Goal: Task Accomplishment & Management: Complete application form

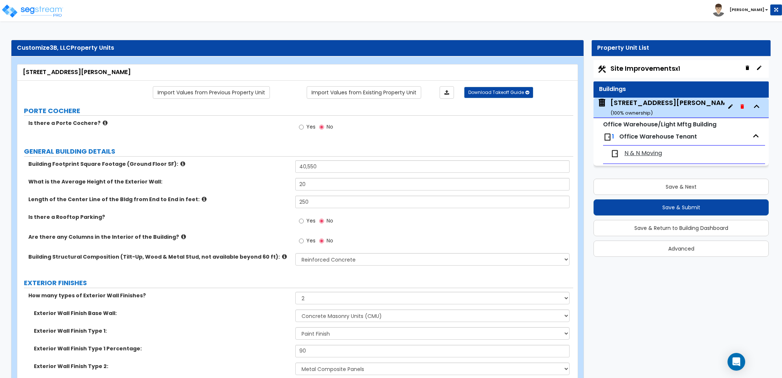
select select "3"
select select "2"
select select "1"
select select "10"
select select "11"
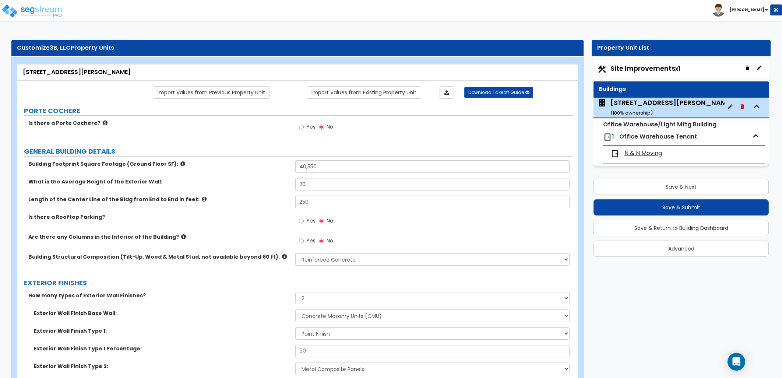
select select "2"
select select "1"
select select "3"
select select "1"
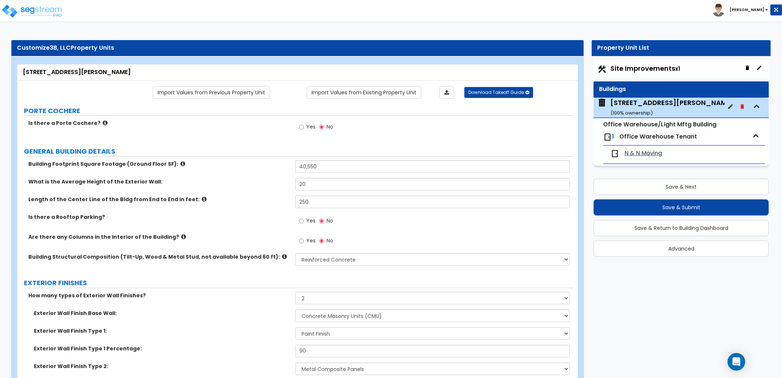
select select "2"
select select "1"
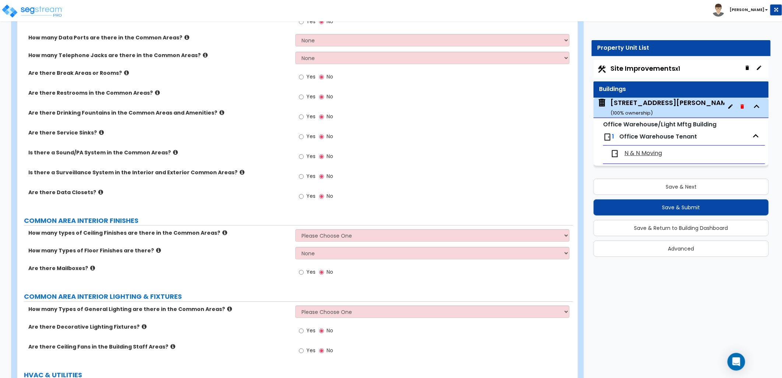
scroll to position [1436, 0]
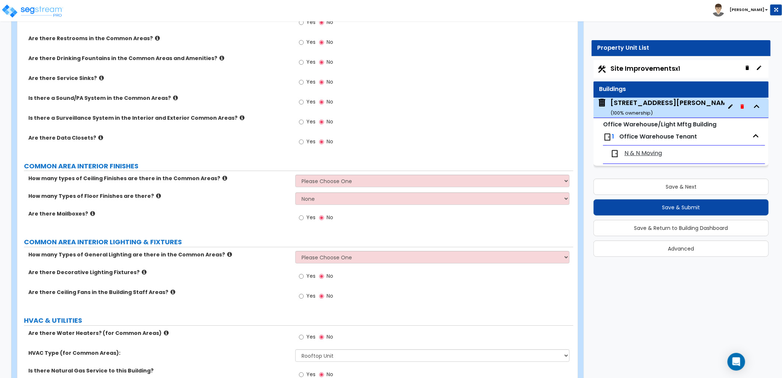
click at [627, 67] on span "Site Improvements x1" at bounding box center [645, 68] width 70 height 9
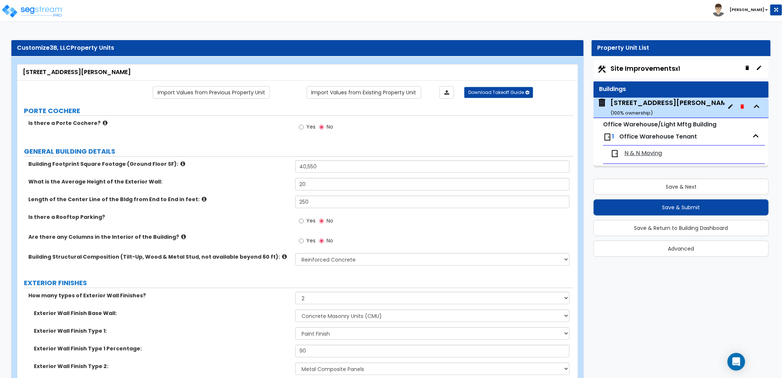
select select "2"
select select "1"
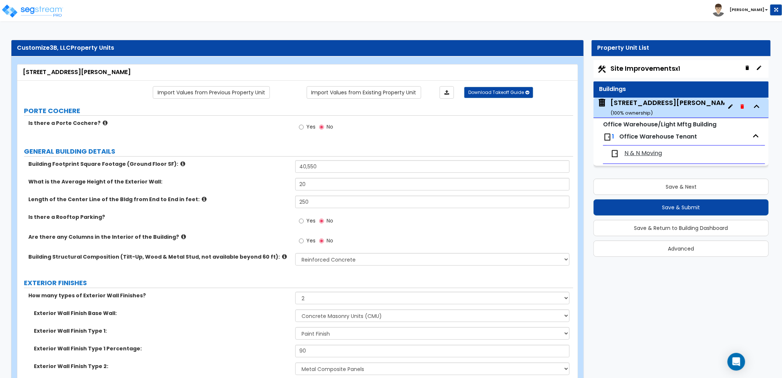
select select "2"
select select "1"
select select "2"
select select "1"
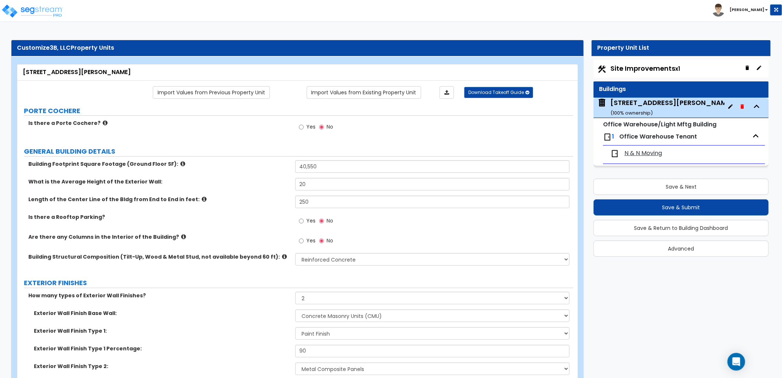
select select "6"
select select "1"
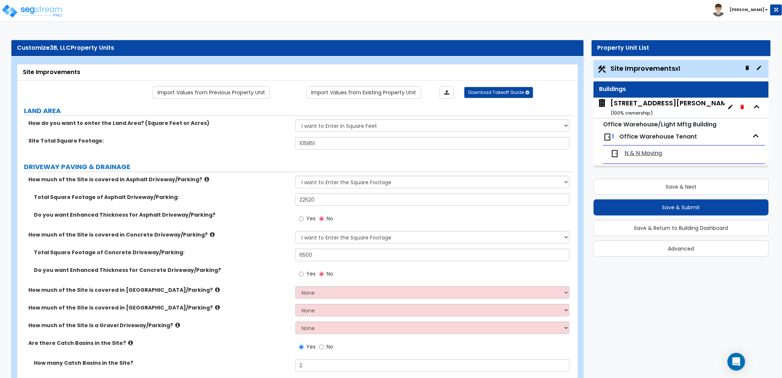
click at [641, 112] on small "( 100 % ownership)" at bounding box center [631, 112] width 42 height 7
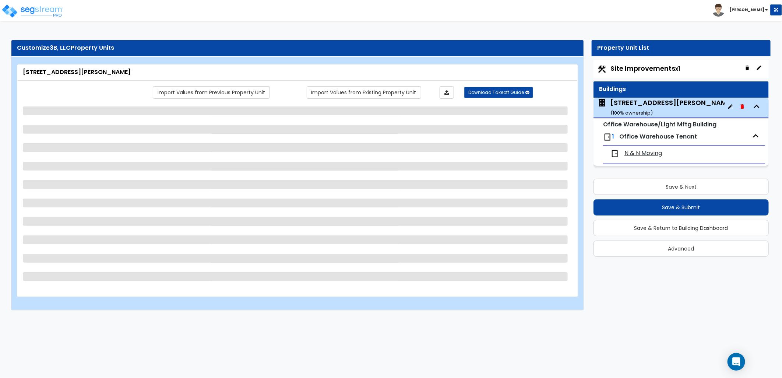
select select "3"
select select "2"
select select "1"
select select "10"
select select "11"
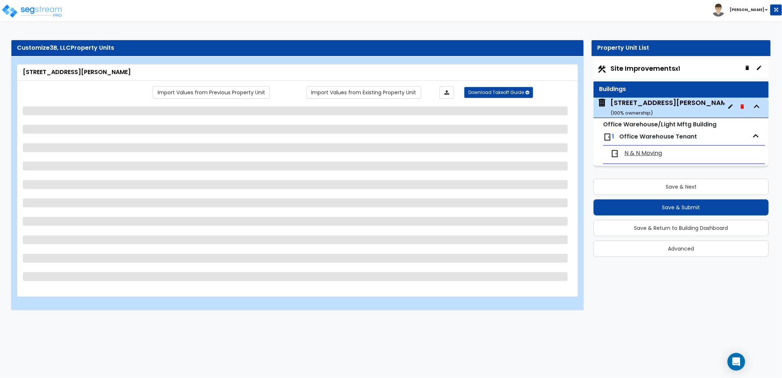
select select "2"
select select "1"
select select "3"
select select "1"
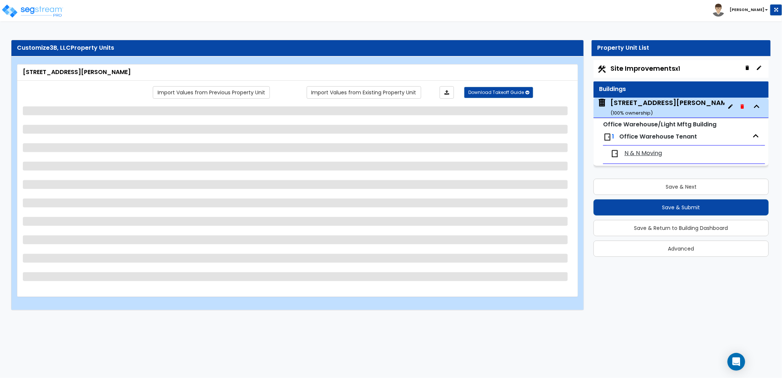
select select "2"
select select "1"
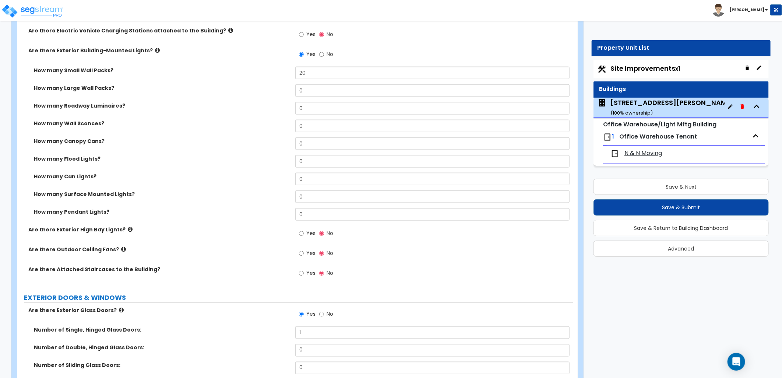
scroll to position [572, 0]
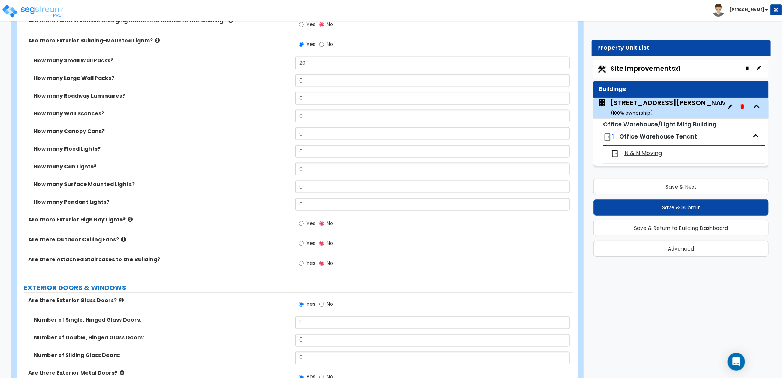
click at [128, 216] on icon at bounding box center [130, 219] width 5 height 6
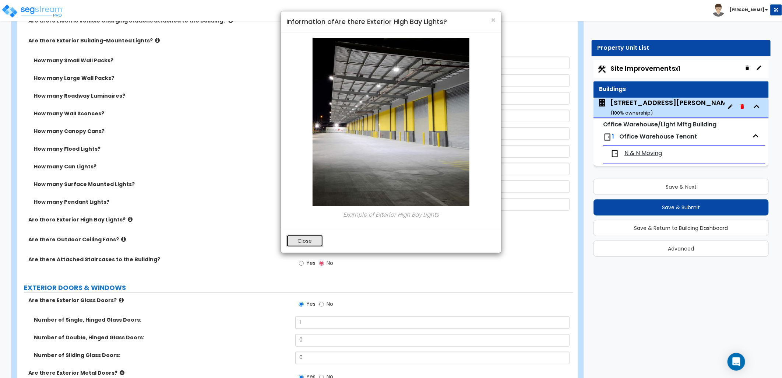
drag, startPoint x: 293, startPoint y: 242, endPoint x: 288, endPoint y: 242, distance: 5.2
click at [293, 242] on button "Close" at bounding box center [304, 241] width 37 height 13
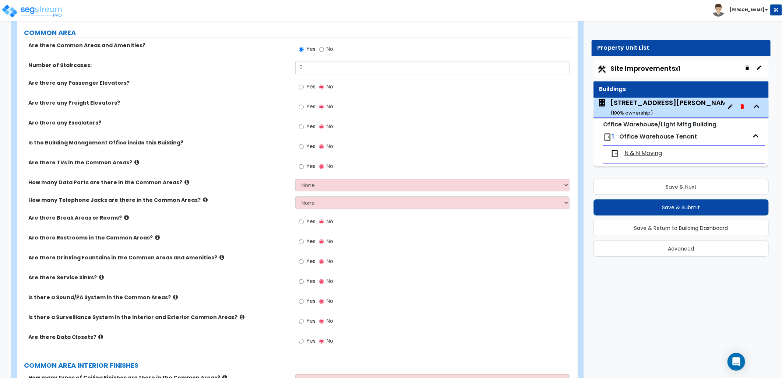
scroll to position [1227, 0]
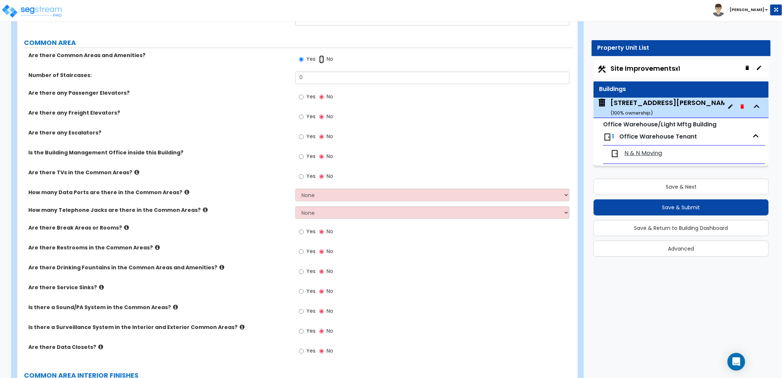
drag, startPoint x: 322, startPoint y: 60, endPoint x: 324, endPoint y: 78, distance: 18.1
click at [322, 60] on input "No" at bounding box center [321, 59] width 5 height 8
radio input "false"
radio input "true"
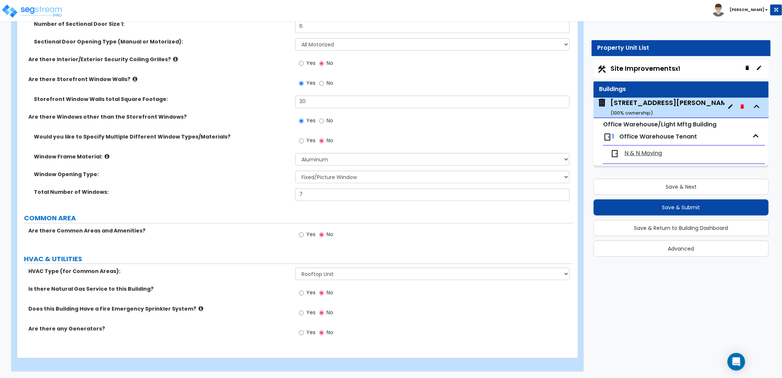
click at [642, 155] on span "N & N Moving" at bounding box center [643, 153] width 38 height 8
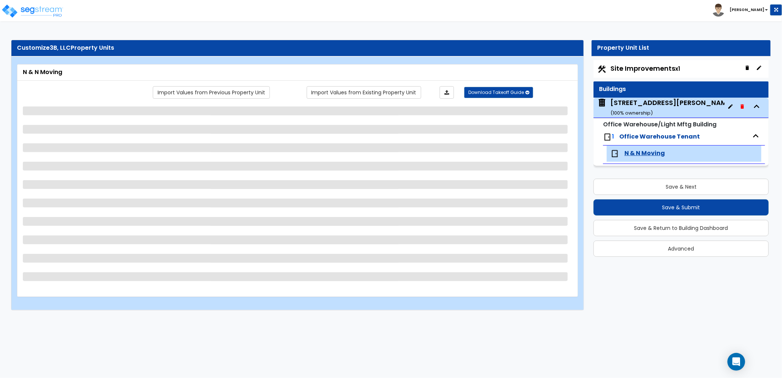
scroll to position [0, 0]
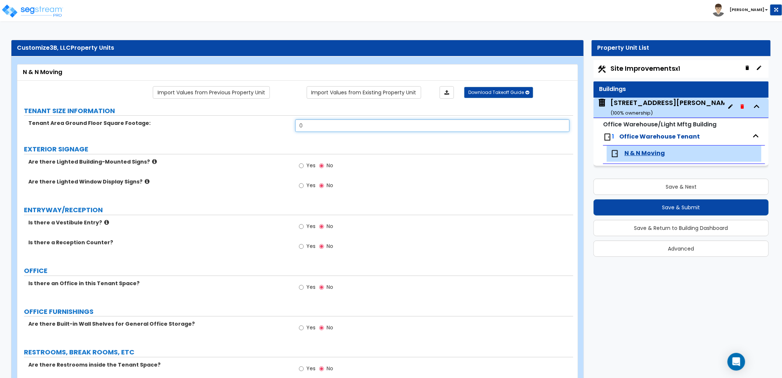
drag, startPoint x: 308, startPoint y: 127, endPoint x: 279, endPoint y: 126, distance: 29.1
click at [279, 126] on div "Tenant Area Ground Floor Square Footage: 0" at bounding box center [295, 128] width 556 height 18
type input "40,550"
click at [275, 153] on label "EXTERIOR SIGNAGE" at bounding box center [298, 149] width 549 height 10
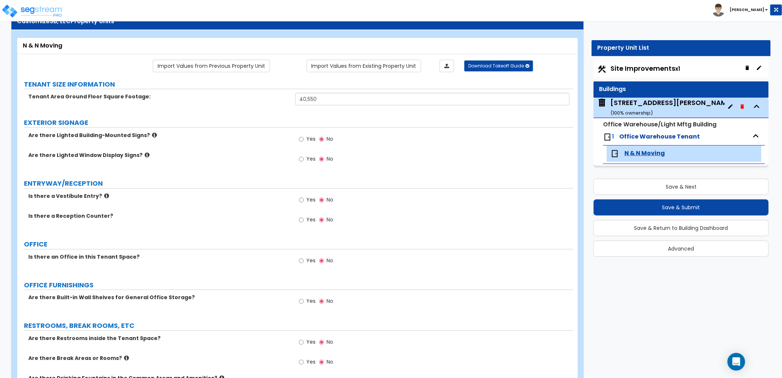
scroll to position [82, 0]
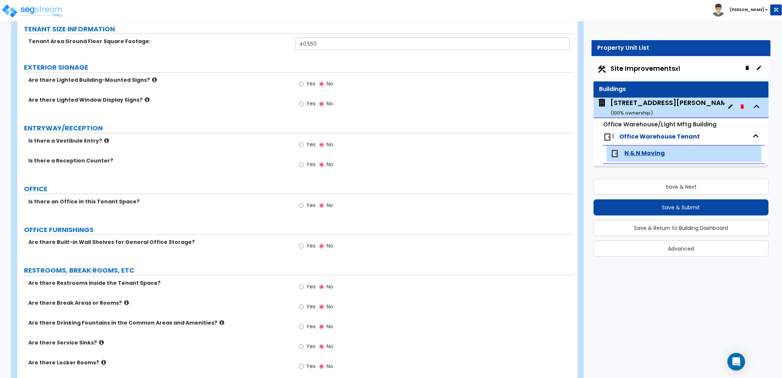
click at [104, 141] on icon at bounding box center [106, 141] width 5 height 6
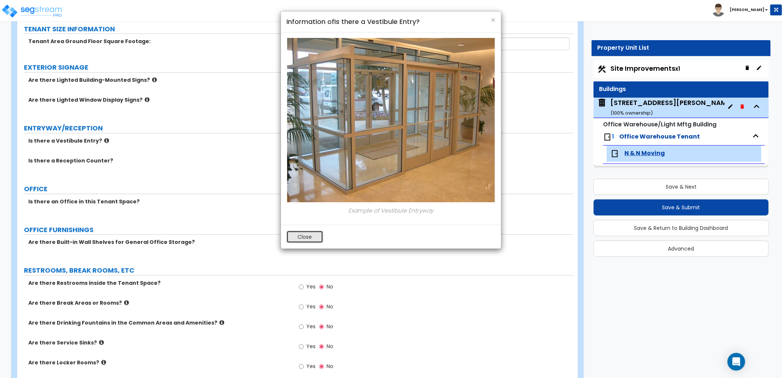
click at [299, 233] on button "Close" at bounding box center [304, 236] width 37 height 13
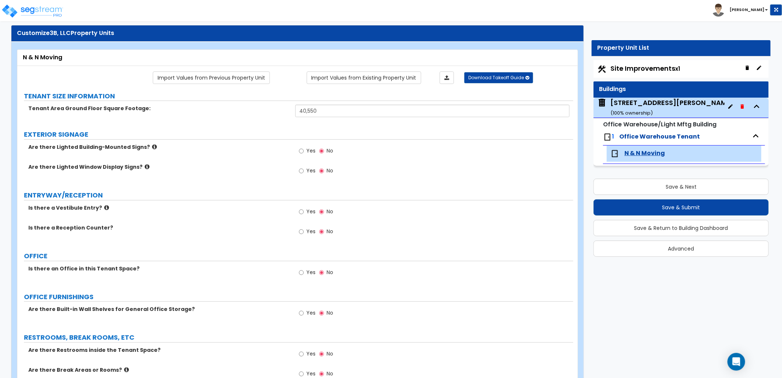
scroll to position [0, 0]
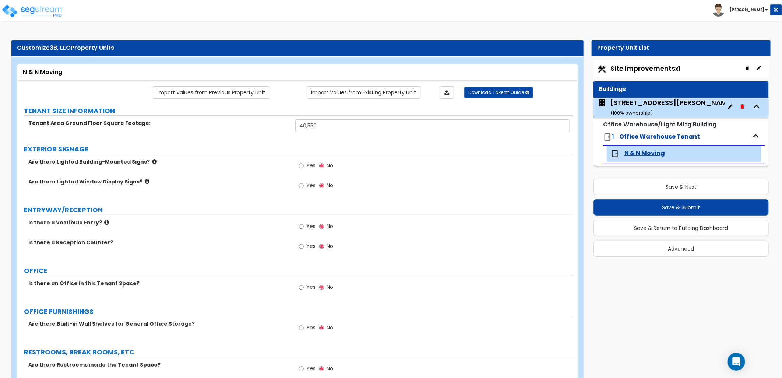
click at [152, 161] on icon at bounding box center [154, 162] width 5 height 6
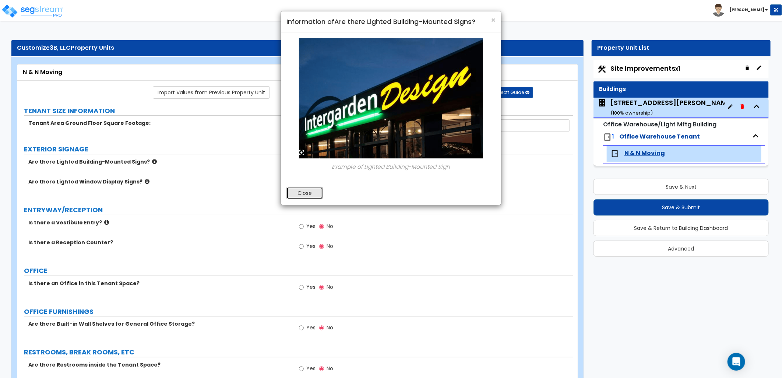
click at [312, 193] on button "Close" at bounding box center [304, 193] width 37 height 13
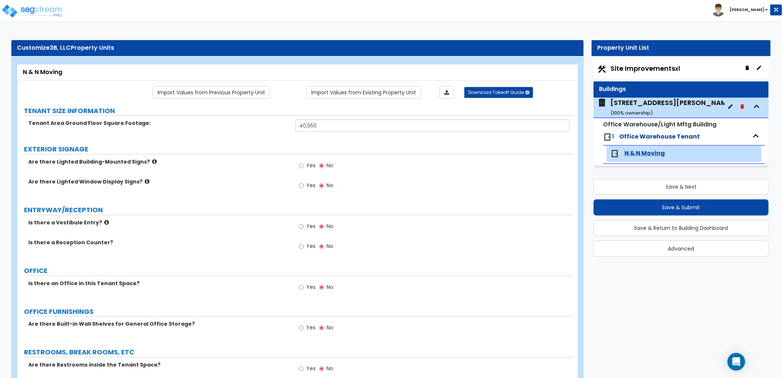
click at [145, 182] on icon at bounding box center [147, 182] width 5 height 6
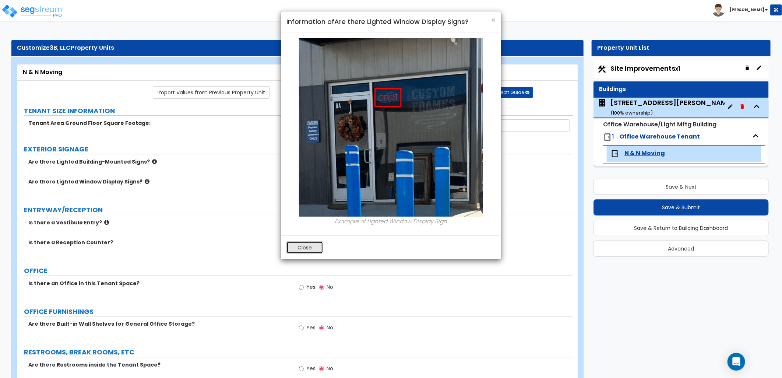
click at [307, 248] on button "Close" at bounding box center [304, 247] width 37 height 13
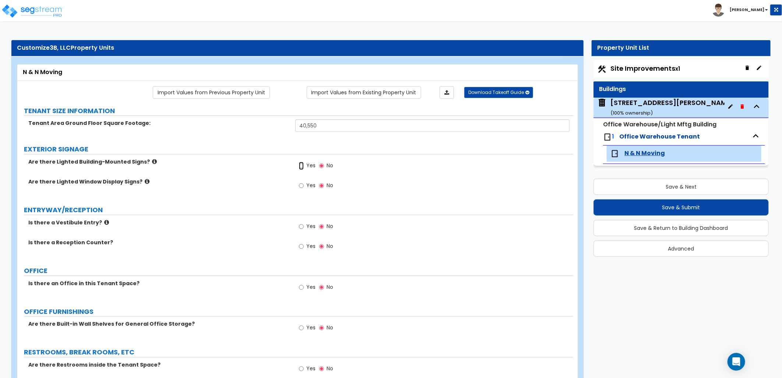
click at [302, 167] on input "Yes" at bounding box center [301, 166] width 5 height 8
radio input "true"
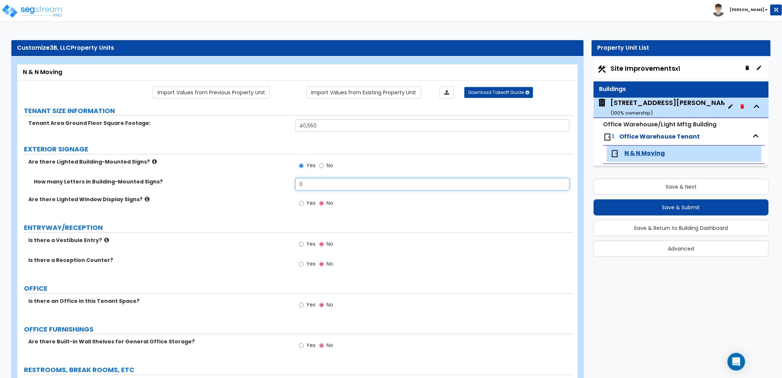
drag, startPoint x: 303, startPoint y: 180, endPoint x: 280, endPoint y: 180, distance: 22.8
click at [281, 180] on div "How many Letters in Building-Mounted Signs? 0" at bounding box center [295, 187] width 556 height 18
type input "17"
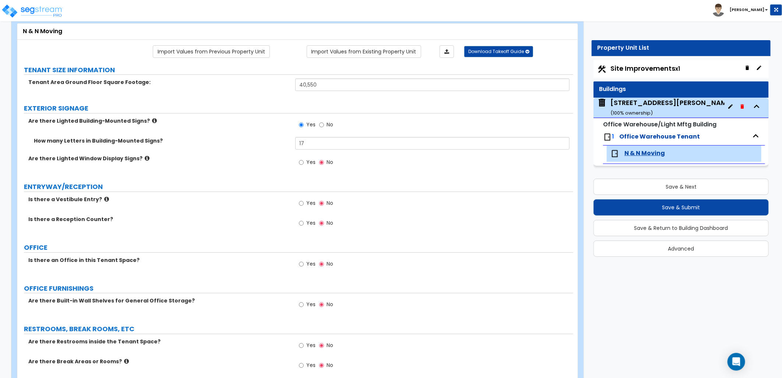
click at [104, 199] on icon at bounding box center [106, 199] width 5 height 6
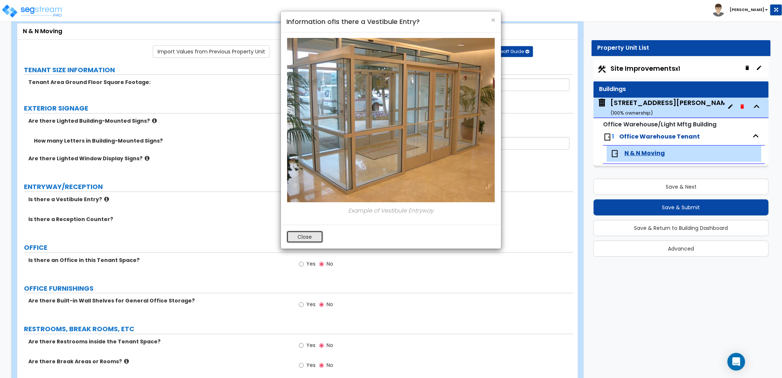
click at [303, 239] on button "Close" at bounding box center [304, 236] width 37 height 13
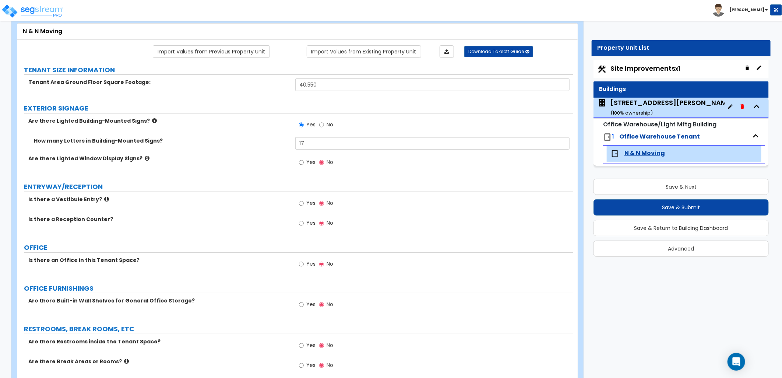
scroll to position [82, 0]
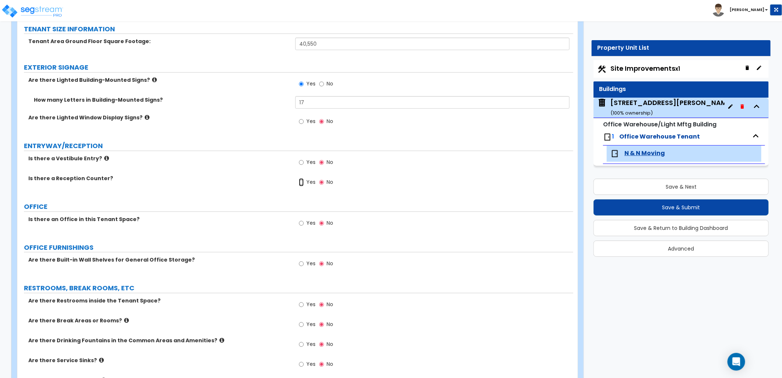
click at [300, 182] on input "Yes" at bounding box center [301, 182] width 5 height 8
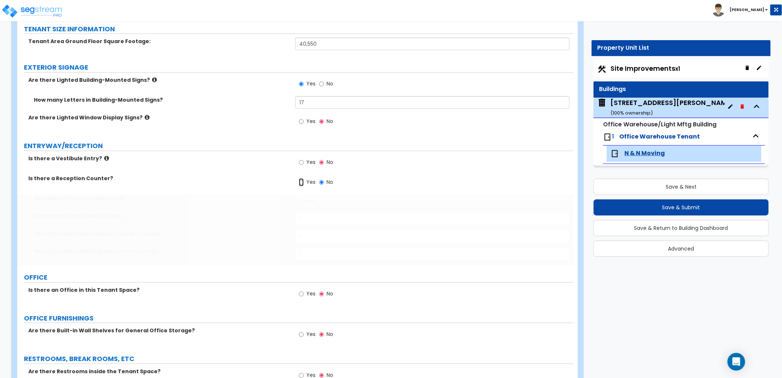
radio input "true"
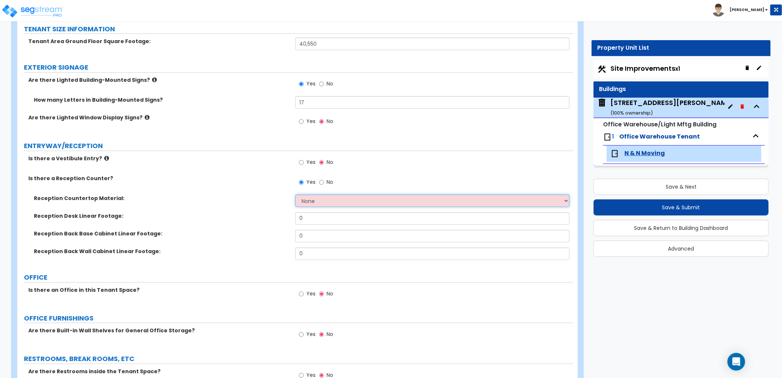
click at [319, 203] on select "None Plastic Laminate Solid Surface Stone Quartz Marble Tile Wood Stainless Ste…" at bounding box center [432, 200] width 274 height 13
click at [295, 194] on select "None Plastic Laminate Solid Surface Stone Quartz Marble Tile Wood Stainless Ste…" at bounding box center [432, 200] width 274 height 13
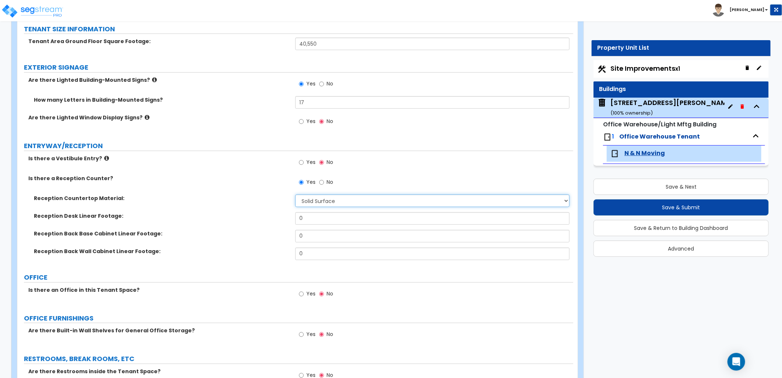
drag, startPoint x: 318, startPoint y: 197, endPoint x: 318, endPoint y: 205, distance: 8.1
click at [318, 197] on select "None Plastic Laminate Solid Surface Stone Quartz Marble Tile Wood Stainless Ste…" at bounding box center [432, 200] width 274 height 13
select select "1"
click at [295, 194] on select "None Plastic Laminate Solid Surface Stone Quartz Marble Tile Wood Stainless Ste…" at bounding box center [432, 200] width 274 height 13
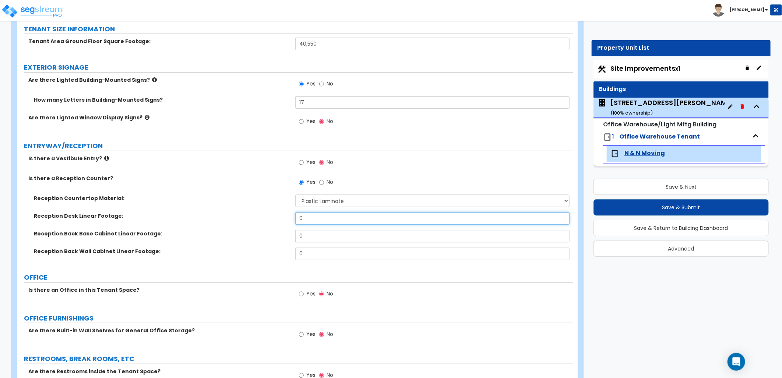
click at [274, 218] on div "Reception Desk Linear Footage: 0" at bounding box center [295, 221] width 556 height 18
type input "10"
drag, startPoint x: 298, startPoint y: 236, endPoint x: 262, endPoint y: 238, distance: 35.7
click at [274, 236] on div "Reception Back Base Cabinet Linear Footage: 0" at bounding box center [295, 239] width 556 height 18
type input "10"
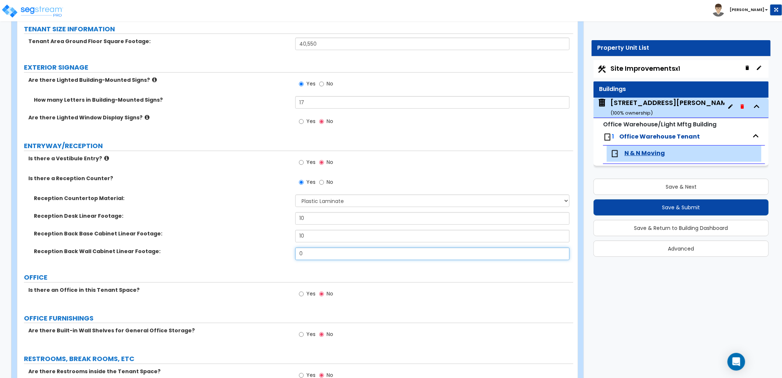
drag, startPoint x: 302, startPoint y: 253, endPoint x: 279, endPoint y: 253, distance: 23.2
click at [282, 252] on div "Reception Back Wall Cabinet Linear Footage: 0" at bounding box center [295, 256] width 556 height 18
type input "10"
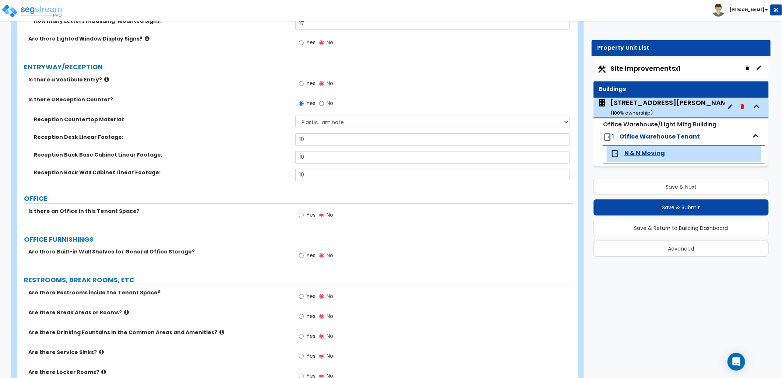
scroll to position [163, 0]
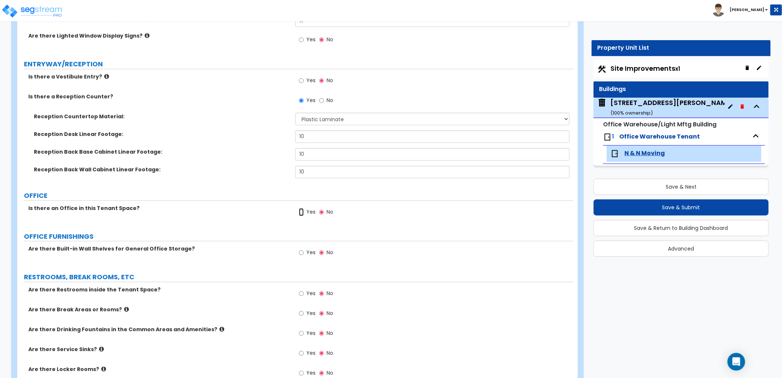
click at [303, 214] on input "Yes" at bounding box center [301, 212] width 5 height 8
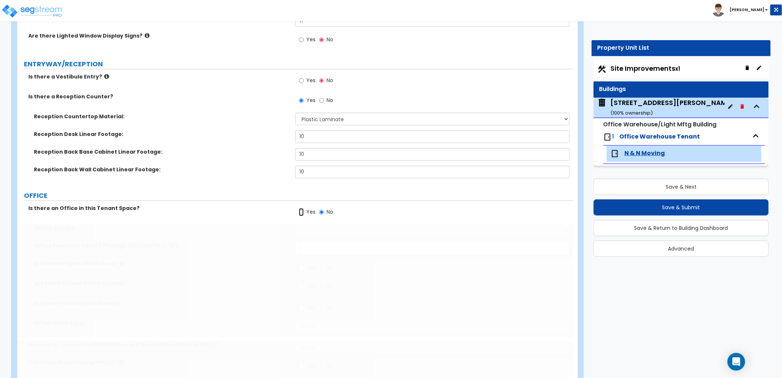
radio input "true"
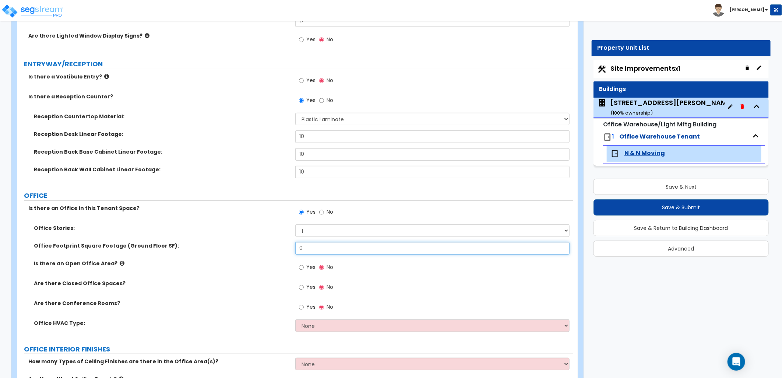
click at [321, 247] on input "0" at bounding box center [432, 248] width 274 height 13
drag, startPoint x: 275, startPoint y: 246, endPoint x: 268, endPoint y: 246, distance: 7.7
click at [268, 246] on div "Office Footprint Square Footage (Ground Floor SF): 0" at bounding box center [295, 251] width 556 height 18
type input "4"
type input "144"
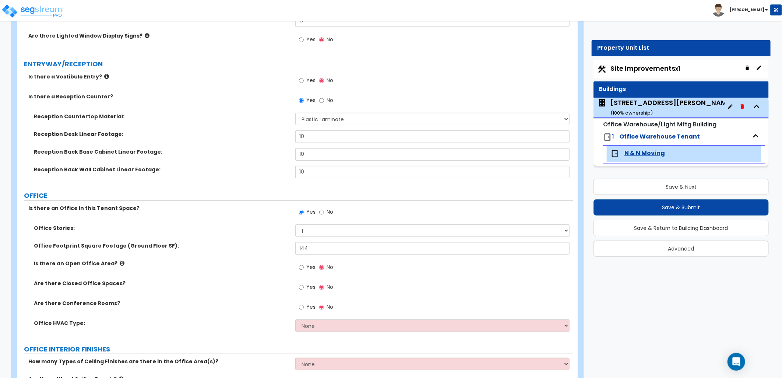
click at [120, 263] on icon at bounding box center [122, 263] width 5 height 6
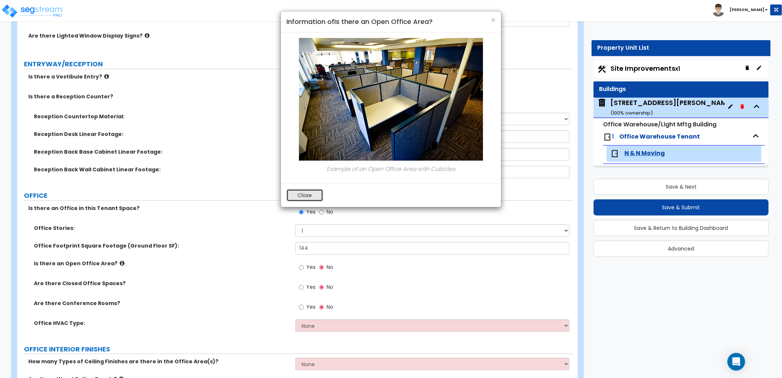
click at [304, 190] on button "Close" at bounding box center [304, 195] width 37 height 13
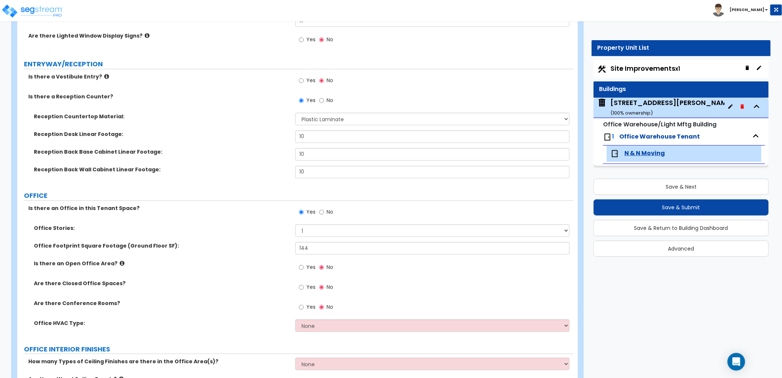
scroll to position [204, 0]
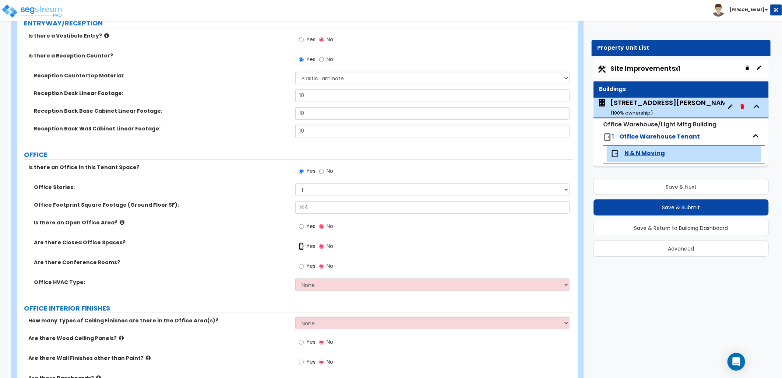
click at [303, 247] on input "Yes" at bounding box center [301, 246] width 5 height 8
radio input "true"
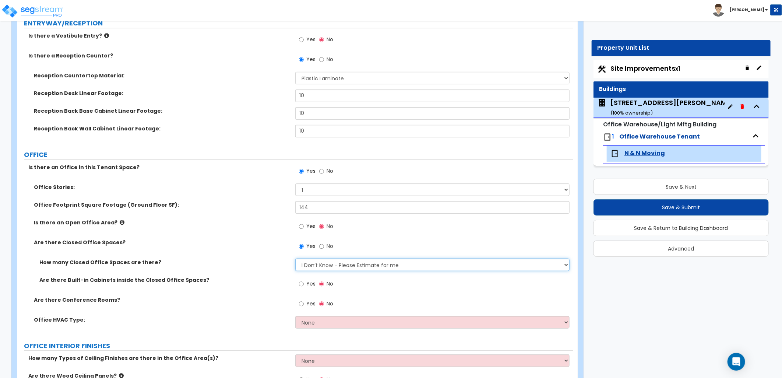
click at [325, 268] on select "I Don’t Know - Please Estimate for me I want to Enter the Number of Closed Offi…" at bounding box center [432, 264] width 274 height 13
select select "2"
click at [295, 258] on select "I Don’t Know - Please Estimate for me I want to Enter the Number of Closed Offi…" at bounding box center [432, 264] width 274 height 13
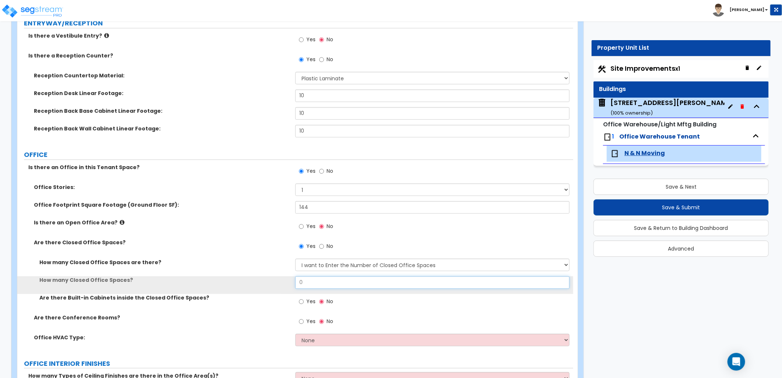
drag, startPoint x: 295, startPoint y: 284, endPoint x: 286, endPoint y: 284, distance: 8.1
click at [286, 284] on div "How many Closed Office Spaces? 0" at bounding box center [295, 285] width 556 height 18
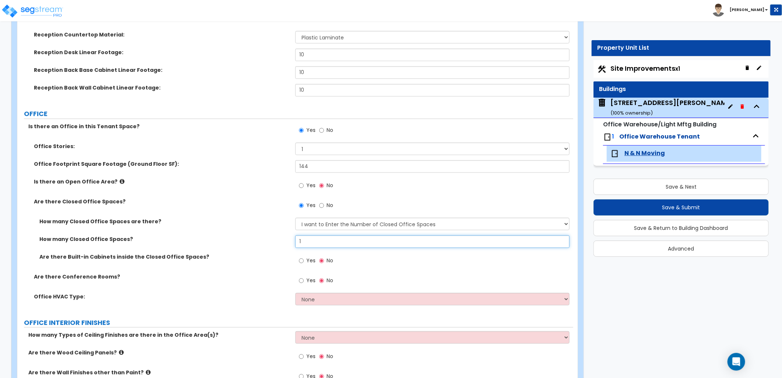
type input "1"
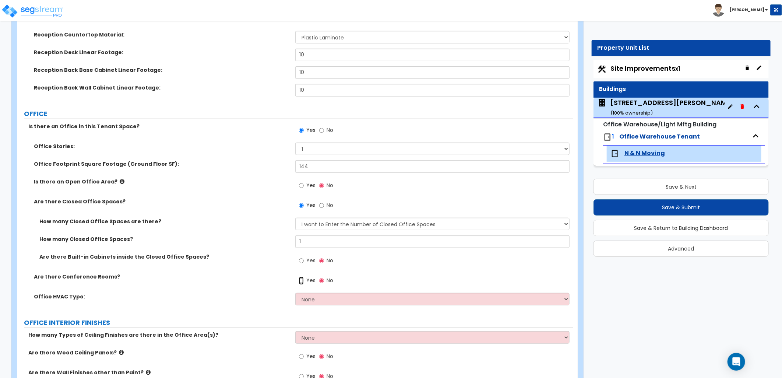
click at [300, 280] on input "Yes" at bounding box center [301, 280] width 5 height 8
radio input "true"
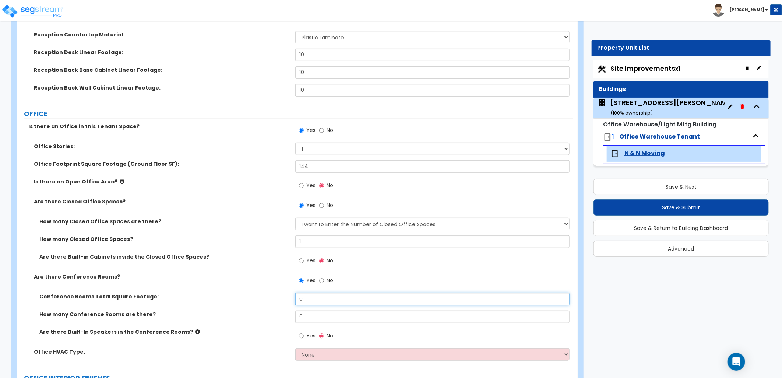
drag, startPoint x: 305, startPoint y: 300, endPoint x: 275, endPoint y: 299, distance: 29.5
click at [275, 299] on div "Conference Rooms Total Square Footage: 0" at bounding box center [295, 302] width 556 height 18
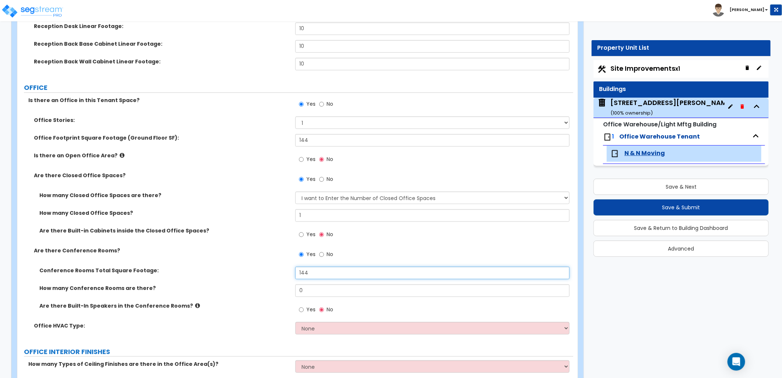
scroll to position [286, 0]
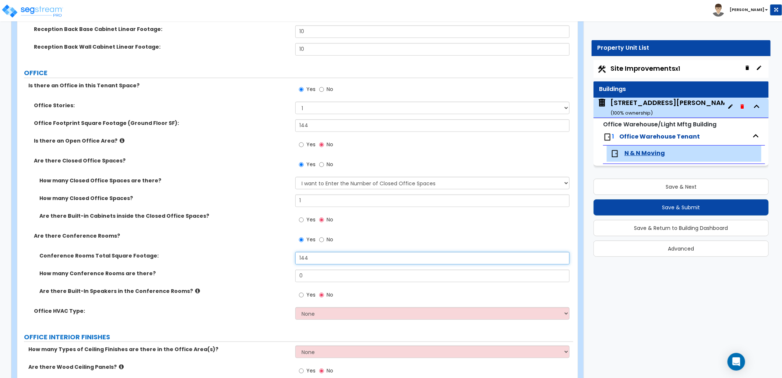
type input "144"
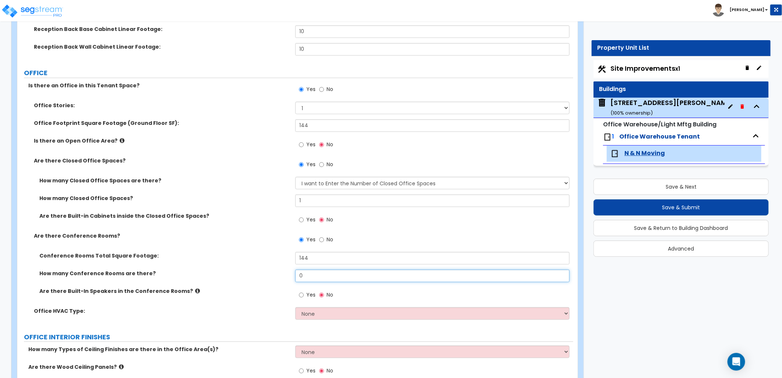
drag, startPoint x: 301, startPoint y: 274, endPoint x: 292, endPoint y: 277, distance: 9.3
click at [292, 277] on div "How many Conference Rooms are there? 0" at bounding box center [295, 278] width 556 height 18
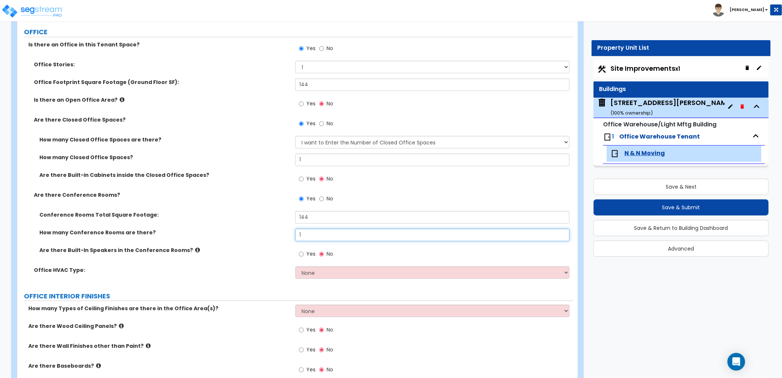
type input "1"
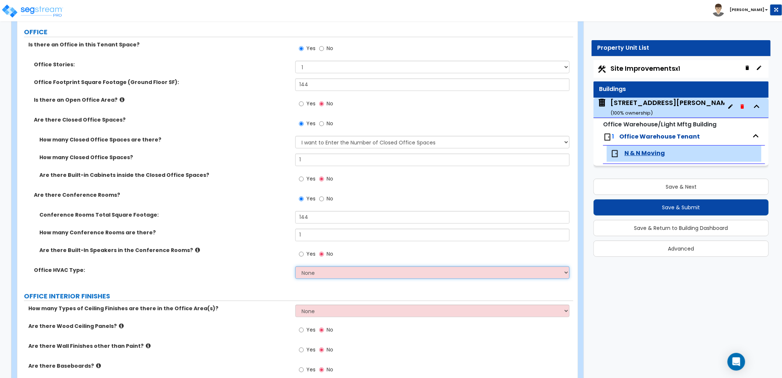
click at [333, 278] on select "None Rooftop Unit Furnace-Condenser Forced Air Split Heating/Cooling Systems He…" at bounding box center [432, 272] width 274 height 13
select select "1"
click at [295, 266] on select "None Rooftop Unit Furnace-Condenser Forced Air Split Heating/Cooling Systems He…" at bounding box center [432, 272] width 274 height 13
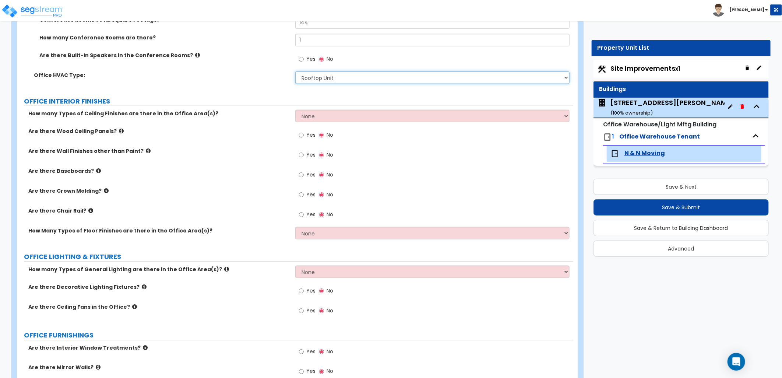
scroll to position [532, 0]
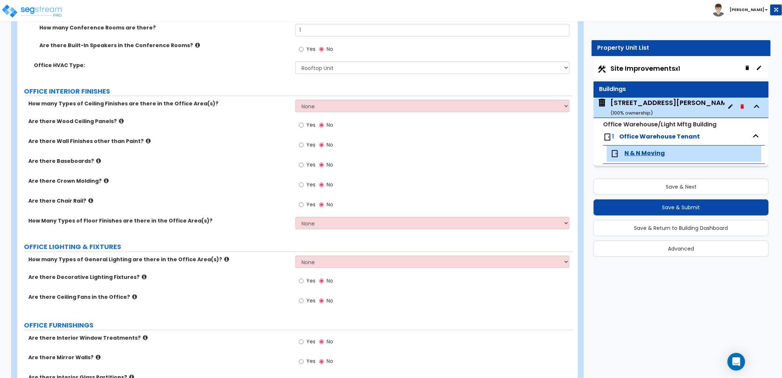
click at [214, 261] on label "How many Types of General Lighting are there in the Office Area(s)?" at bounding box center [158, 258] width 261 height 7
click at [343, 108] on select "None 1 2 3" at bounding box center [432, 106] width 274 height 13
select select "1"
click at [295, 100] on select "None 1 2 3" at bounding box center [432, 106] width 274 height 13
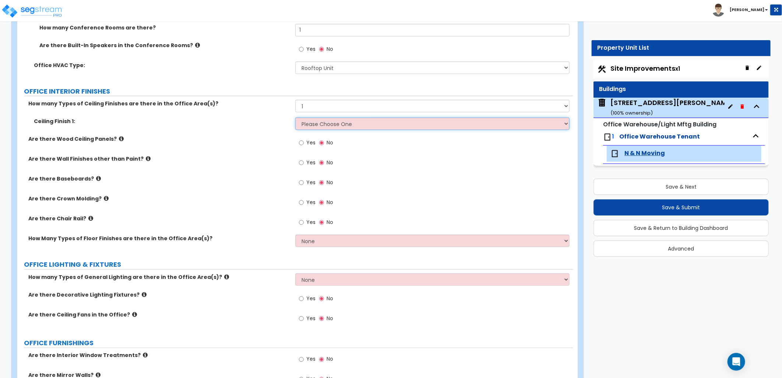
click at [307, 127] on select "Please Choose One Drop Ceiling Open Ceiling Drywall Ceiling" at bounding box center [432, 123] width 274 height 13
select select "1"
click at [295, 117] on select "Please Choose One Drop Ceiling Open Ceiling Drywall Ceiling" at bounding box center [432, 123] width 274 height 13
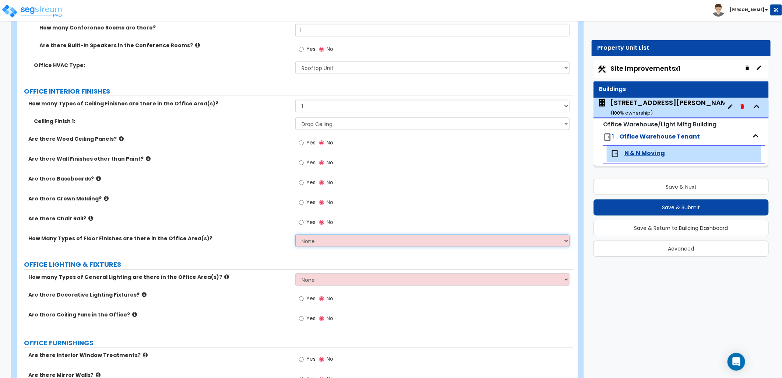
click at [328, 244] on select "None 1 2 3" at bounding box center [432, 241] width 274 height 13
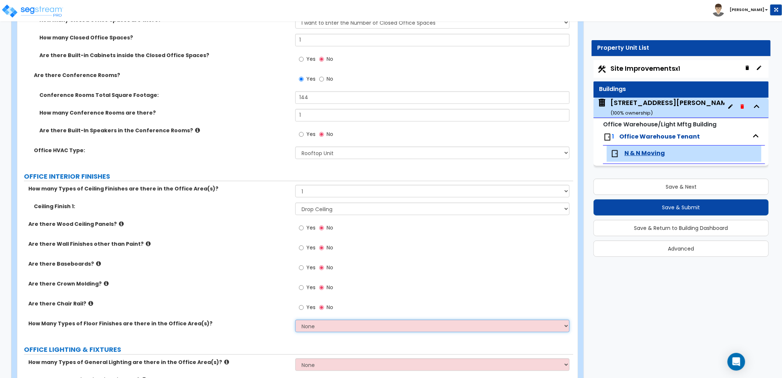
scroll to position [450, 0]
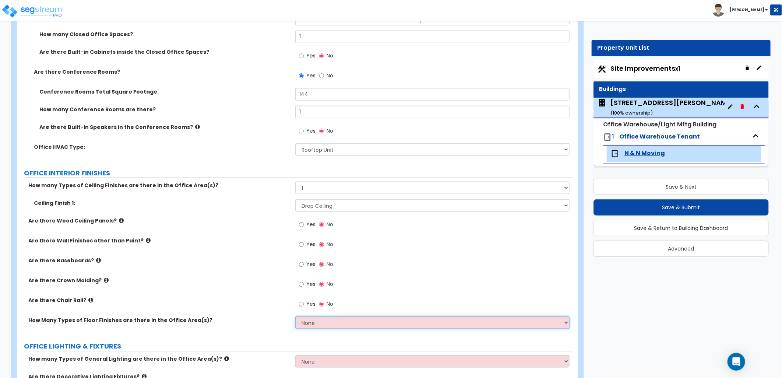
click at [309, 324] on select "None 1 2 3" at bounding box center [432, 322] width 274 height 13
select select "1"
click at [295, 316] on select "None 1 2 3" at bounding box center [432, 322] width 274 height 13
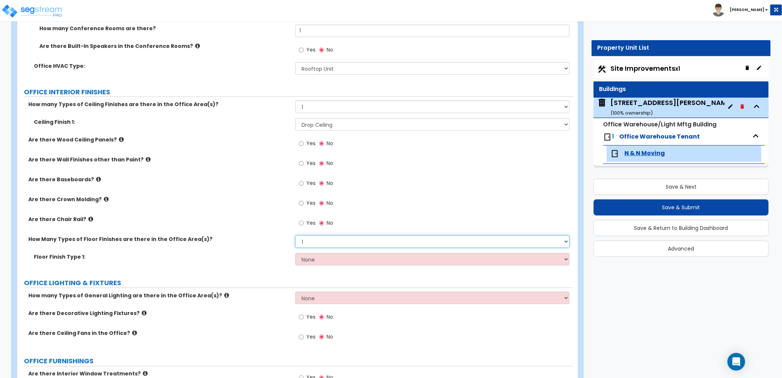
scroll to position [532, 0]
click at [345, 258] on select "None Tile Flooring Hardwood Flooring Resilient Laminate Flooring VCT Flooring S…" at bounding box center [432, 258] width 274 height 13
select select "5"
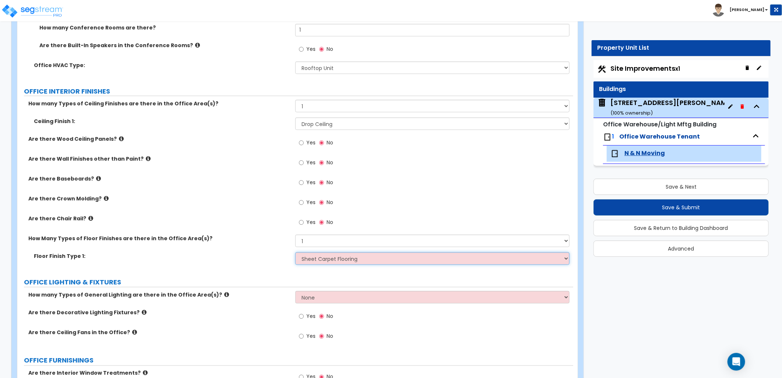
click at [295, 252] on select "None Tile Flooring Hardwood Flooring Resilient Laminate Flooring VCT Flooring S…" at bounding box center [432, 258] width 274 height 13
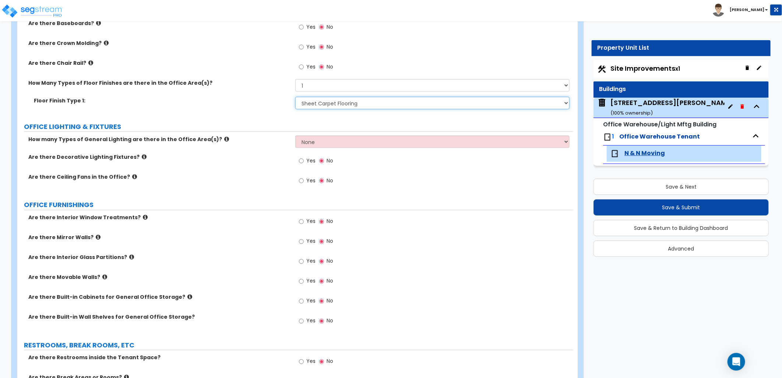
scroll to position [695, 0]
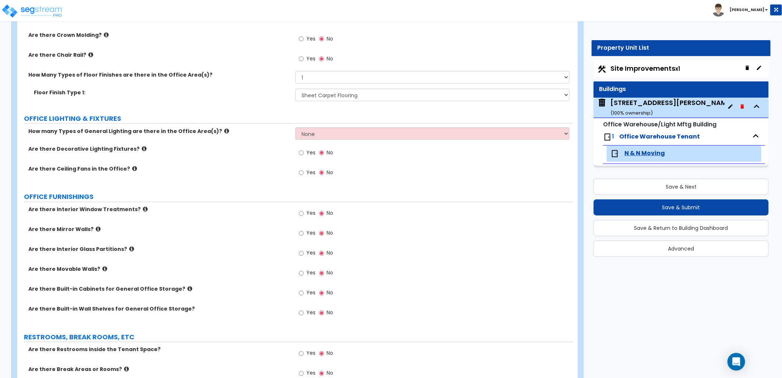
click at [224, 131] on icon at bounding box center [226, 131] width 5 height 6
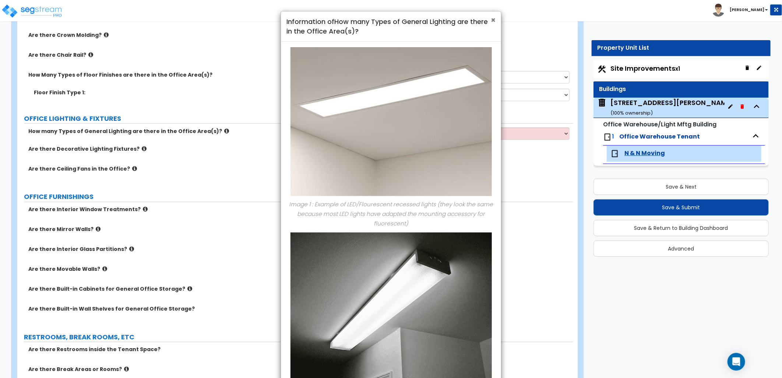
drag, startPoint x: 491, startPoint y: 17, endPoint x: 474, endPoint y: 41, distance: 29.8
click at [491, 17] on span "×" at bounding box center [493, 20] width 5 height 11
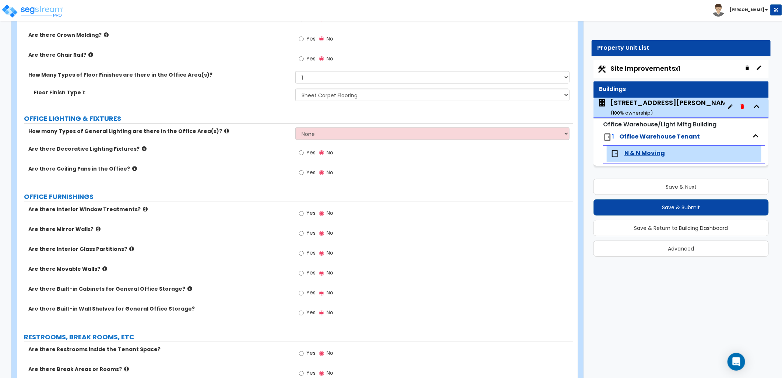
click at [224, 130] on icon at bounding box center [226, 131] width 5 height 6
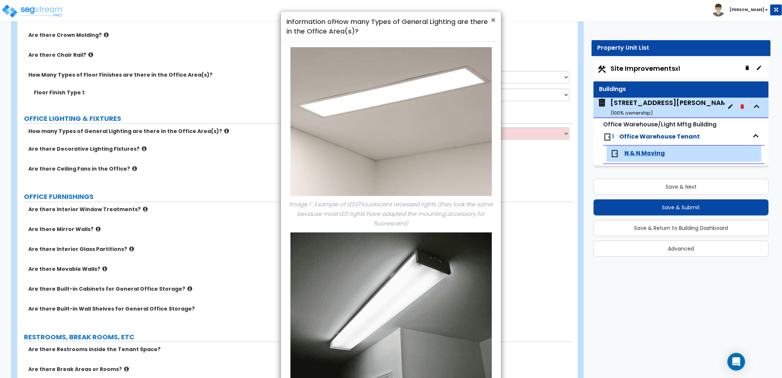
click at [491, 20] on span "×" at bounding box center [493, 20] width 5 height 11
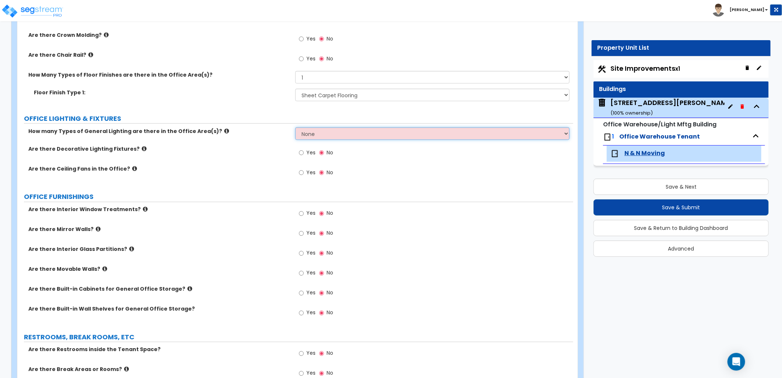
click at [324, 133] on select "None 1 2 3" at bounding box center [432, 133] width 274 height 13
select select "1"
click at [295, 127] on select "None 1 2 3" at bounding box center [432, 133] width 274 height 13
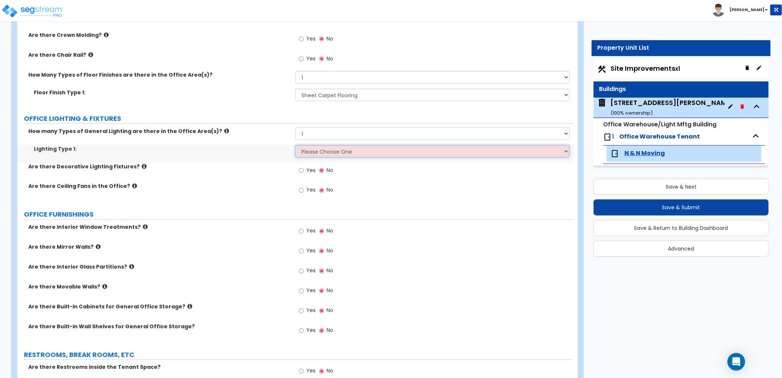
click at [324, 153] on select "Please Choose One LED Surface-Mounted LED Recessed Fluorescent Surface-Mounted …" at bounding box center [432, 151] width 274 height 13
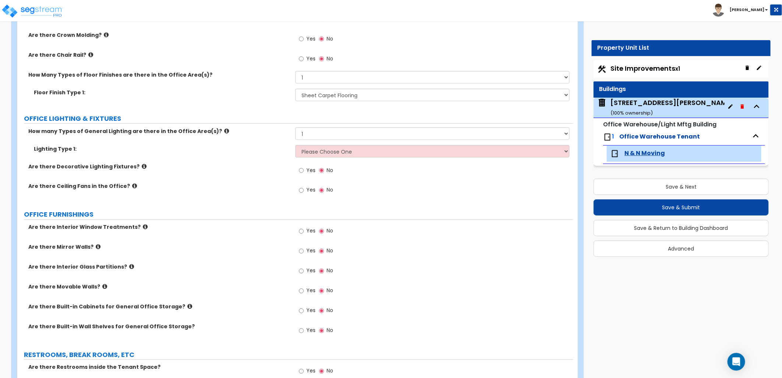
click at [224, 130] on icon at bounding box center [226, 131] width 5 height 6
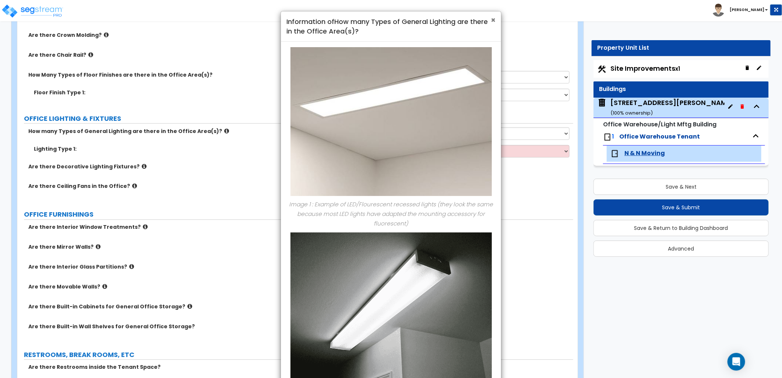
click at [492, 23] on span "×" at bounding box center [493, 20] width 5 height 11
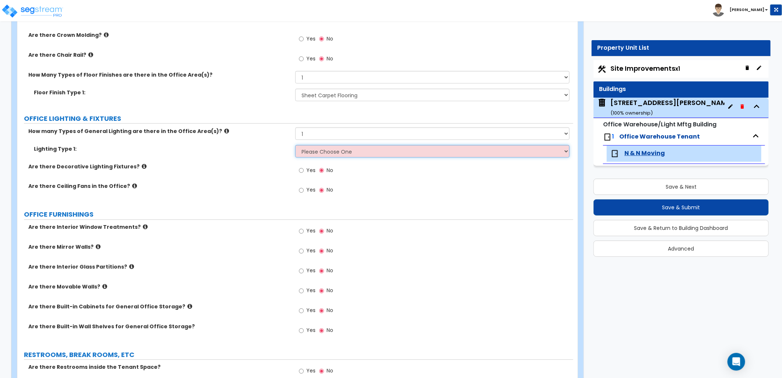
click at [362, 150] on select "Please Choose One LED Surface-Mounted LED Recessed Fluorescent Surface-Mounted …" at bounding box center [432, 151] width 274 height 13
select select "2"
click at [295, 145] on select "Please Choose One LED Surface-Mounted LED Recessed Fluorescent Surface-Mounted …" at bounding box center [432, 151] width 274 height 13
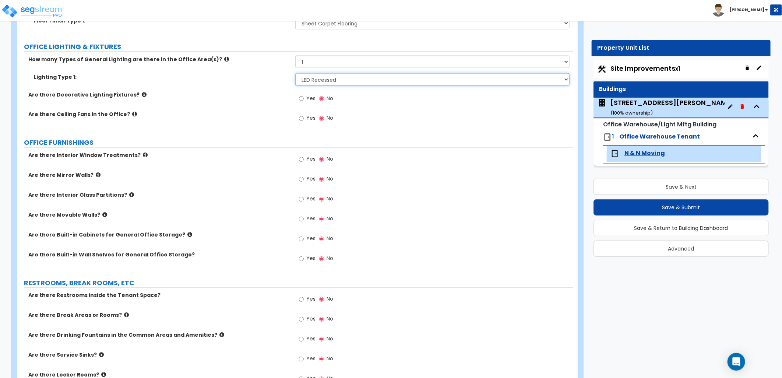
scroll to position [777, 0]
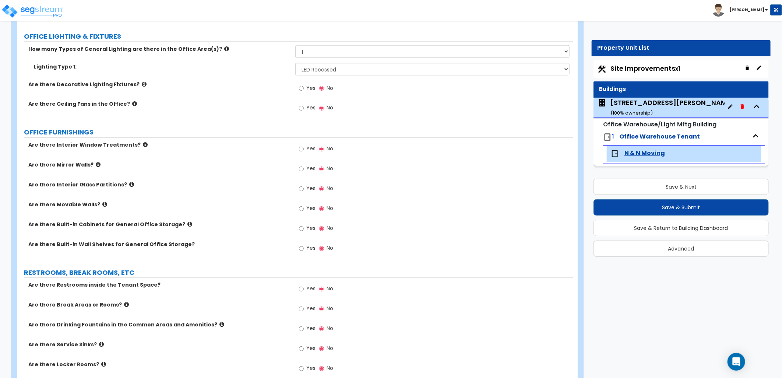
click at [143, 145] on icon at bounding box center [145, 145] width 5 height 6
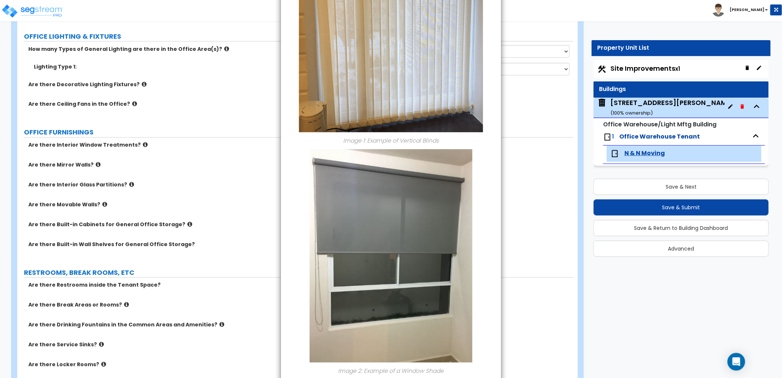
scroll to position [0, 0]
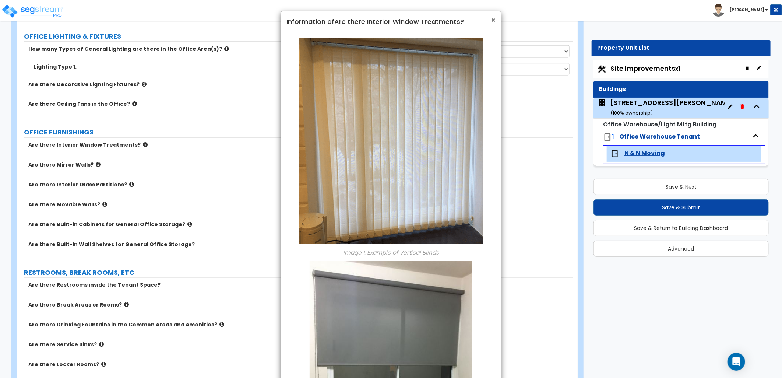
click at [492, 21] on span "×" at bounding box center [493, 20] width 5 height 11
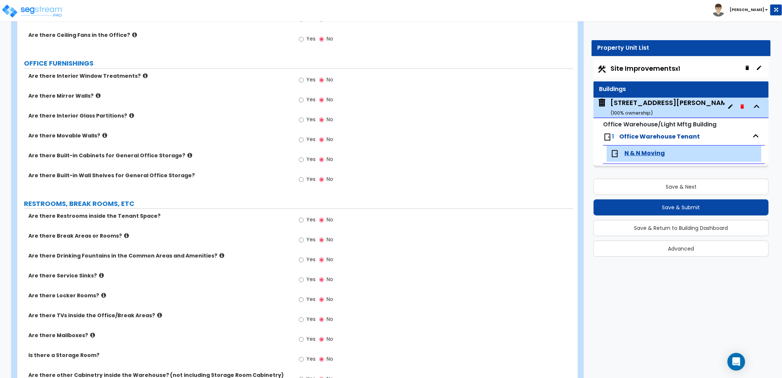
scroll to position [859, 0]
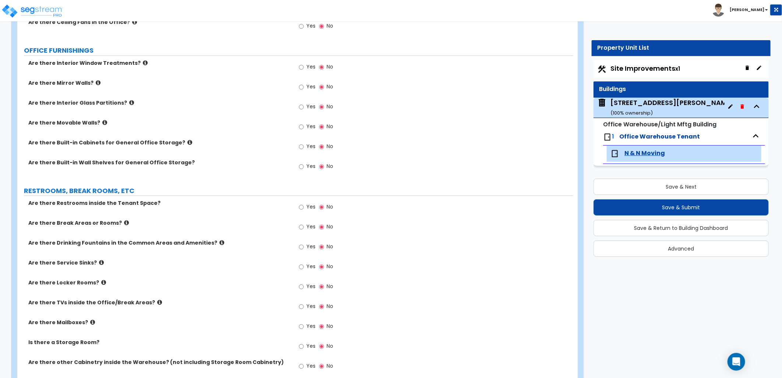
click at [304, 207] on label "Yes" at bounding box center [307, 208] width 17 height 13
click at [304, 207] on input "Yes" at bounding box center [301, 207] width 5 height 8
radio input "true"
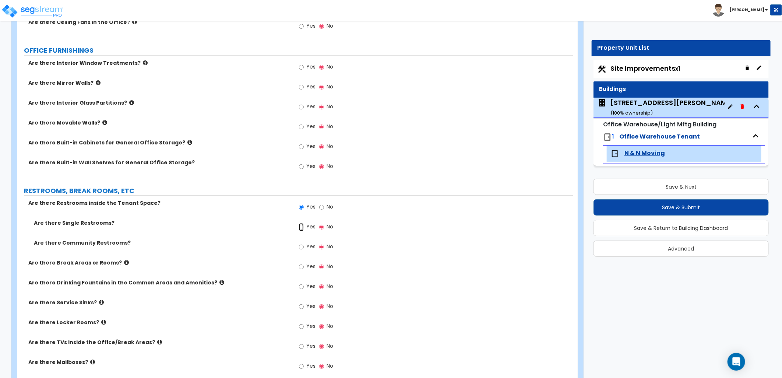
click at [300, 226] on input "Yes" at bounding box center [301, 227] width 5 height 8
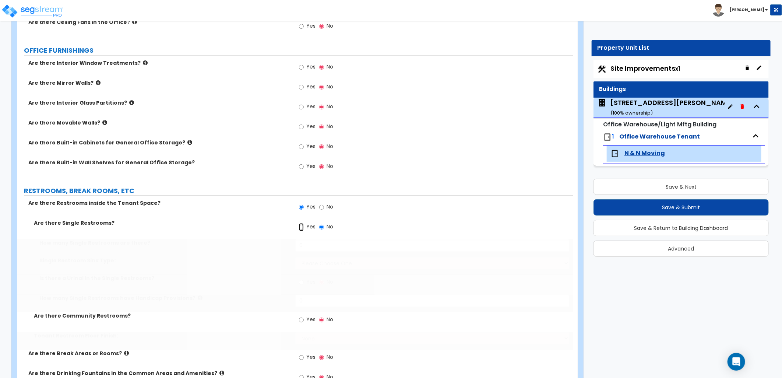
radio input "true"
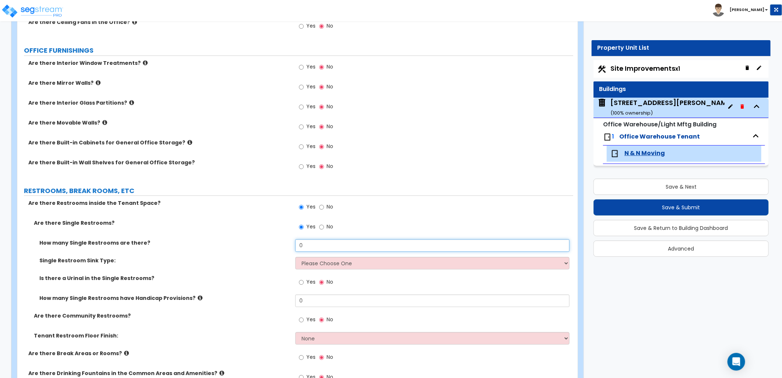
drag, startPoint x: 304, startPoint y: 246, endPoint x: 272, endPoint y: 242, distance: 31.6
click at [278, 244] on div "How many Single Restrooms are there? 0" at bounding box center [295, 248] width 556 height 18
type input "2"
click at [320, 268] on select "Please Choose One Wall-mounted Vanity-mounted" at bounding box center [432, 263] width 274 height 13
select select "1"
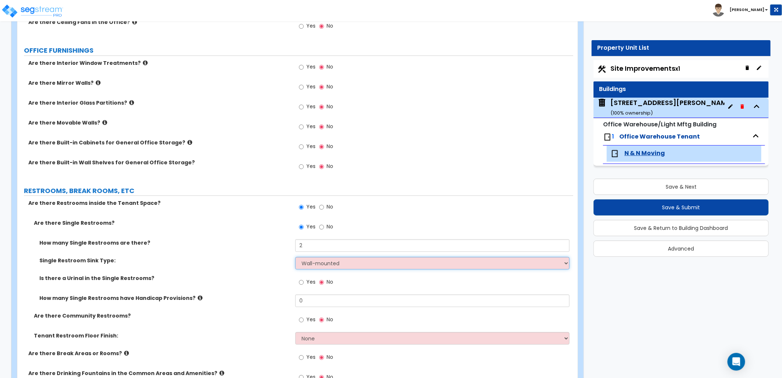
click at [295, 257] on select "Please Choose One Wall-mounted Vanity-mounted" at bounding box center [432, 263] width 274 height 13
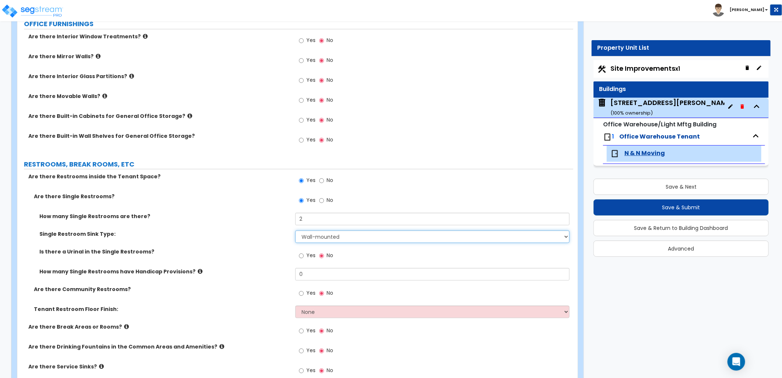
scroll to position [900, 0]
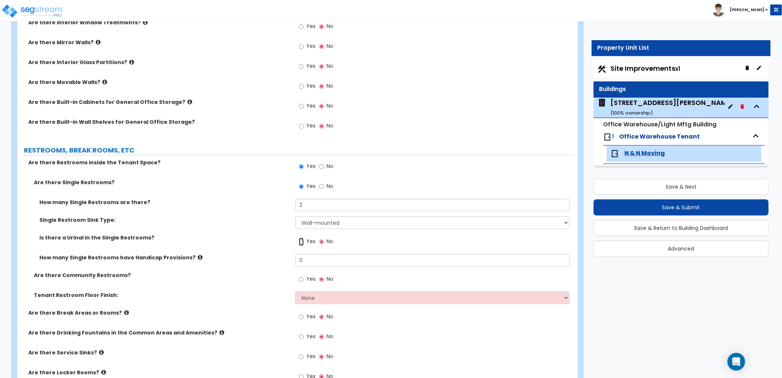
click at [303, 239] on input "Yes" at bounding box center [301, 241] width 5 height 8
radio input "true"
drag, startPoint x: 299, startPoint y: 258, endPoint x: 278, endPoint y: 258, distance: 20.6
click at [278, 258] on div "How many Single Restrooms have Handicap Provisions? 0" at bounding box center [295, 263] width 556 height 18
click at [198, 255] on icon at bounding box center [200, 257] width 5 height 6
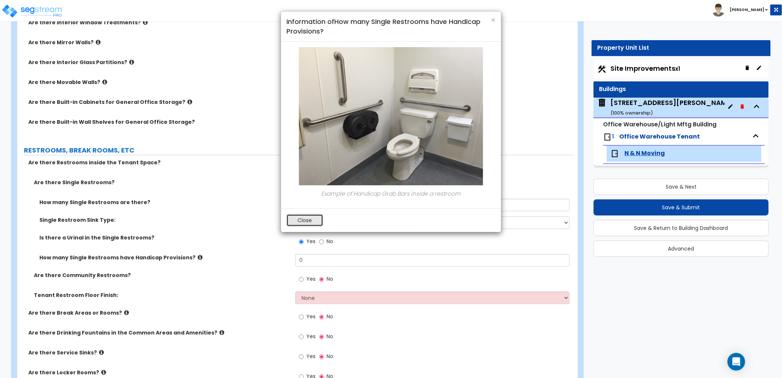
click at [315, 220] on button "Close" at bounding box center [304, 220] width 37 height 13
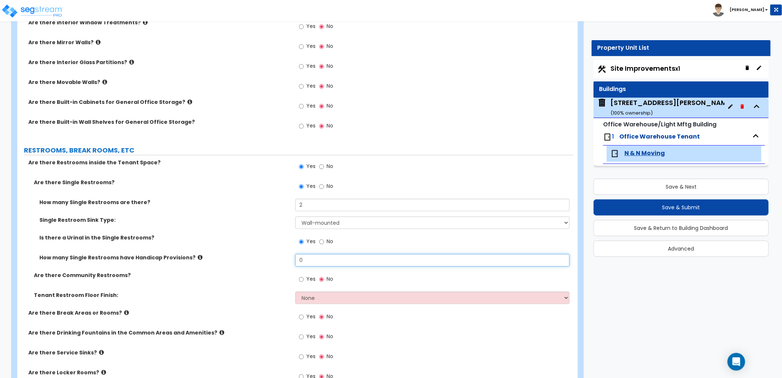
drag, startPoint x: 263, startPoint y: 255, endPoint x: 235, endPoint y: 251, distance: 29.0
click at [261, 255] on div "How many Single Restrooms have Handicap Provisions? 0" at bounding box center [295, 263] width 556 height 18
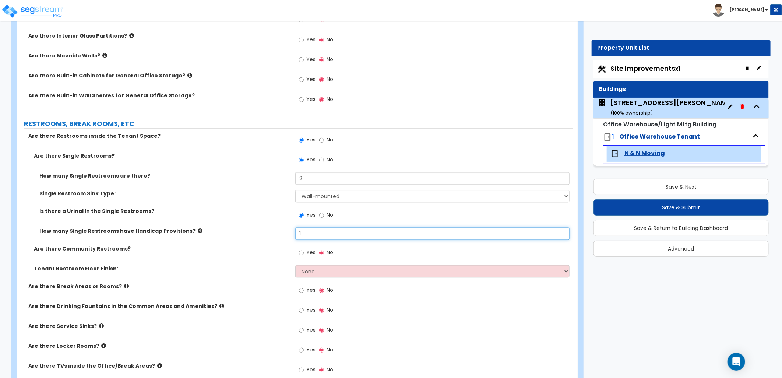
scroll to position [941, 0]
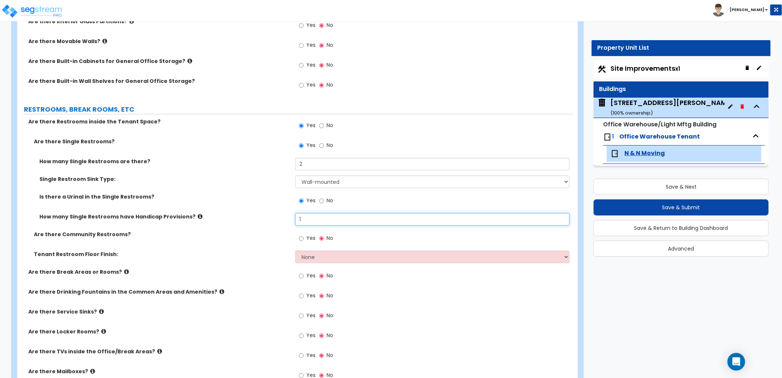
type input "1"
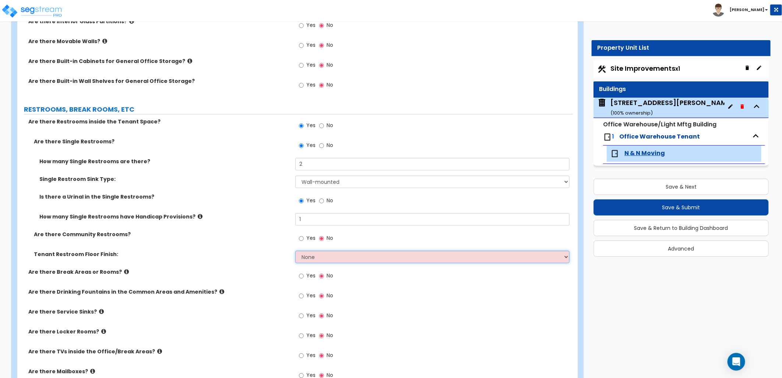
click at [309, 256] on select "None Tile Flooring Resilient Laminate Flooring VCT Flooring Sheet Vinyl Flooring" at bounding box center [432, 256] width 274 height 13
select select "1"
click at [295, 250] on select "None Tile Flooring Resilient Laminate Flooring VCT Flooring Sheet Vinyl Flooring" at bounding box center [432, 256] width 274 height 13
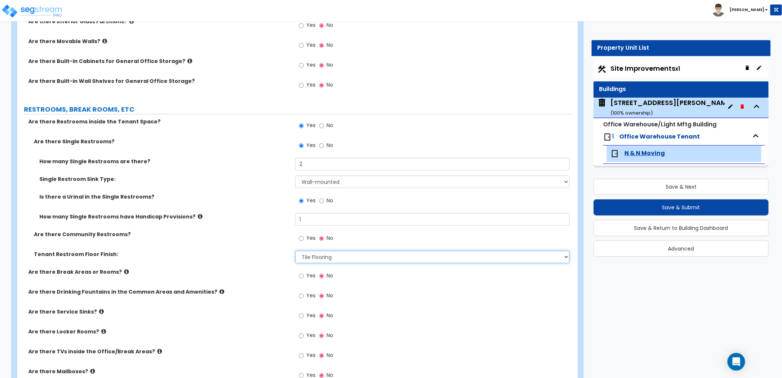
click at [331, 259] on select "None Tile Flooring Resilient Laminate Flooring VCT Flooring Sheet Vinyl Flooring" at bounding box center [432, 256] width 274 height 13
drag, startPoint x: 303, startPoint y: 274, endPoint x: 299, endPoint y: 275, distance: 4.8
click at [303, 274] on input "Yes" at bounding box center [301, 276] width 5 height 8
radio input "true"
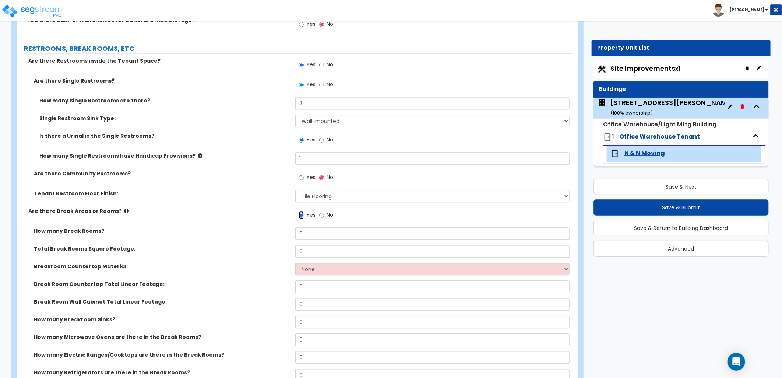
scroll to position [1022, 0]
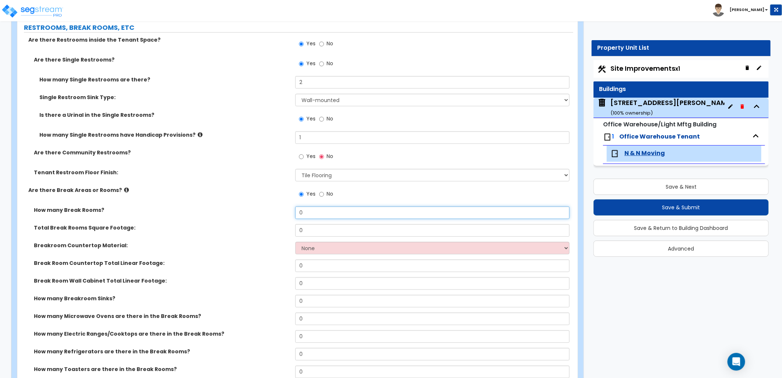
drag, startPoint x: 288, startPoint y: 210, endPoint x: 256, endPoint y: 214, distance: 32.2
click at [261, 214] on div "How many Break Rooms? 0" at bounding box center [295, 215] width 556 height 18
type input "1"
drag, startPoint x: 288, startPoint y: 230, endPoint x: 258, endPoint y: 229, distance: 29.5
click at [258, 229] on div "Total Break Rooms Square Footage: 0" at bounding box center [295, 233] width 556 height 18
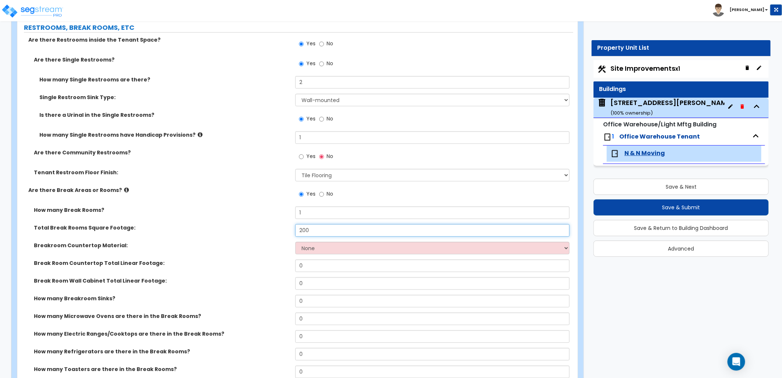
type input "200"
click at [321, 251] on select "None Plastic Laminate Solid Surface Stone Quartz Marble Tile Wood Stainless Ste…" at bounding box center [432, 248] width 274 height 13
select select "2"
click at [295, 242] on select "None Plastic Laminate Solid Surface Stone Quartz Marble Tile Wood Stainless Ste…" at bounding box center [432, 248] width 274 height 13
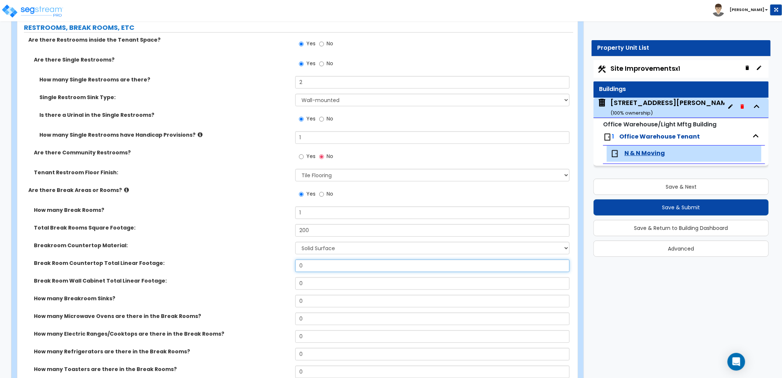
drag, startPoint x: 295, startPoint y: 264, endPoint x: 281, endPoint y: 263, distance: 14.4
click at [281, 263] on div "Break Room Countertop Total Linear Footage: 0" at bounding box center [295, 268] width 556 height 18
type input "10"
click at [325, 285] on input "0" at bounding box center [432, 283] width 274 height 13
drag, startPoint x: 234, startPoint y: 281, endPoint x: 226, endPoint y: 281, distance: 7.4
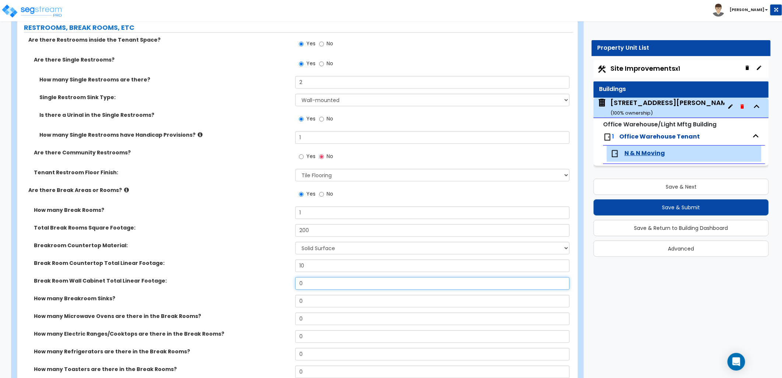
click at [226, 281] on div "Break Room Wall Cabinet Total Linear Footage: 0" at bounding box center [295, 286] width 556 height 18
type input "10"
drag, startPoint x: 307, startPoint y: 300, endPoint x: 264, endPoint y: 293, distance: 44.5
click at [265, 293] on div "How many Break Rooms? 1 Total Break Rooms Square Footage: 200 Breakroom Counter…" at bounding box center [295, 313] width 545 height 214
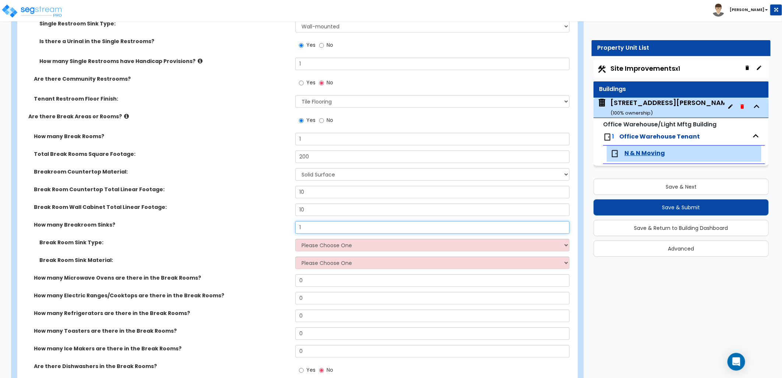
scroll to position [1104, 0]
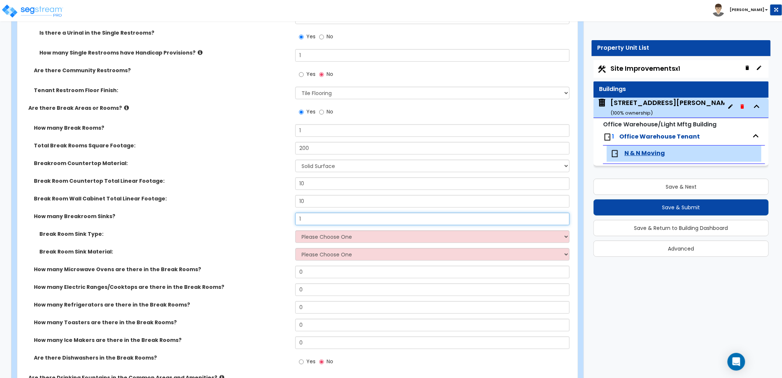
type input "1"
click at [332, 239] on select "Please Choose One Single Sink Double Sink" at bounding box center [432, 236] width 274 height 13
select select "2"
click at [295, 230] on select "Please Choose One Single Sink Double Sink" at bounding box center [432, 236] width 274 height 13
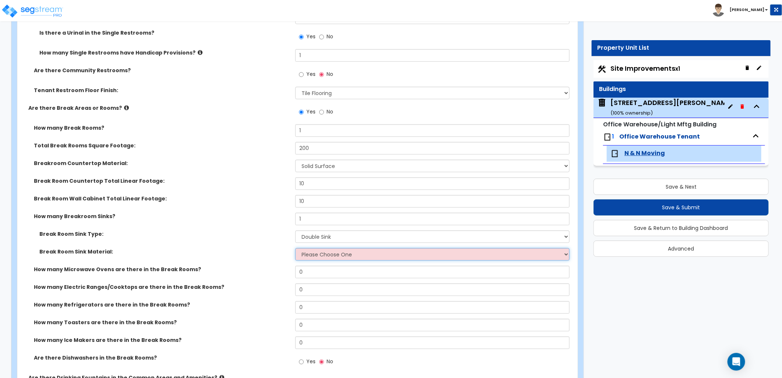
click at [333, 255] on select "Please Choose One Stainless Steel Porcelain Enamel Cast Iron" at bounding box center [432, 254] width 274 height 13
select select "1"
click at [295, 248] on select "Please Choose One Stainless Steel Porcelain Enamel Cast Iron" at bounding box center [432, 254] width 274 height 13
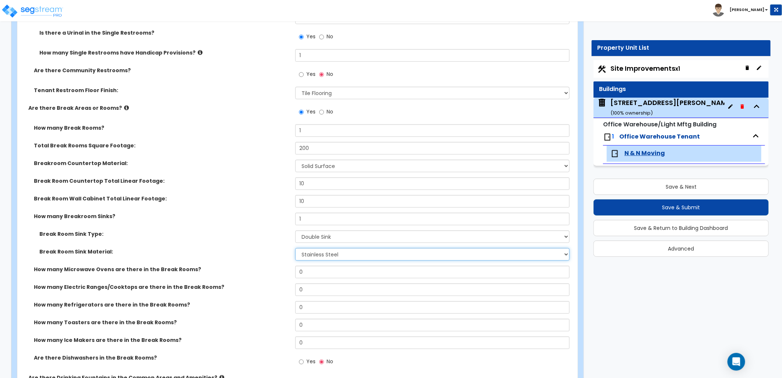
scroll to position [1145, 0]
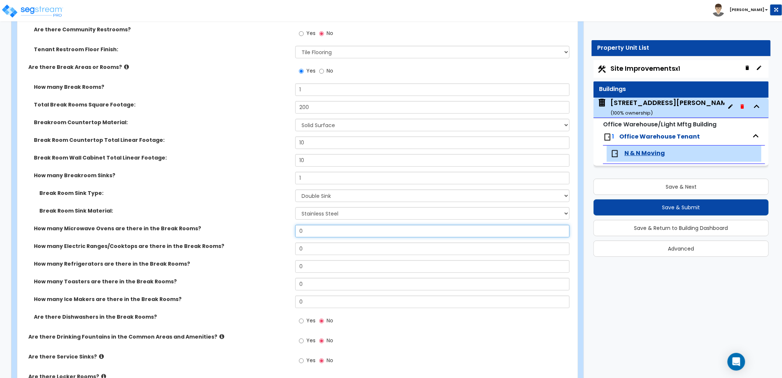
click at [245, 234] on div "How many Microwave Ovens are there in the Break Rooms? 0" at bounding box center [295, 234] width 556 height 18
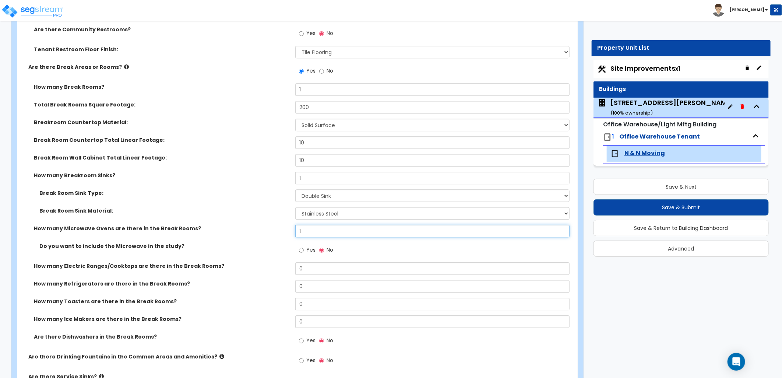
type input "1"
click at [304, 250] on label "Yes" at bounding box center [307, 250] width 17 height 13
click at [304, 250] on input "Yes" at bounding box center [301, 250] width 5 height 8
radio input "true"
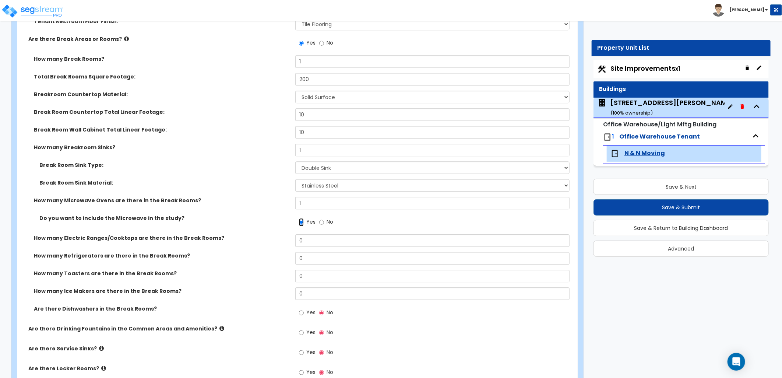
scroll to position [1186, 0]
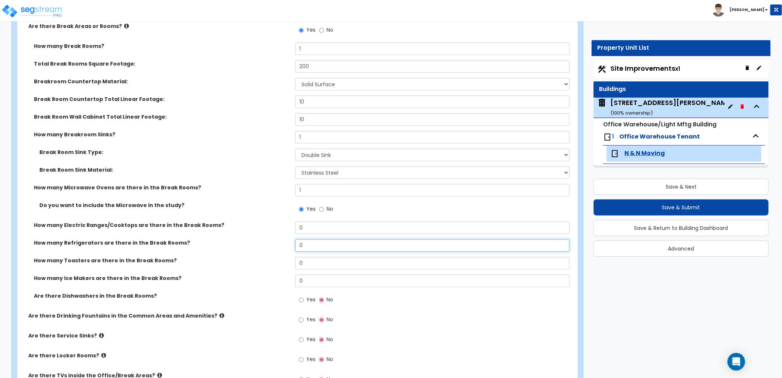
drag, startPoint x: 309, startPoint y: 244, endPoint x: 276, endPoint y: 242, distance: 32.1
click at [282, 242] on div "How many Refrigerators are there in the Break Rooms? 0" at bounding box center [295, 248] width 556 height 18
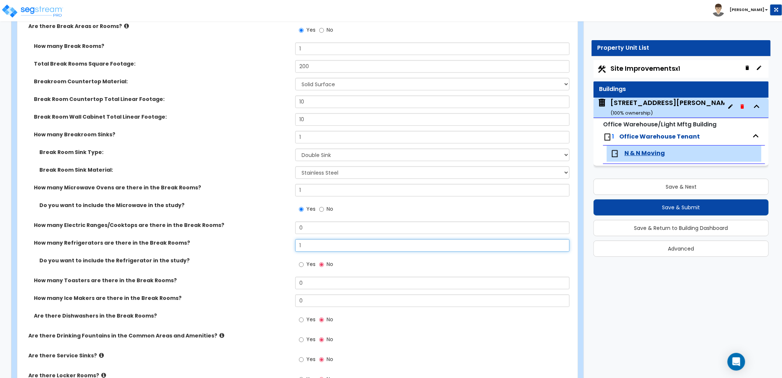
type input "1"
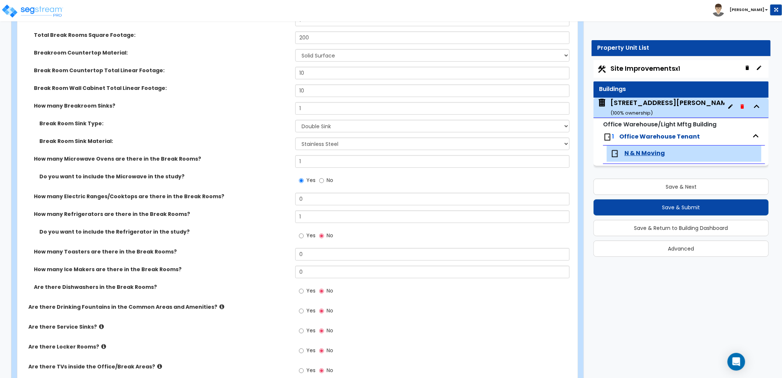
scroll to position [1227, 0]
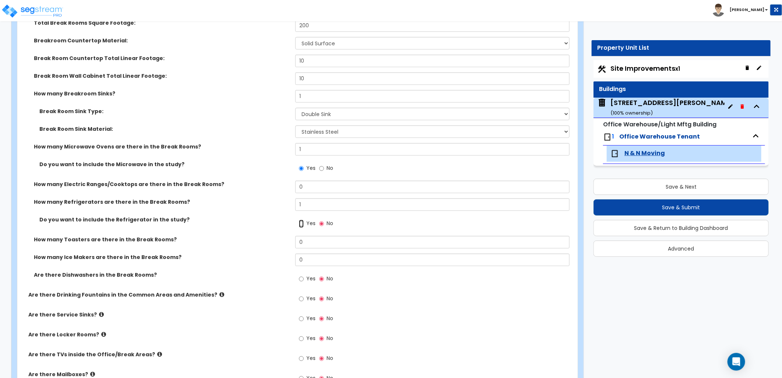
click at [303, 222] on input "Yes" at bounding box center [301, 223] width 5 height 8
radio input "true"
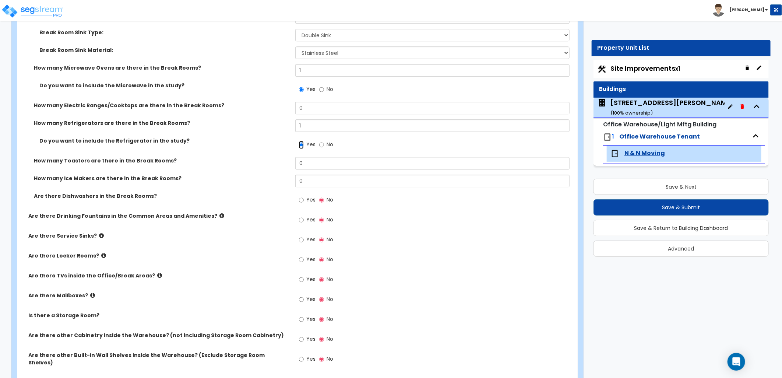
scroll to position [1309, 0]
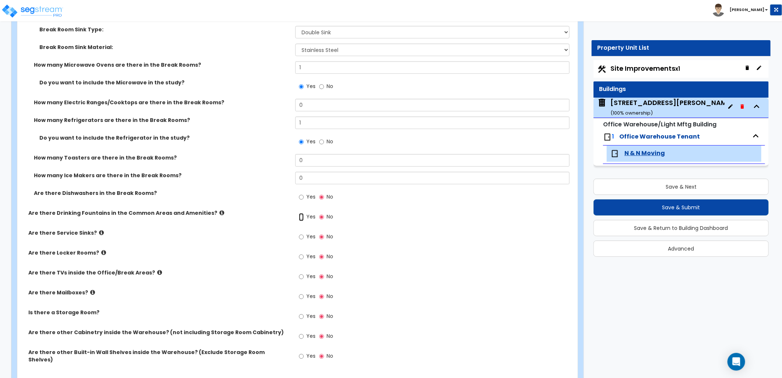
click at [302, 216] on input "Yes" at bounding box center [301, 217] width 5 height 8
radio input "true"
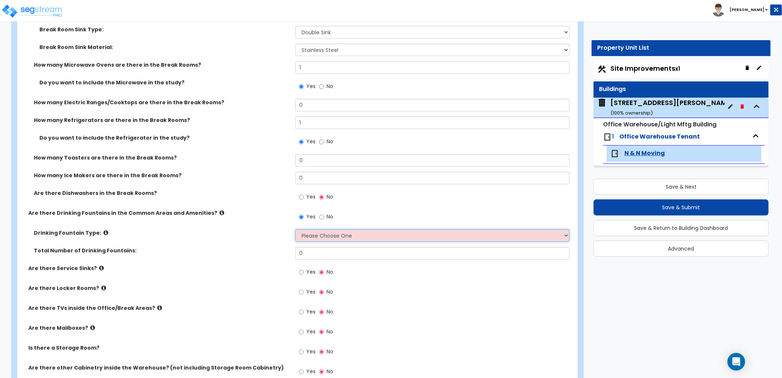
click at [320, 237] on select "Please Choose One Wall-mounted Floor-mounted" at bounding box center [432, 235] width 274 height 13
select select "2"
click at [295, 229] on select "Please Choose One Wall-mounted Floor-mounted" at bounding box center [432, 235] width 274 height 13
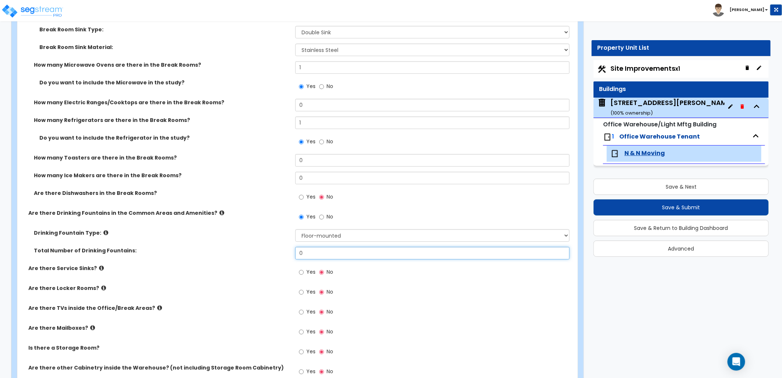
drag, startPoint x: 276, startPoint y: 250, endPoint x: 266, endPoint y: 253, distance: 10.9
click at [269, 252] on div "Total Number of Drinking Fountains: 0" at bounding box center [295, 256] width 556 height 18
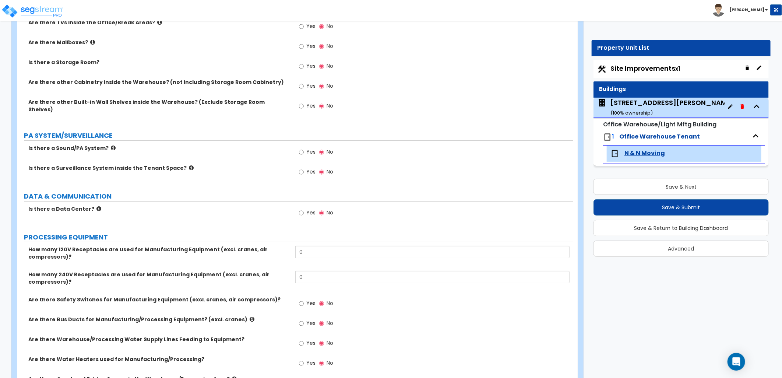
scroll to position [1595, 0]
type input "1"
click at [189, 164] on icon at bounding box center [191, 167] width 5 height 6
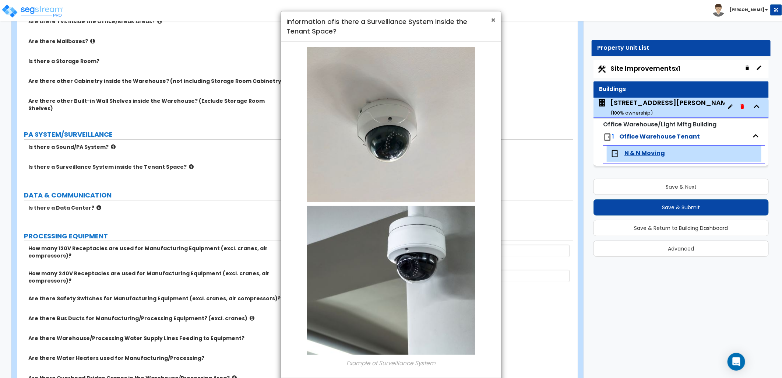
click at [495, 16] on span "×" at bounding box center [493, 20] width 5 height 11
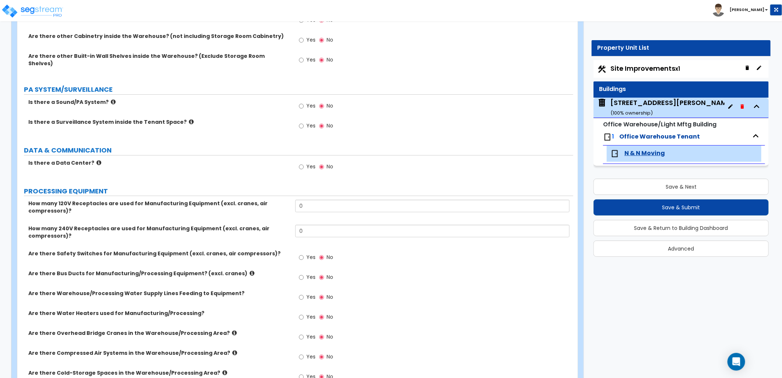
scroll to position [1636, 0]
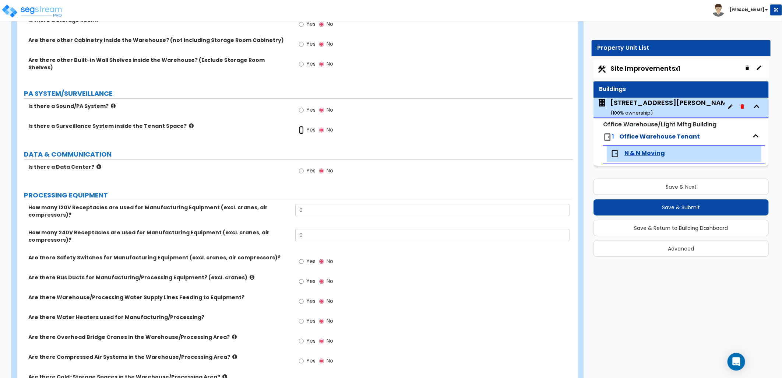
click at [303, 126] on input "Yes" at bounding box center [301, 130] width 5 height 8
radio input "true"
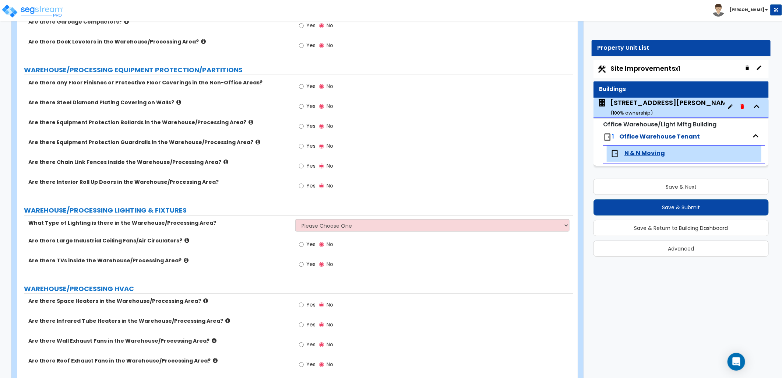
scroll to position [2209, 0]
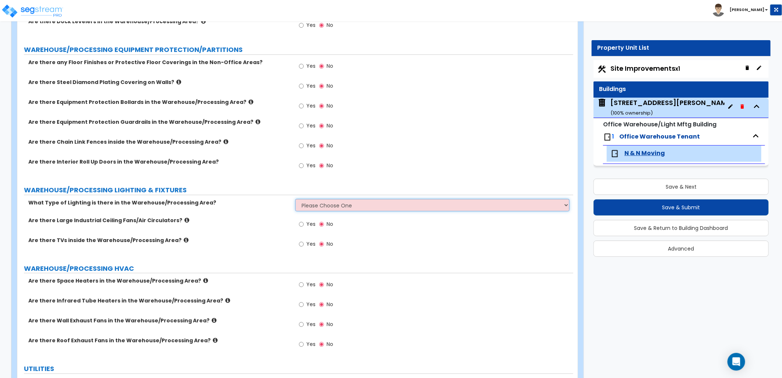
click at [347, 199] on select "Please Choose One High Bay Round Fixtures High Bay Fluorescent Tube Lighting Hi…" at bounding box center [432, 205] width 274 height 13
select select "2"
click at [295, 199] on select "Please Choose One High Bay Round Fixtures High Bay Fluorescent Tube Lighting Hi…" at bounding box center [432, 205] width 274 height 13
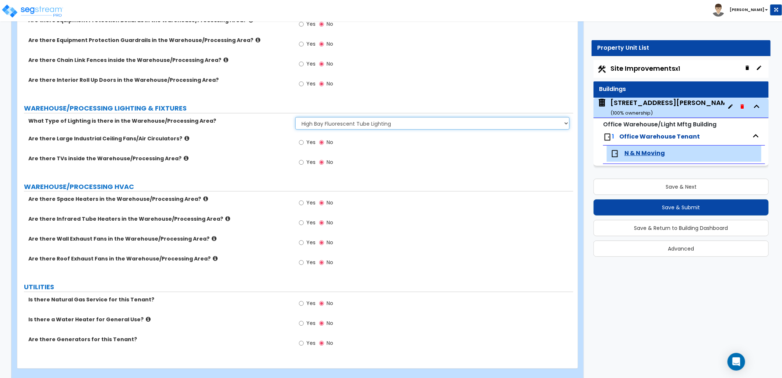
scroll to position [2296, 0]
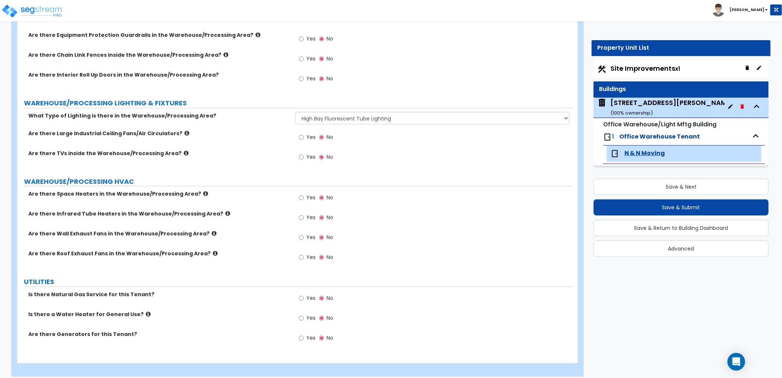
click at [304, 313] on label "Yes" at bounding box center [307, 319] width 17 height 13
click at [304, 314] on input "Yes" at bounding box center [301, 318] width 5 height 8
radio input "true"
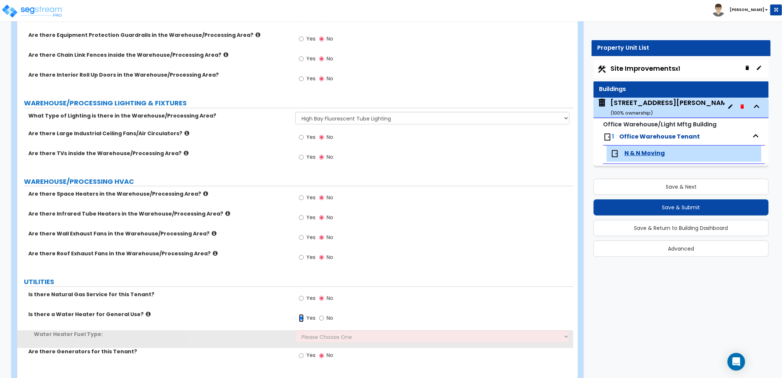
scroll to position [2313, 0]
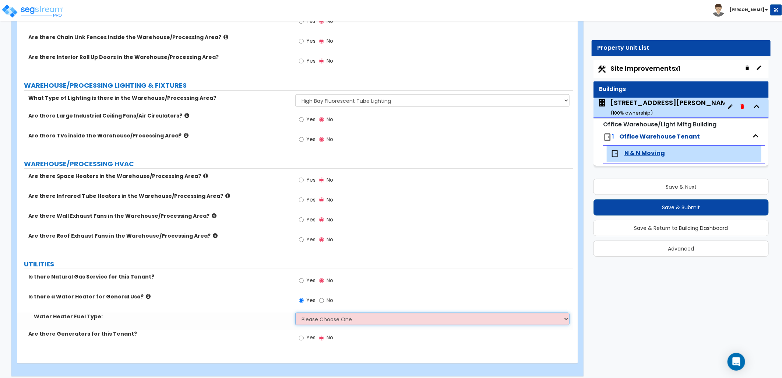
drag, startPoint x: 315, startPoint y: 310, endPoint x: 319, endPoint y: 310, distance: 4.0
click at [316, 313] on select "Please Choose One Gas Electric" at bounding box center [432, 319] width 274 height 13
select select "2"
click at [295, 313] on select "Please Choose One Gas Electric" at bounding box center [432, 319] width 274 height 13
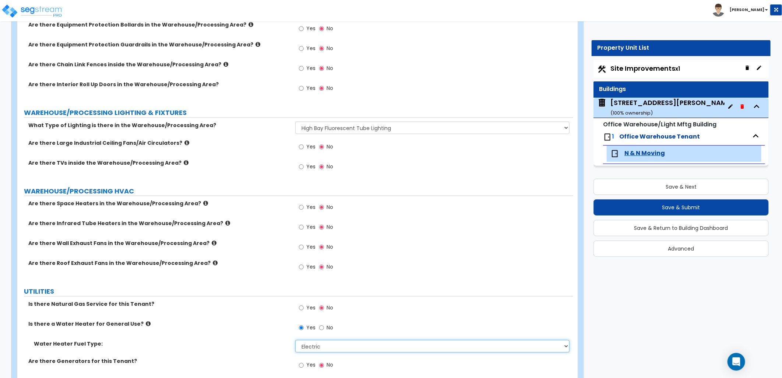
scroll to position [2273, 0]
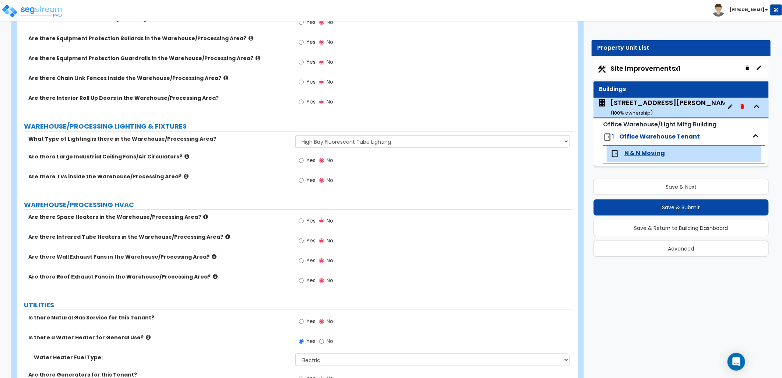
click at [645, 105] on div "3240 East Kemper Rd ( 100 % ownership)" at bounding box center [671, 107] width 123 height 19
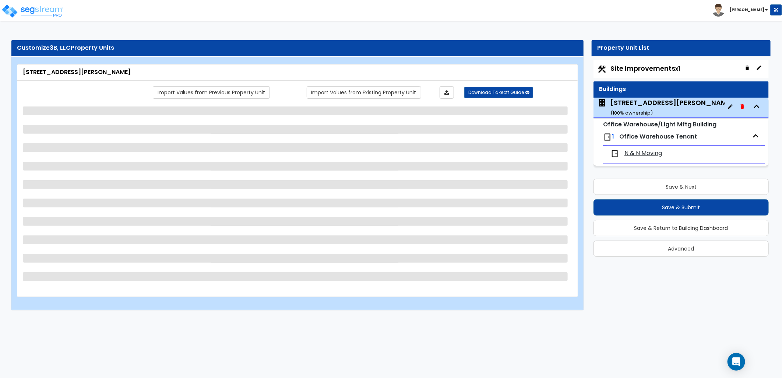
select select "3"
select select "2"
select select "1"
select select "10"
select select "11"
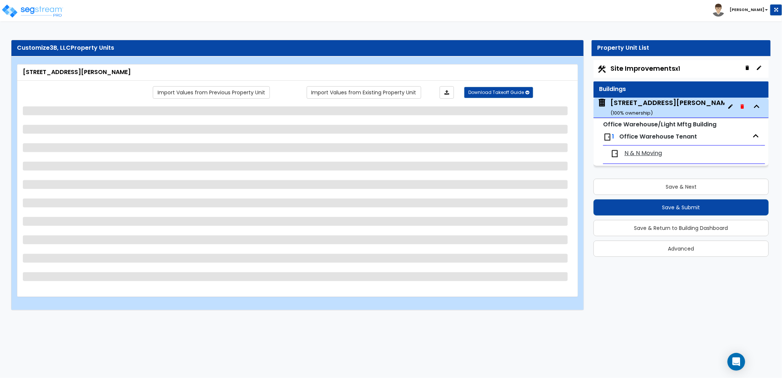
select select "2"
select select "1"
select select "3"
select select "1"
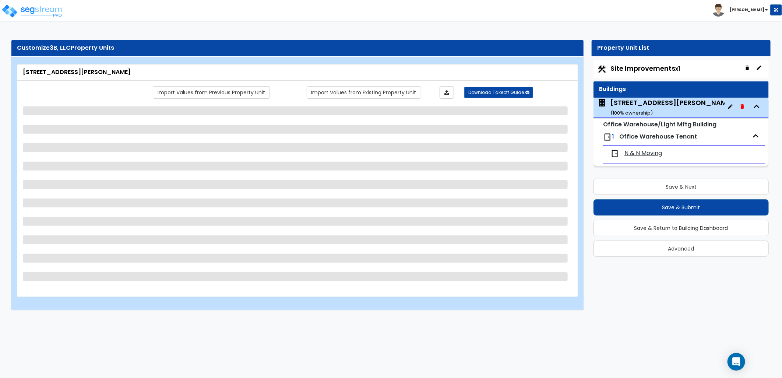
select select "2"
select select "1"
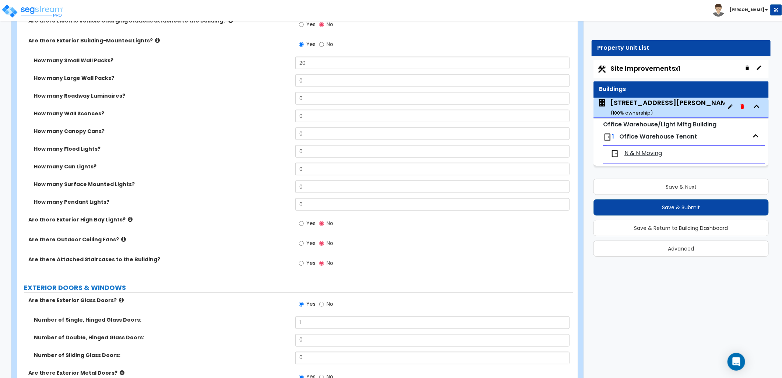
scroll to position [777, 0]
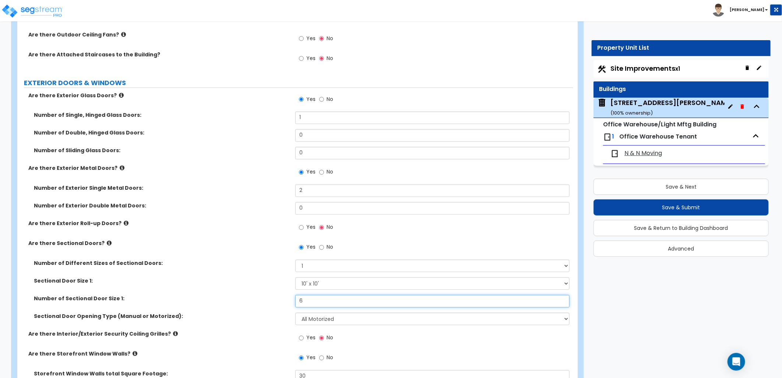
drag, startPoint x: 279, startPoint y: 303, endPoint x: 272, endPoint y: 303, distance: 6.6
click at [272, 303] on div "Number of Sectional Door Size 1: 6" at bounding box center [295, 304] width 556 height 18
type input "5"
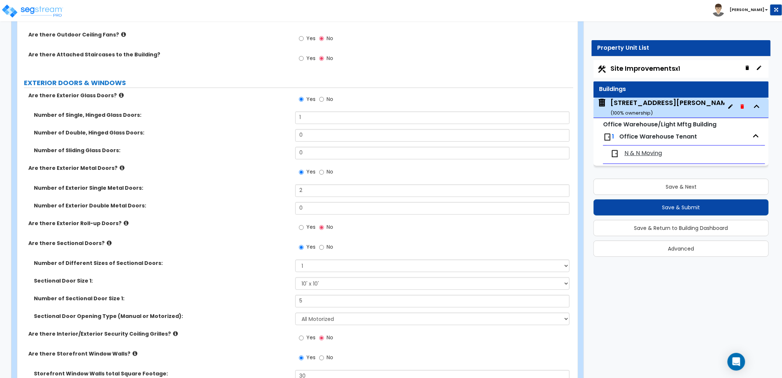
click at [305, 229] on label "Yes" at bounding box center [307, 228] width 17 height 13
click at [304, 229] on input "Yes" at bounding box center [301, 227] width 5 height 8
radio input "true"
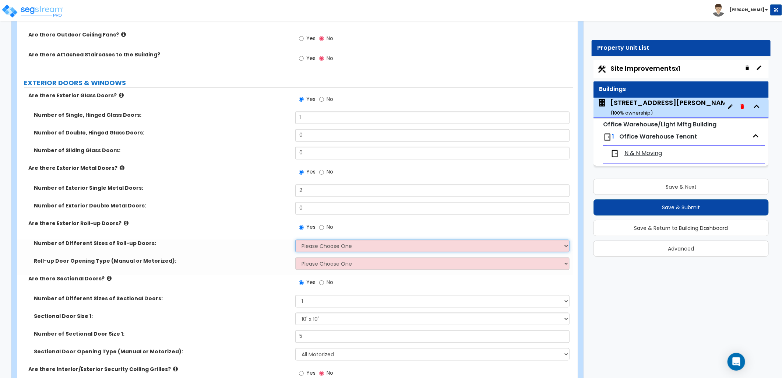
click at [318, 247] on select "Please Choose One 1 2 3" at bounding box center [432, 246] width 274 height 13
select select "1"
click at [295, 240] on select "Please Choose One 1 2 3" at bounding box center [432, 246] width 274 height 13
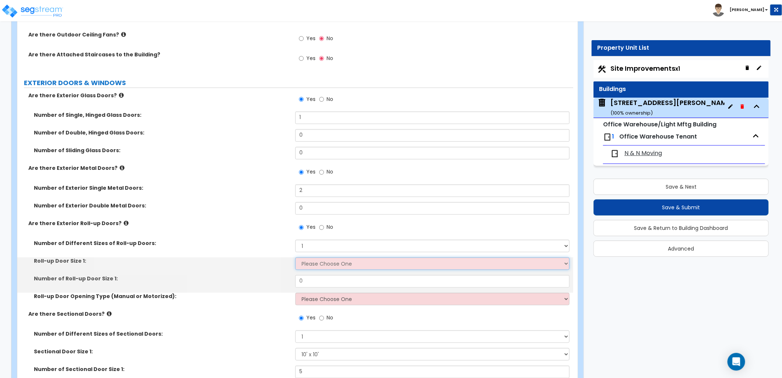
drag, startPoint x: 311, startPoint y: 262, endPoint x: 316, endPoint y: 270, distance: 8.9
click at [311, 263] on select "Please Choose One 8' x 8' 10' x 10' 12' x 12' 14' x 14' 20' x 12' 20' x 16'" at bounding box center [432, 263] width 274 height 13
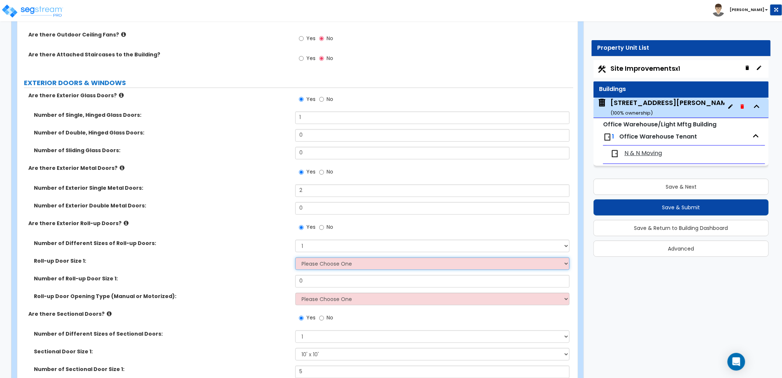
select select "2"
click at [295, 257] on select "Please Choose One 8' x 8' 10' x 10' 12' x 12' 14' x 14' 20' x 12' 20' x 16'" at bounding box center [432, 263] width 274 height 13
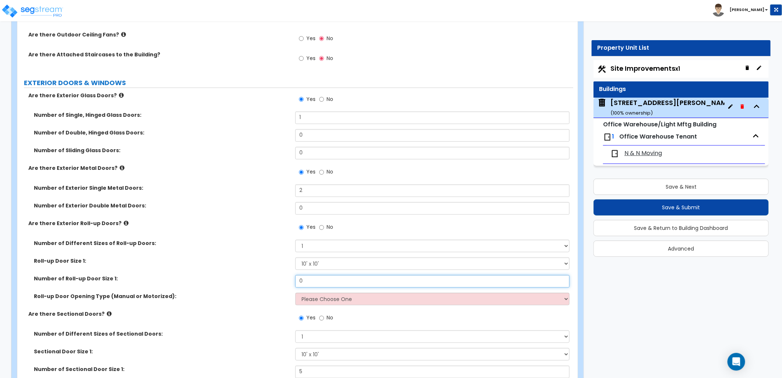
click at [283, 283] on div "Number of Roll-up Door Size 1: 0" at bounding box center [295, 284] width 556 height 18
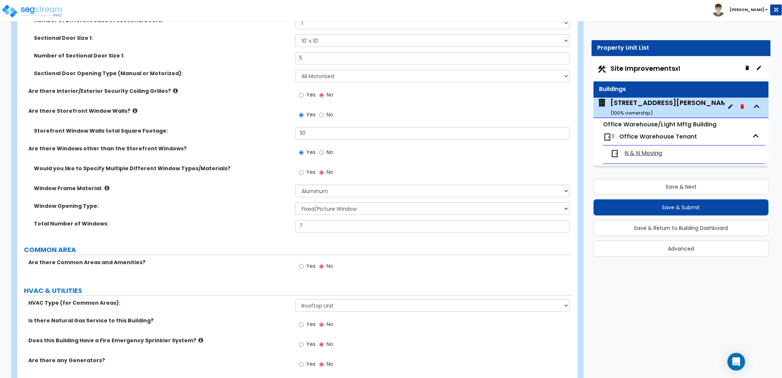
scroll to position [1082, 0]
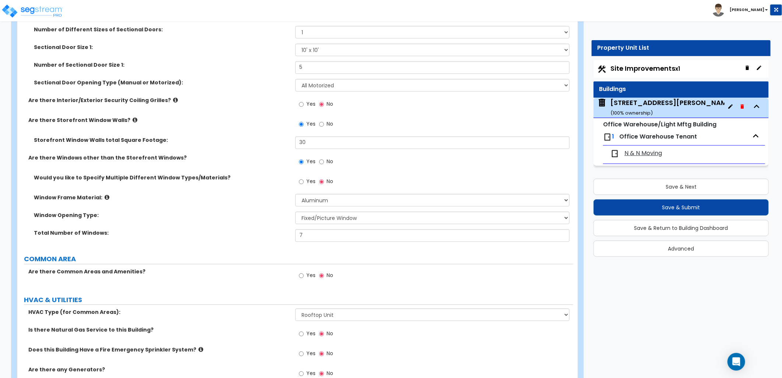
type input "1"
click at [337, 320] on select "Please Choose One Rooftop Unit Furnace-Condenser Forced Air Split Heating/Cooli…" at bounding box center [432, 314] width 274 height 13
click at [295, 308] on select "Please Choose One Rooftop Unit Furnace-Condenser Forced Air Split Heating/Cooli…" at bounding box center [432, 314] width 274 height 13
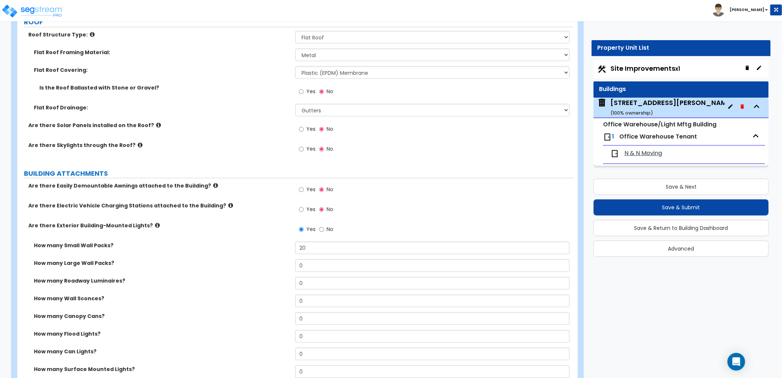
scroll to position [387, 0]
click at [643, 71] on span "Site Improvements x1" at bounding box center [645, 68] width 70 height 9
select select "2"
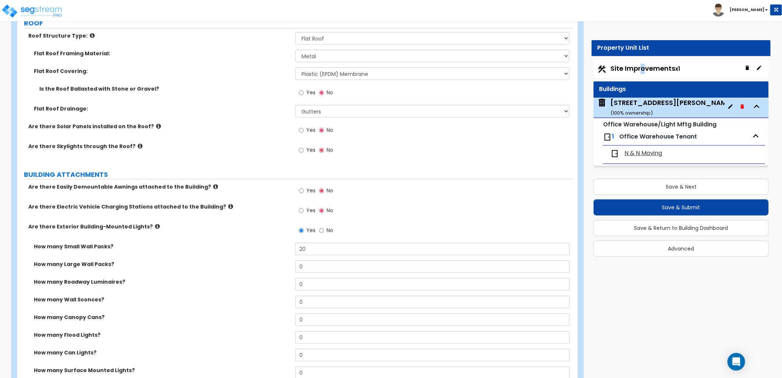
select select "1"
select select "2"
select select "1"
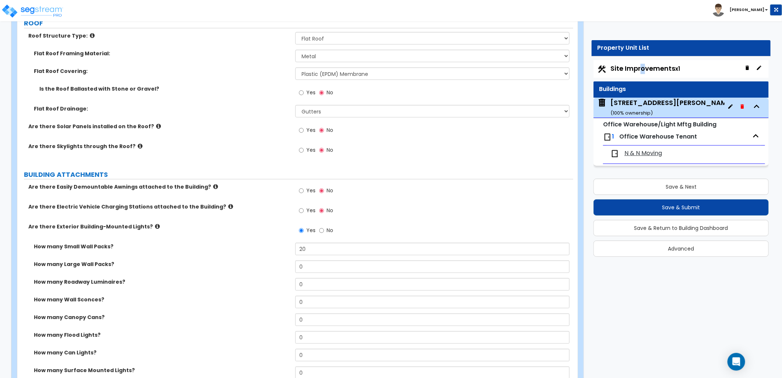
select select "2"
select select "1"
select select "6"
select select "1"
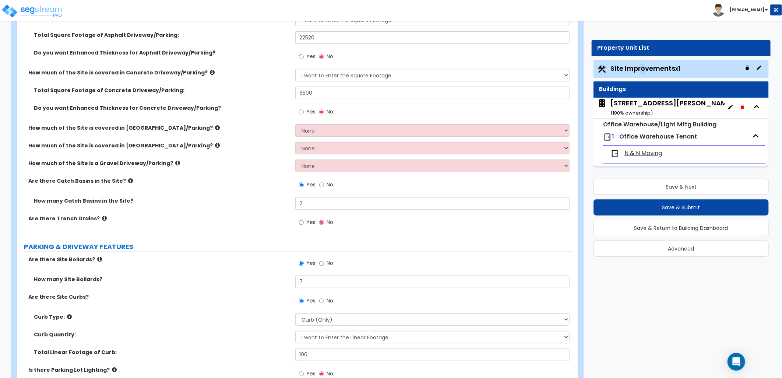
scroll to position [163, 0]
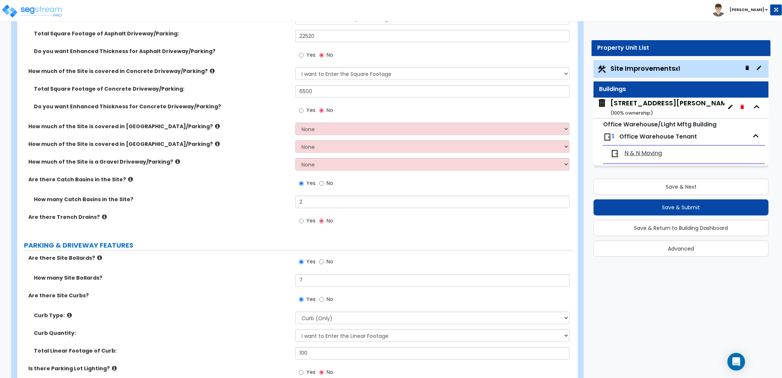
click at [128, 179] on icon at bounding box center [130, 179] width 5 height 6
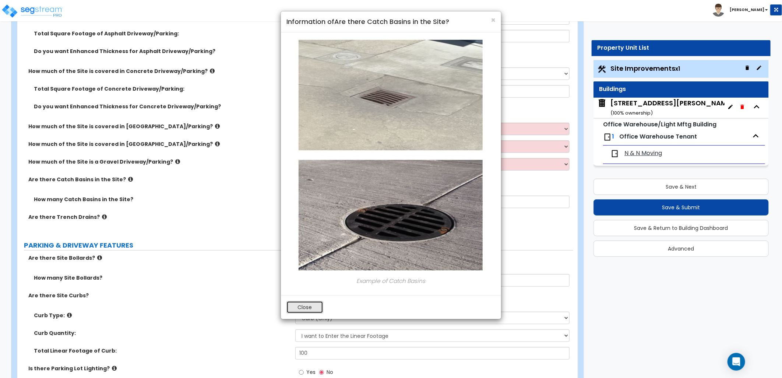
click at [309, 306] on button "Close" at bounding box center [304, 307] width 37 height 13
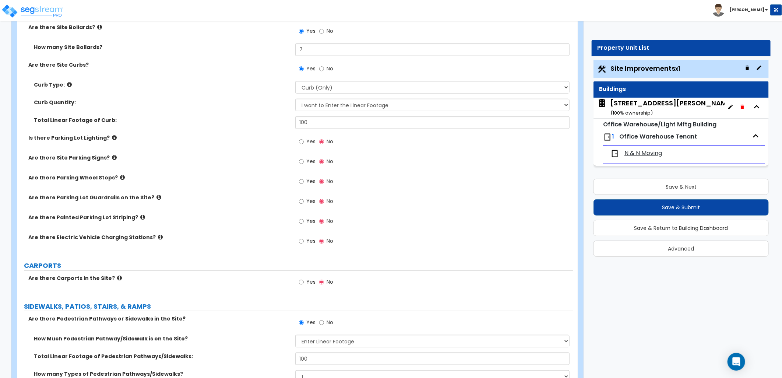
scroll to position [409, 0]
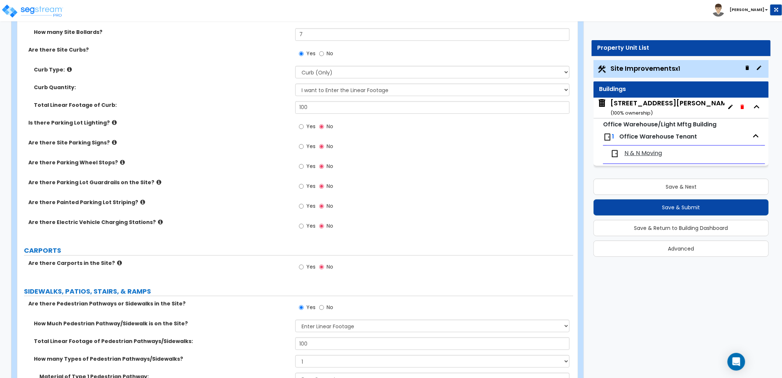
click at [112, 121] on icon at bounding box center [114, 123] width 5 height 6
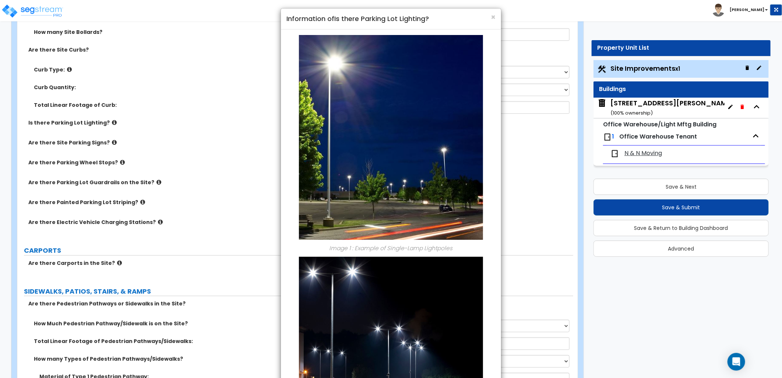
scroll to position [0, 0]
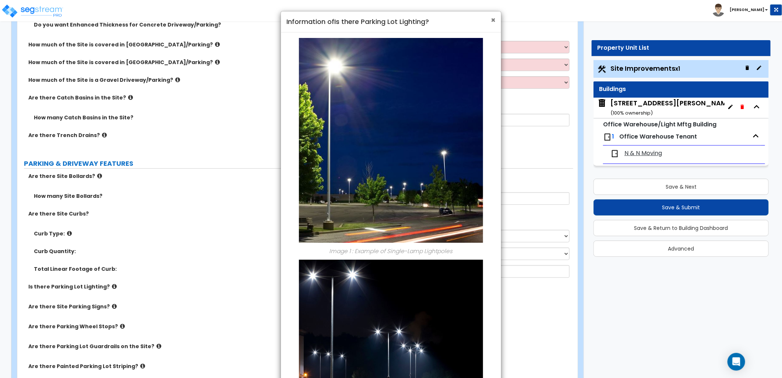
click at [493, 19] on span "×" at bounding box center [493, 20] width 5 height 11
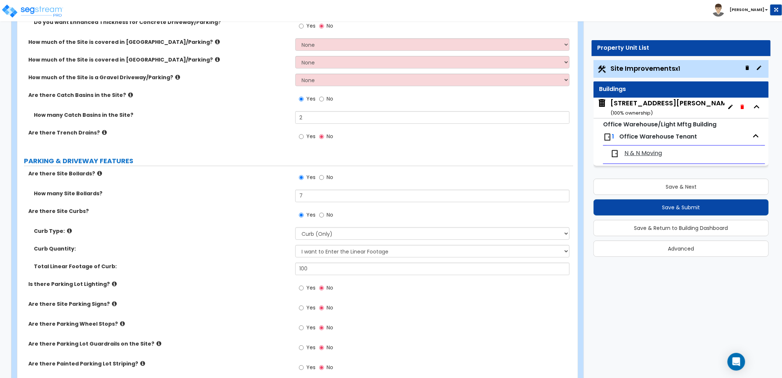
scroll to position [368, 0]
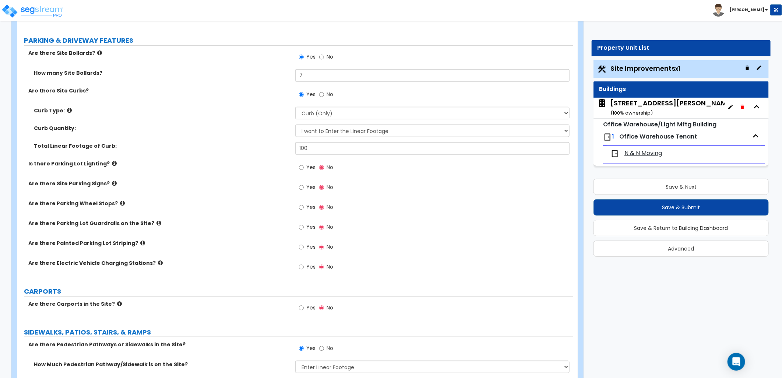
click at [112, 182] on icon at bounding box center [114, 183] width 5 height 6
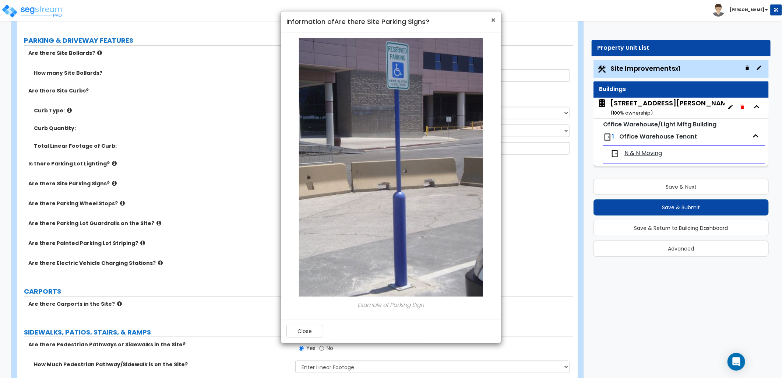
click at [492, 21] on span "×" at bounding box center [493, 20] width 5 height 11
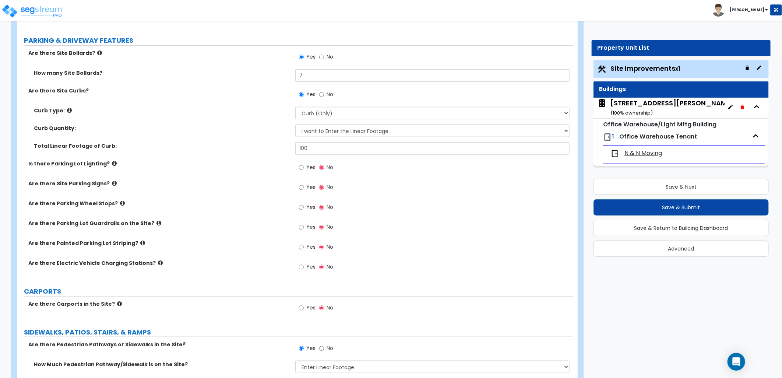
click at [156, 223] on icon at bounding box center [158, 223] width 5 height 6
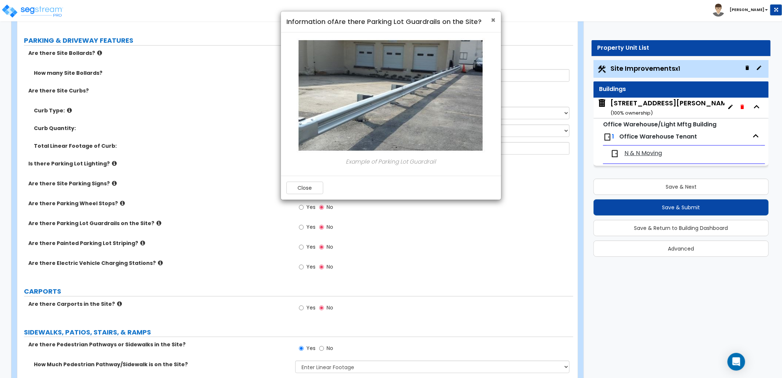
click at [491, 20] on span "×" at bounding box center [493, 20] width 5 height 11
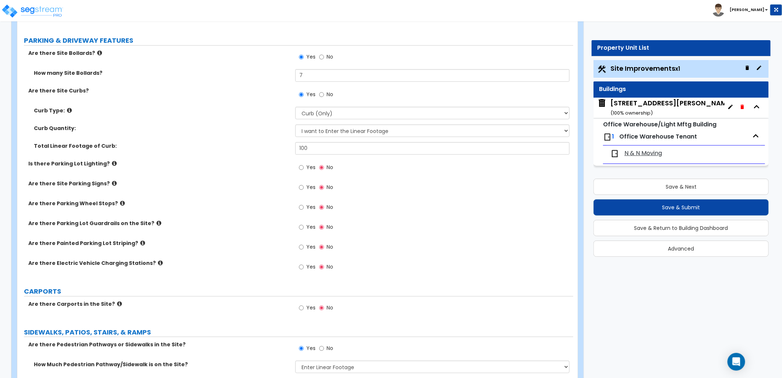
click at [140, 245] on icon at bounding box center [142, 243] width 5 height 6
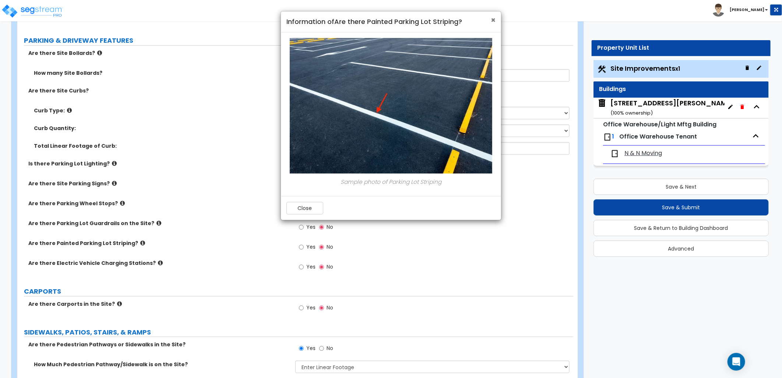
click at [493, 21] on span "×" at bounding box center [493, 20] width 5 height 11
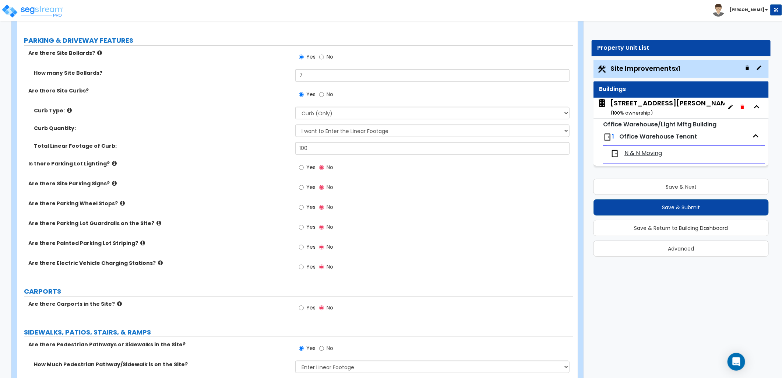
click at [158, 264] on icon at bounding box center [160, 263] width 5 height 6
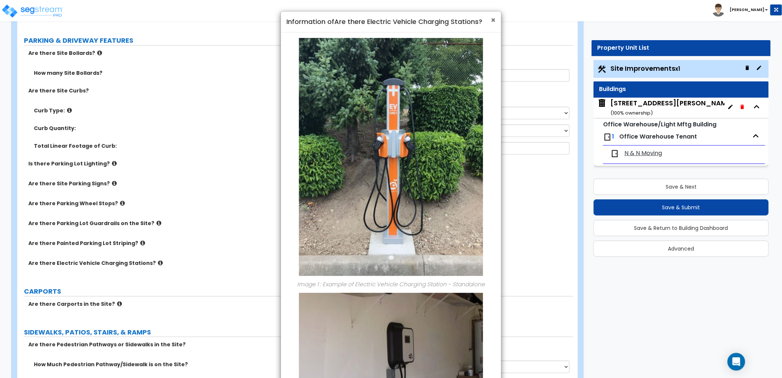
click at [491, 19] on span "×" at bounding box center [493, 20] width 5 height 11
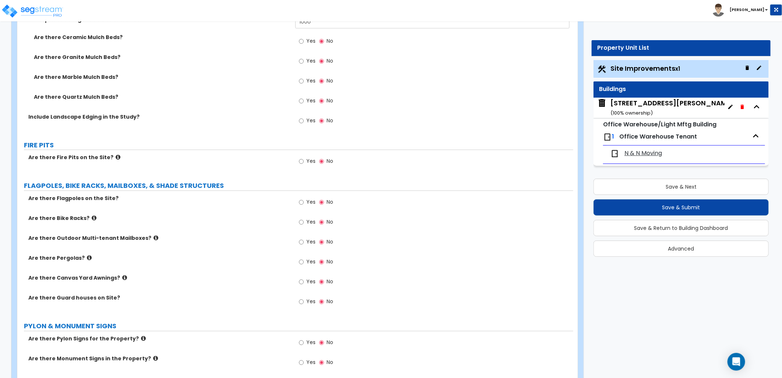
scroll to position [1473, 0]
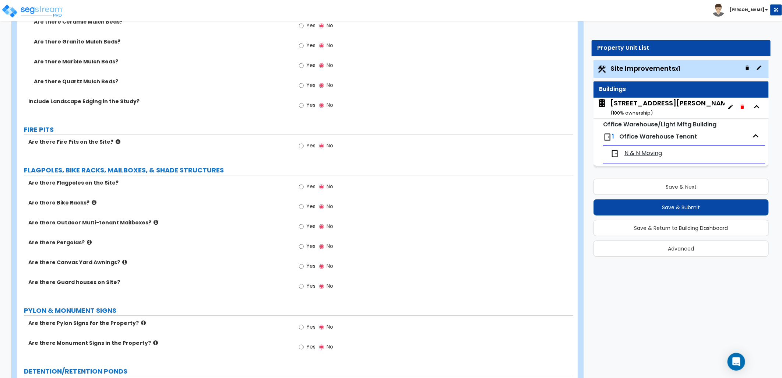
click at [304, 105] on label "Yes" at bounding box center [307, 106] width 17 height 13
click at [304, 105] on input "Yes" at bounding box center [301, 105] width 5 height 8
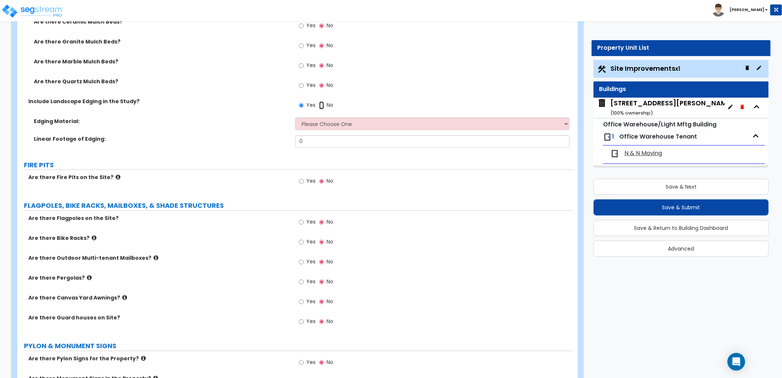
click at [319, 105] on input "No" at bounding box center [321, 105] width 5 height 8
radio input "false"
radio input "true"
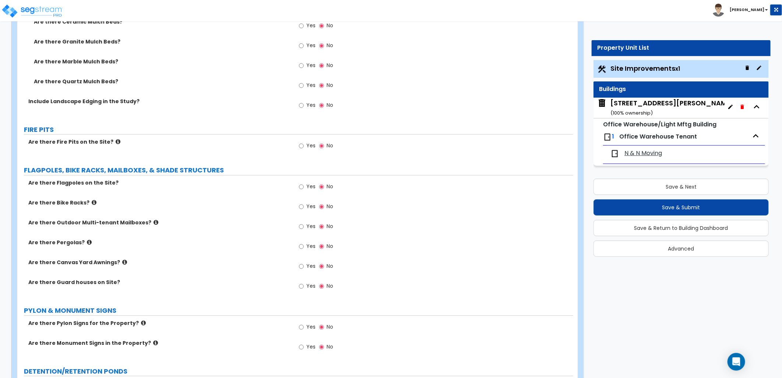
click at [304, 106] on label "Yes" at bounding box center [307, 106] width 17 height 13
click at [304, 106] on input "Yes" at bounding box center [301, 105] width 5 height 8
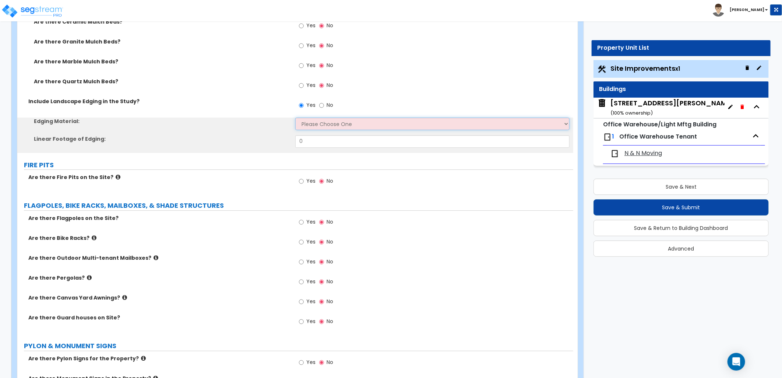
click at [310, 127] on select "Please Choose One Metal Brick Railroad Ties Concrete" at bounding box center [432, 123] width 274 height 13
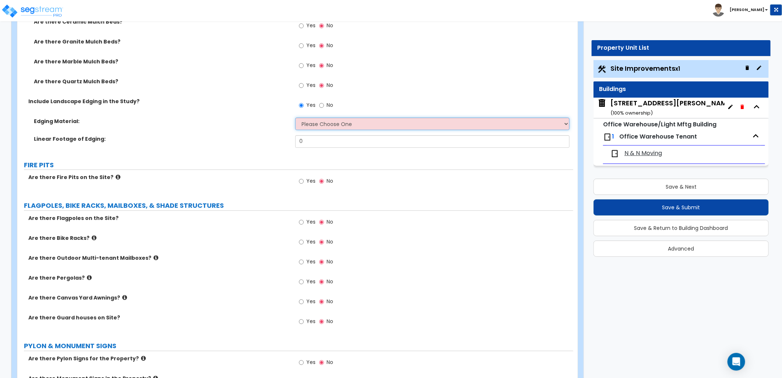
click at [309, 124] on select "Please Choose One Metal Brick Railroad Ties Concrete" at bounding box center [432, 123] width 274 height 13
click at [319, 107] on input "No" at bounding box center [321, 105] width 5 height 8
radio input "false"
radio input "true"
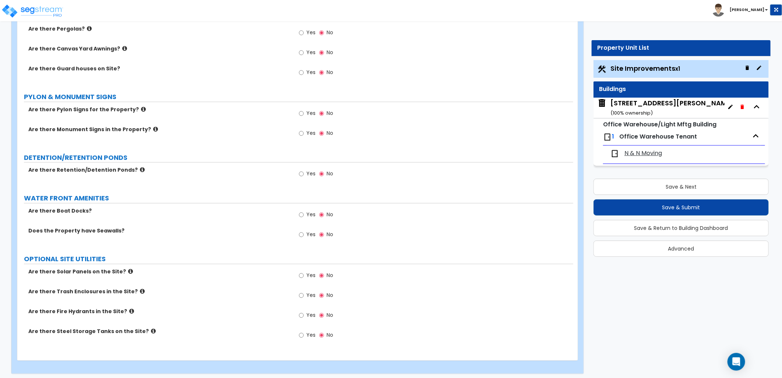
scroll to position [1689, 0]
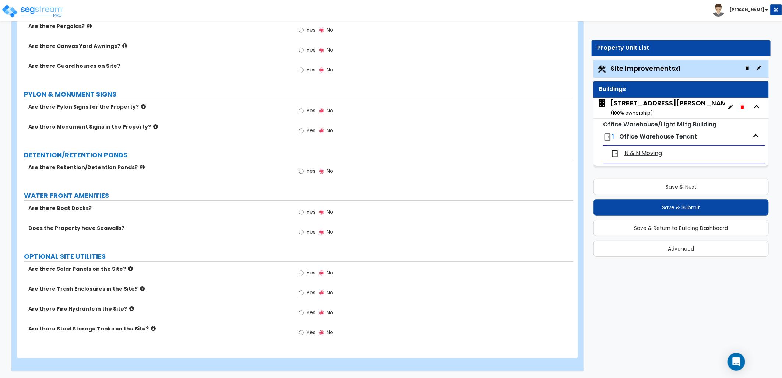
drag, startPoint x: 632, startPoint y: 103, endPoint x: 629, endPoint y: 103, distance: 3.7
click at [632, 103] on div "3240 East Kemper Rd ( 100 % ownership)" at bounding box center [671, 107] width 123 height 19
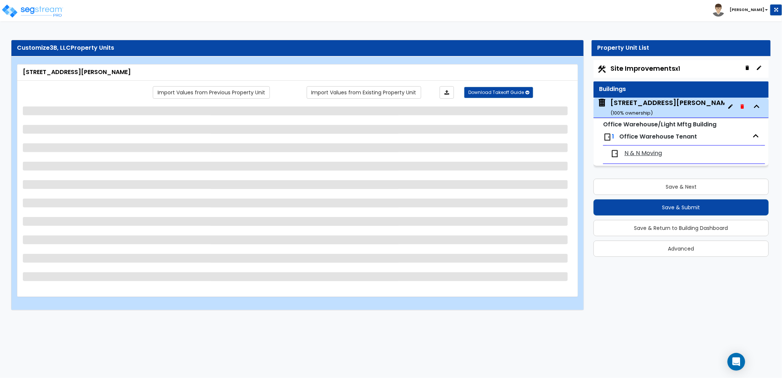
scroll to position [0, 0]
select select "3"
select select "2"
select select "1"
select select "10"
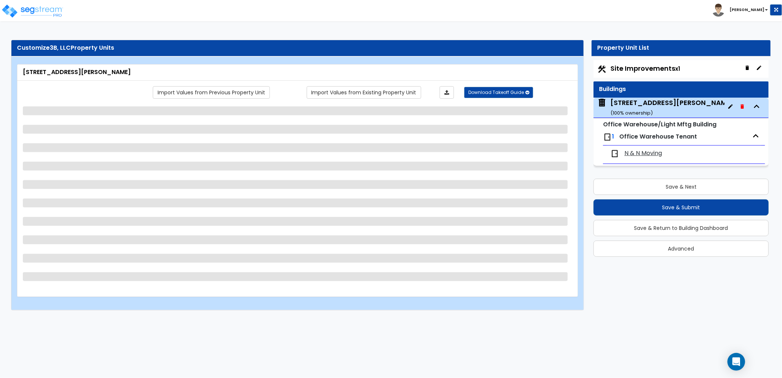
select select "11"
select select "2"
select select "1"
select select "3"
select select "1"
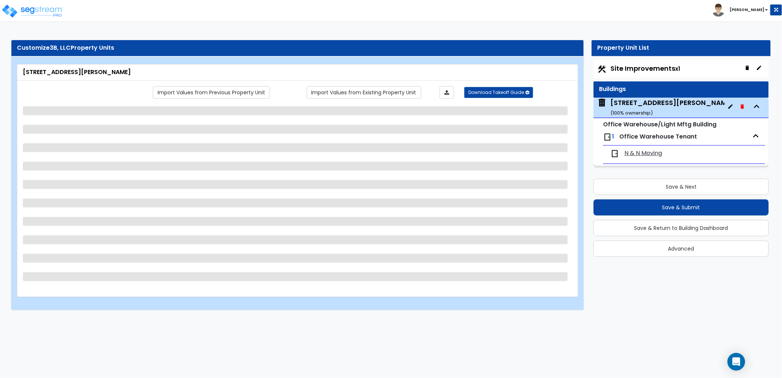
select select "2"
select select "1"
select select "2"
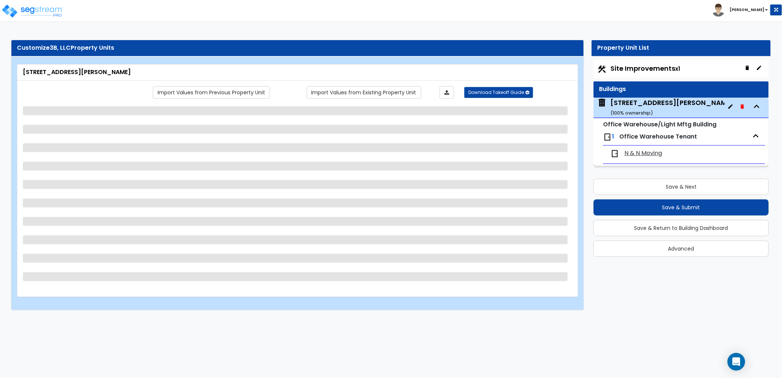
select select "1"
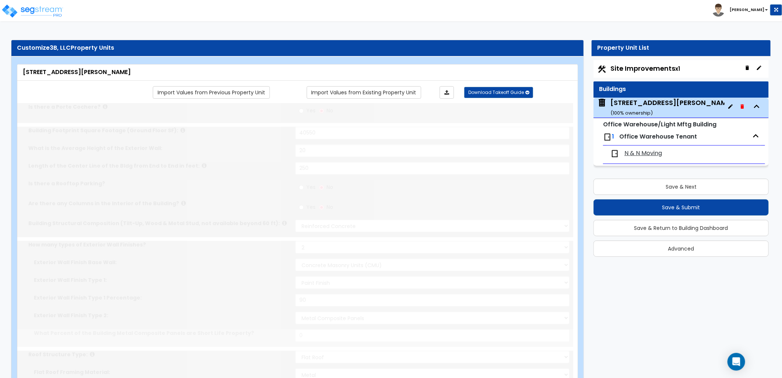
select select "1"
radio input "true"
select select "2"
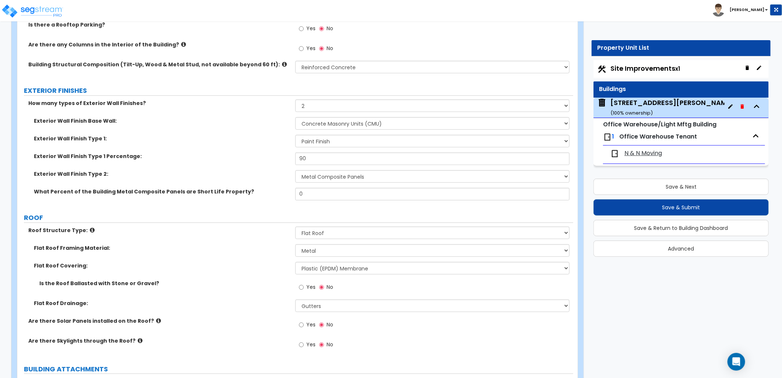
scroll to position [204, 0]
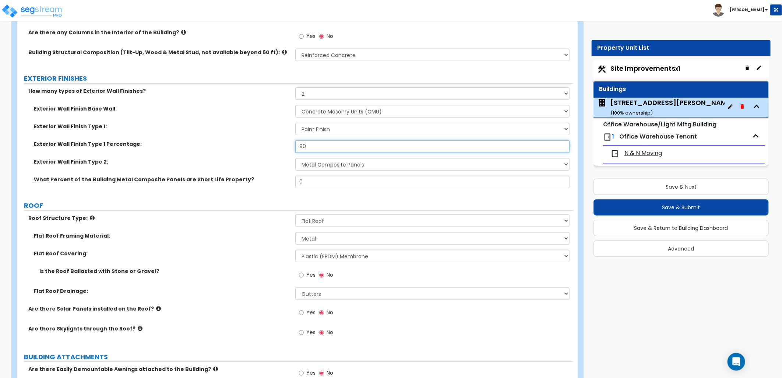
drag, startPoint x: 307, startPoint y: 148, endPoint x: 283, endPoint y: 148, distance: 23.9
click at [284, 148] on div "Exterior Wall Finish Type 1 Percentage: 90" at bounding box center [295, 149] width 556 height 18
type input "60"
click at [263, 188] on div "What Percent of the Building Metal Composite Panels are Short Life Property? 0" at bounding box center [295, 185] width 556 height 18
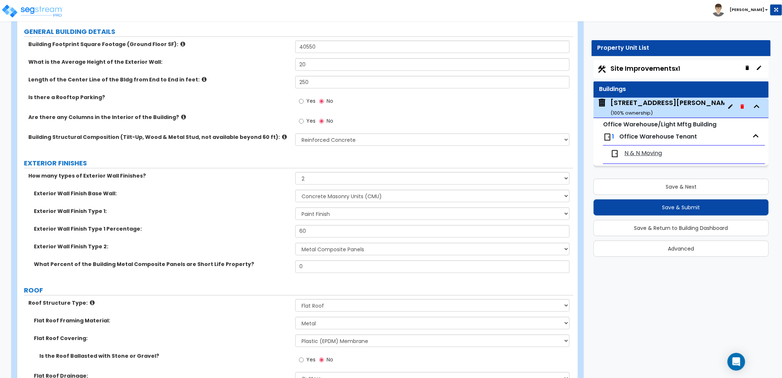
scroll to position [123, 0]
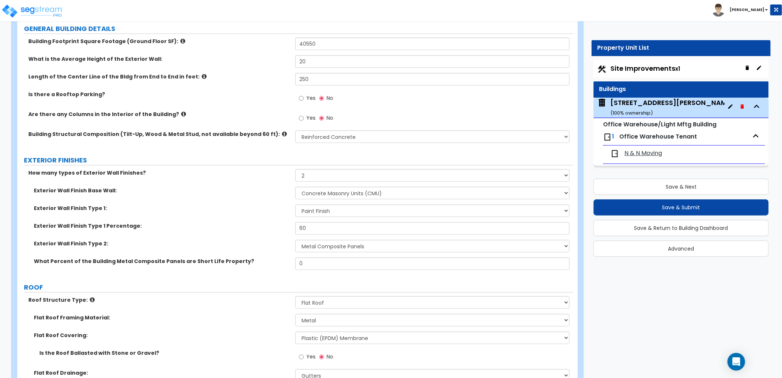
click at [630, 68] on span "Site Improvements x1" at bounding box center [645, 68] width 70 height 9
select select "2"
select select "1"
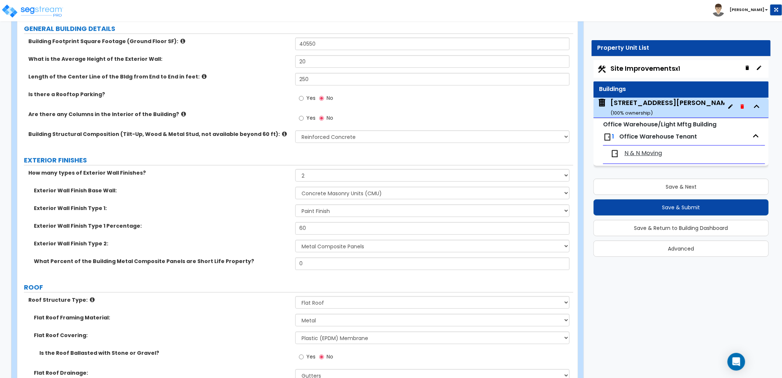
select select "1"
select select "2"
select select "1"
select select "2"
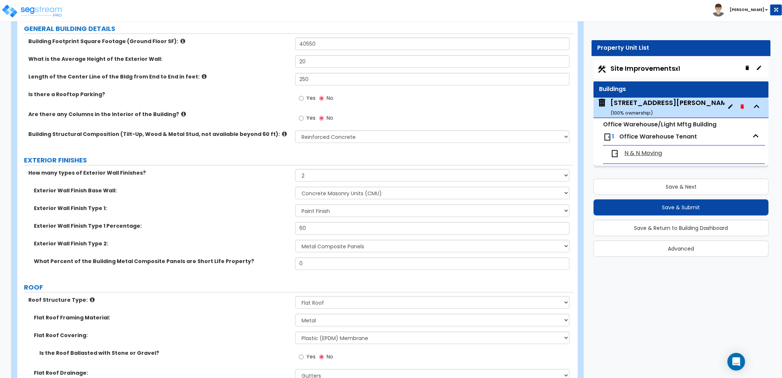
select select "1"
select select "6"
select select "1"
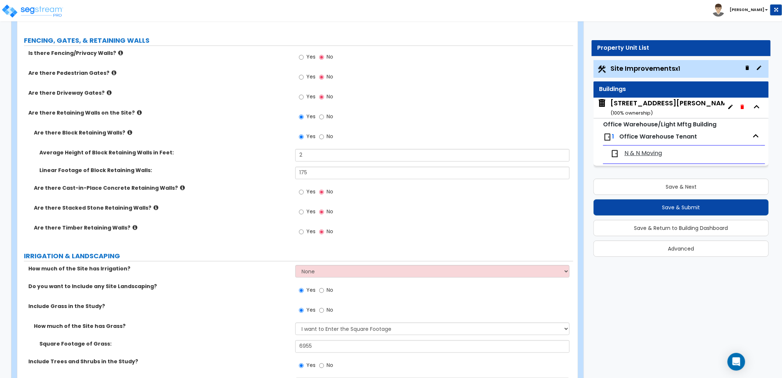
scroll to position [981, 0]
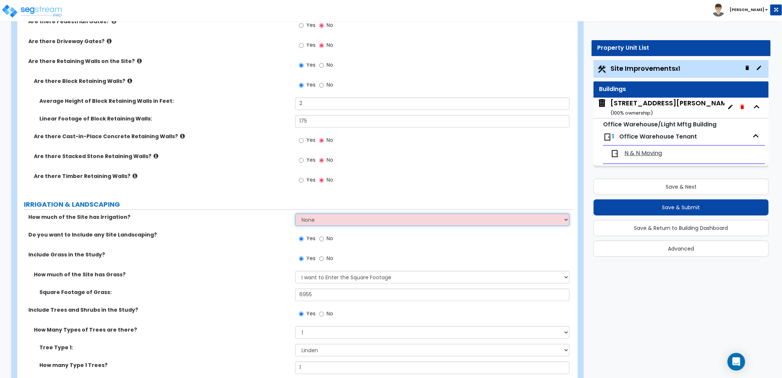
drag, startPoint x: 318, startPoint y: 214, endPoint x: 321, endPoint y: 219, distance: 6.1
click at [318, 214] on select "None I want to Enter an Approximate Percentage I want to Enter the Square Foota…" at bounding box center [432, 219] width 274 height 13
select select "1"
click at [295, 213] on select "None I want to Enter an Approximate Percentage I want to Enter the Square Foota…" at bounding box center [432, 219] width 274 height 13
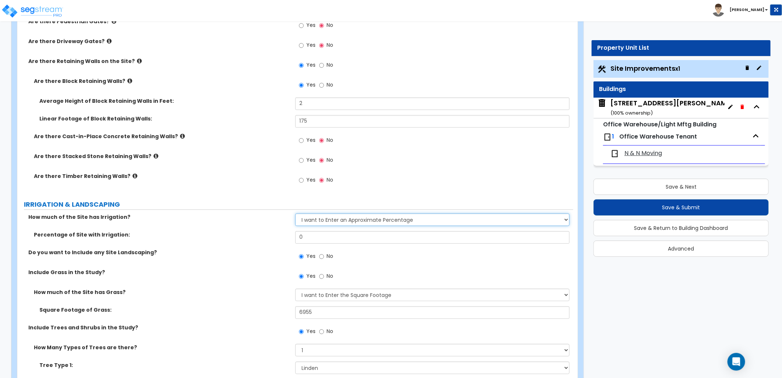
click at [325, 220] on select "None I want to Enter an Approximate Percentage I want to Enter the Square Foota…" at bounding box center [432, 219] width 274 height 13
click at [295, 213] on select "None I want to Enter an Approximate Percentage I want to Enter the Square Foota…" at bounding box center [432, 219] width 274 height 13
drag, startPoint x: 302, startPoint y: 238, endPoint x: 290, endPoint y: 237, distance: 12.2
click at [288, 236] on div "Percentage of Site with Irrigation: 0" at bounding box center [295, 240] width 556 height 18
type input "100"
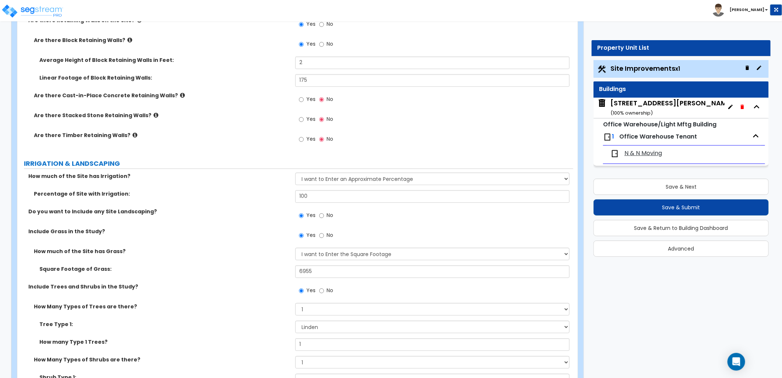
click at [376, 221] on div "Yes No" at bounding box center [434, 218] width 278 height 20
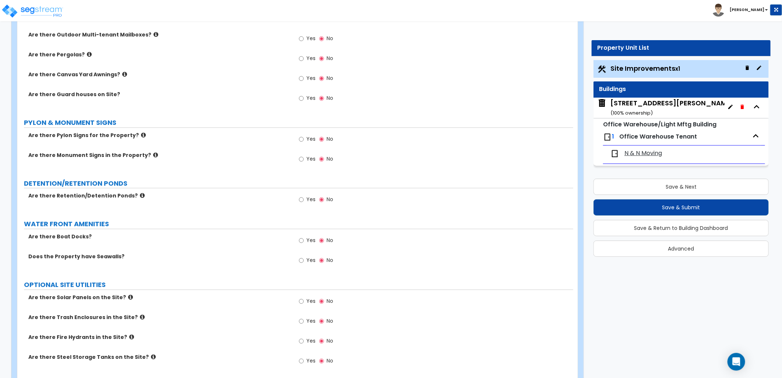
scroll to position [1706, 0]
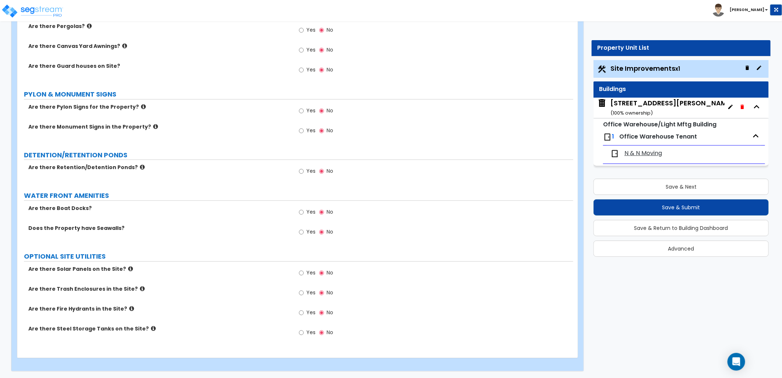
drag, startPoint x: 625, startPoint y: 105, endPoint x: 609, endPoint y: 93, distance: 20.2
click at [625, 105] on div "3240 East Kemper Rd ( 100 % ownership)" at bounding box center [671, 107] width 123 height 19
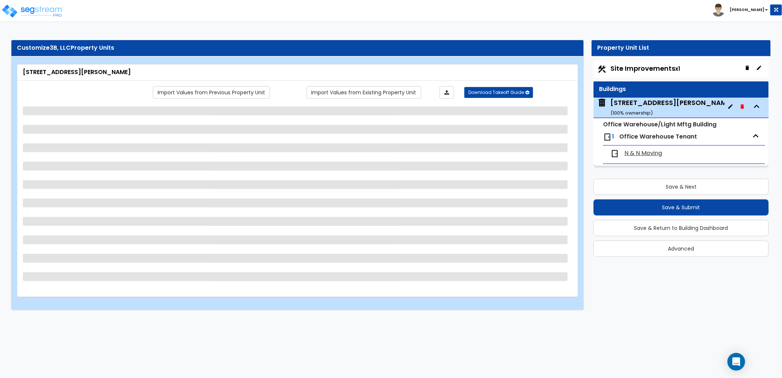
scroll to position [0, 0]
select select "3"
select select "2"
select select "1"
select select "10"
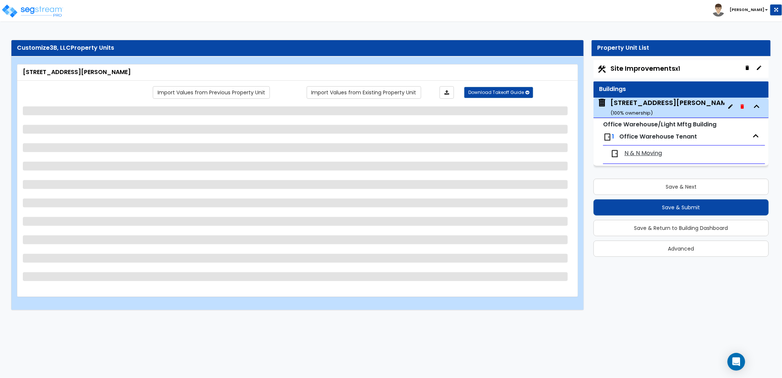
select select "11"
select select "2"
select select "1"
select select "3"
select select "1"
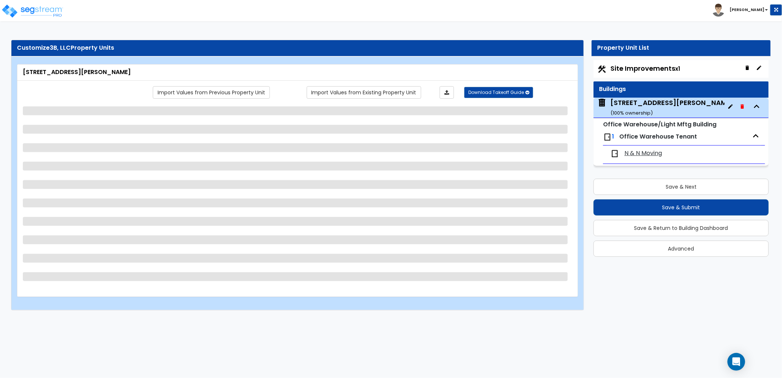
select select "2"
select select "1"
select select "2"
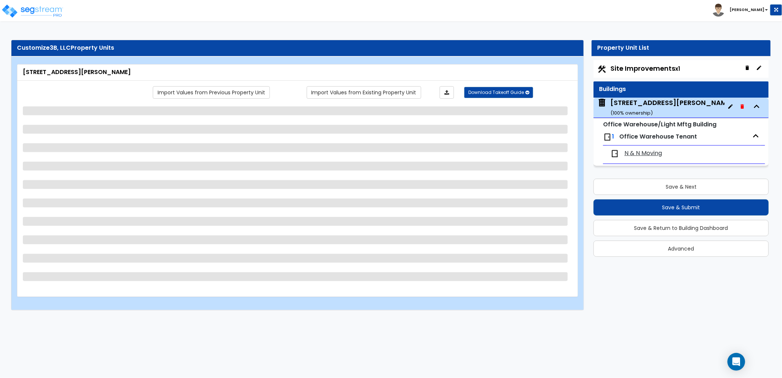
select select "1"
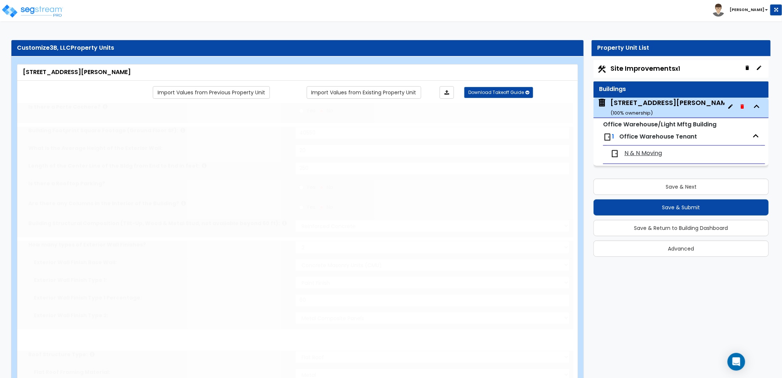
select select "1"
radio input "true"
select select "2"
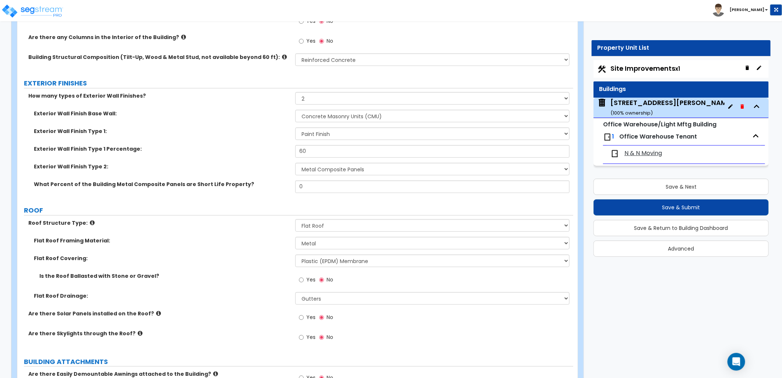
scroll to position [204, 0]
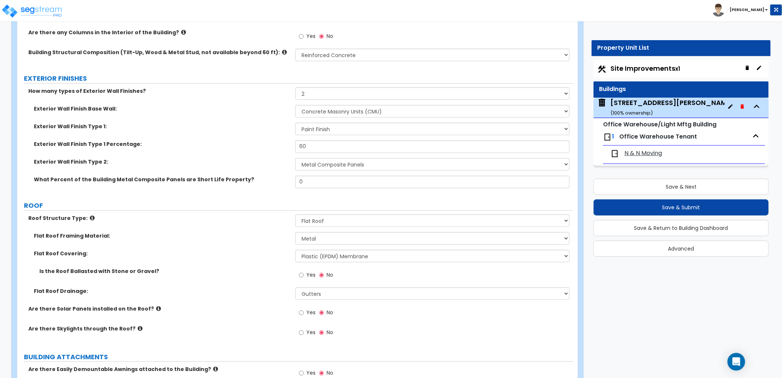
click at [181, 32] on icon at bounding box center [183, 32] width 5 height 6
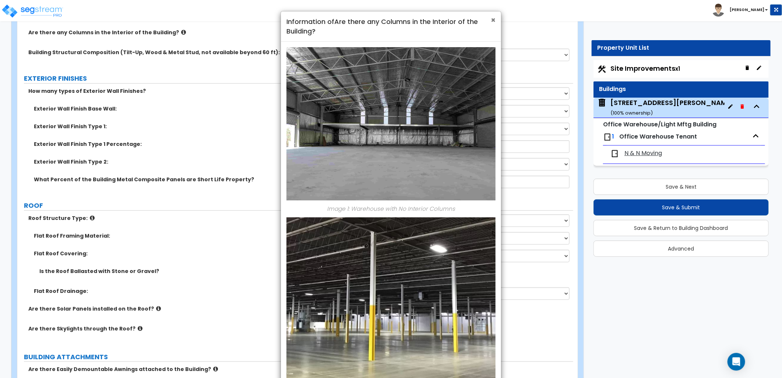
click at [492, 18] on span "×" at bounding box center [493, 20] width 5 height 11
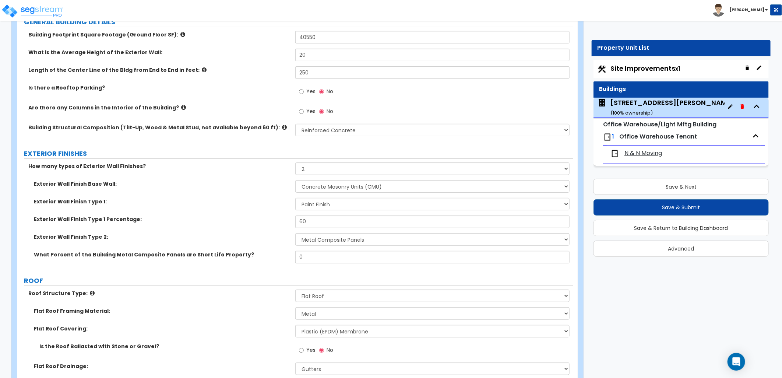
scroll to position [123, 0]
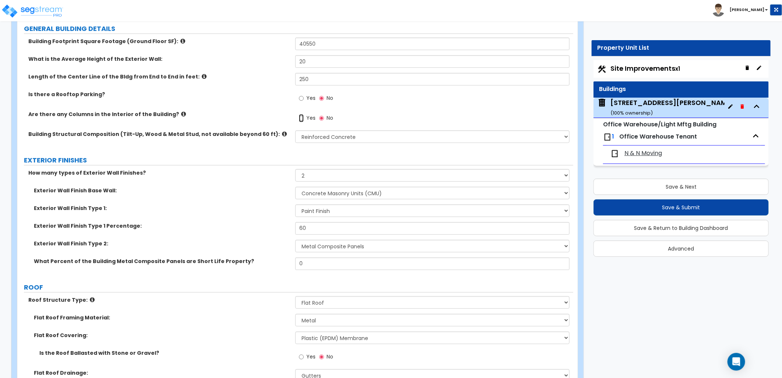
click at [303, 117] on input "Yes" at bounding box center [301, 118] width 5 height 8
radio input "true"
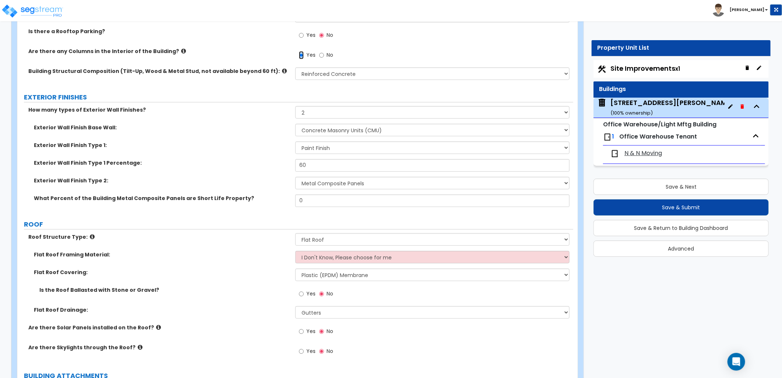
scroll to position [204, 0]
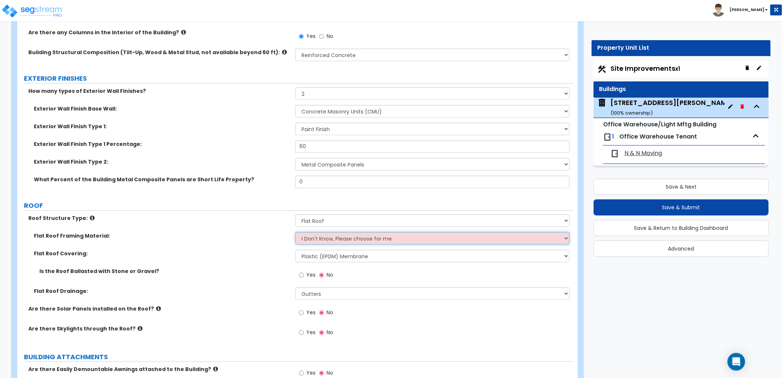
click at [322, 238] on select "I Don't Know, Please choose for me Metal Wood Concrete" at bounding box center [432, 238] width 274 height 13
select select "1"
click at [295, 232] on select "I Don't Know, Please choose for me Metal Wood Concrete" at bounding box center [432, 238] width 274 height 13
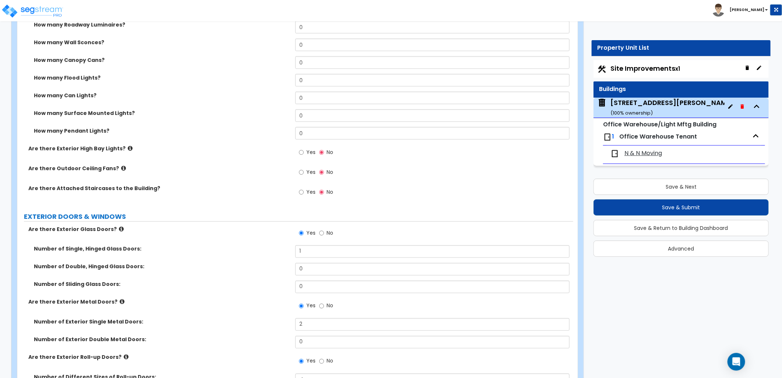
scroll to position [654, 0]
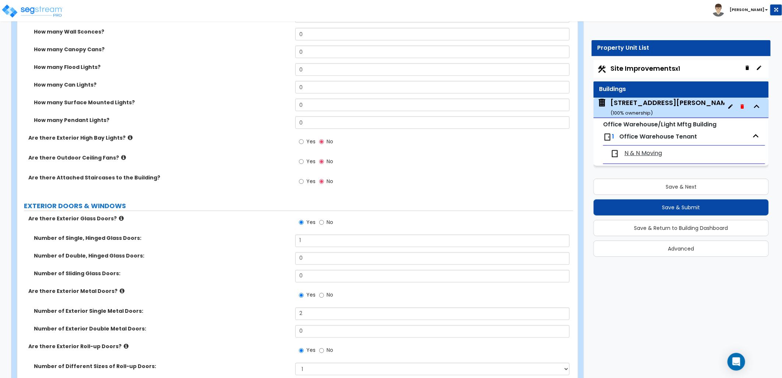
click at [120, 137] on label "Are there Exterior High Bay Lights?" at bounding box center [158, 137] width 261 height 7
click at [128, 135] on icon at bounding box center [130, 138] width 5 height 6
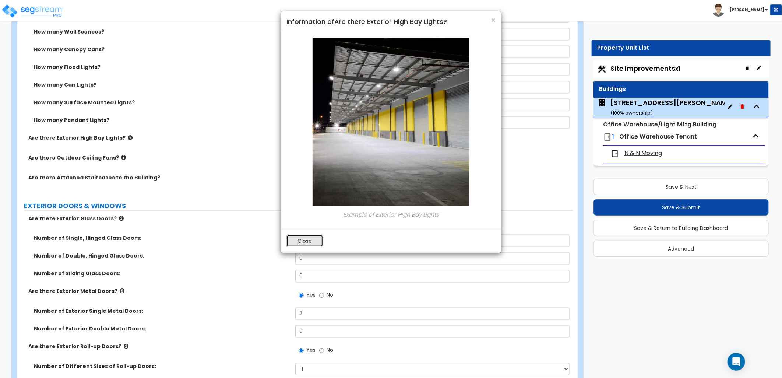
click at [293, 244] on button "Close" at bounding box center [304, 241] width 37 height 13
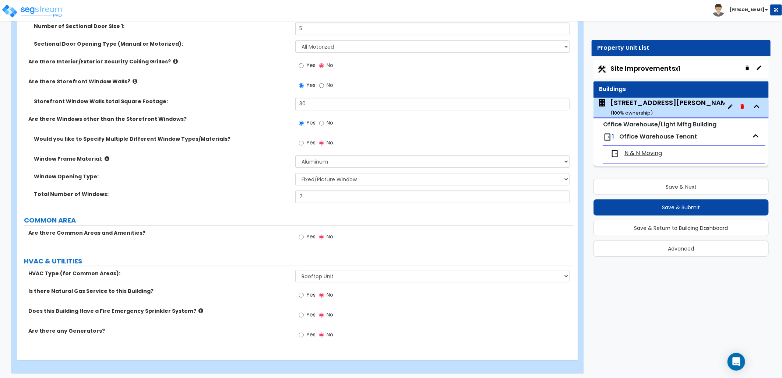
scroll to position [1123, 0]
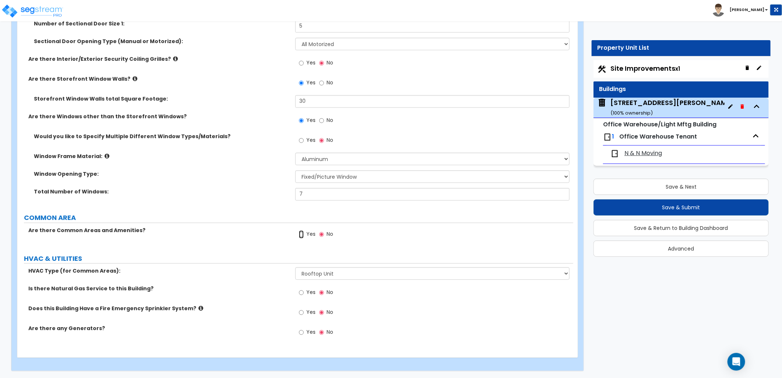
click at [300, 234] on input "Yes" at bounding box center [301, 234] width 5 height 8
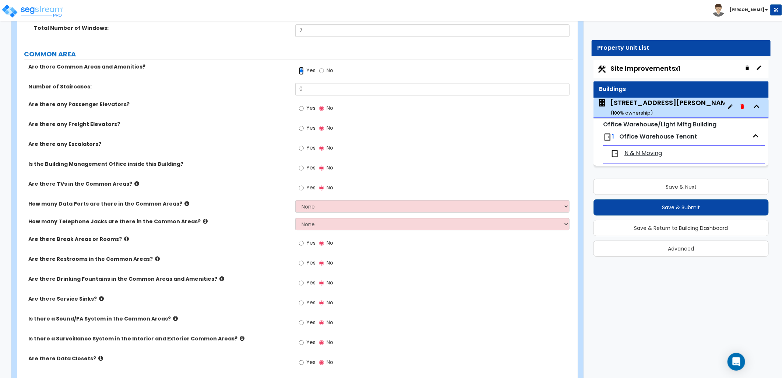
scroll to position [1245, 0]
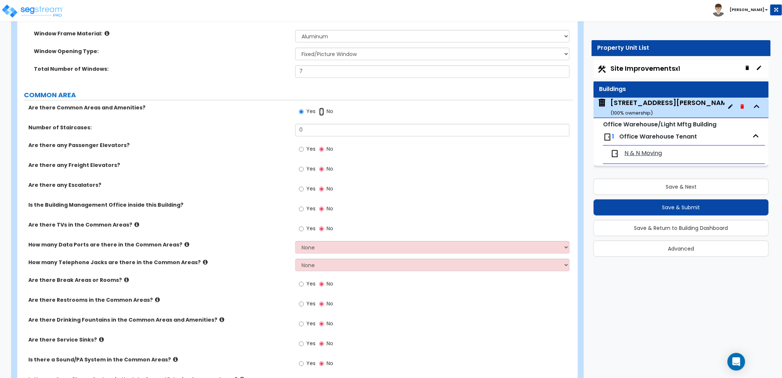
click at [321, 109] on input "No" at bounding box center [321, 111] width 5 height 8
radio input "false"
radio input "true"
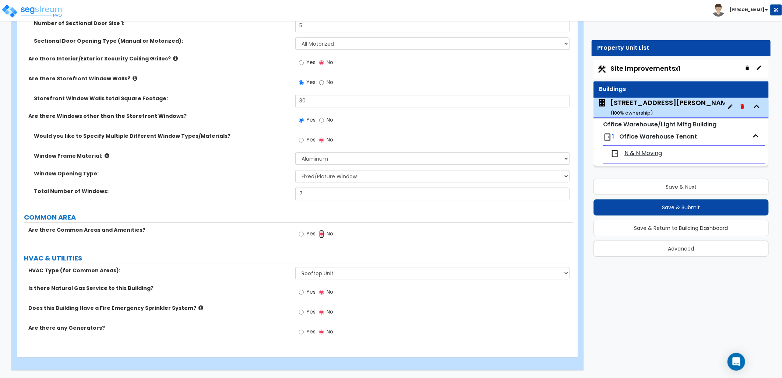
scroll to position [1123, 0]
click at [305, 311] on label "Yes" at bounding box center [307, 313] width 17 height 13
click at [304, 311] on input "Yes" at bounding box center [301, 312] width 5 height 8
radio input "true"
click at [198, 307] on icon at bounding box center [200, 308] width 5 height 6
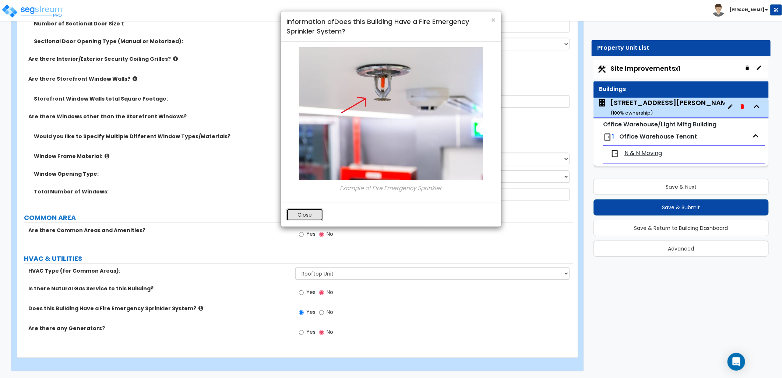
click at [304, 215] on button "Close" at bounding box center [304, 214] width 37 height 13
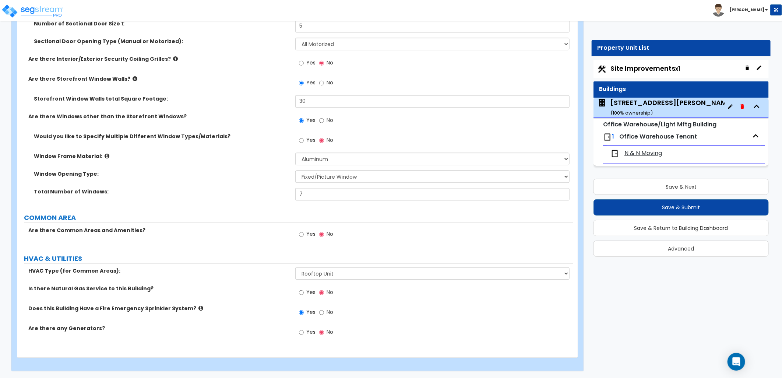
click at [641, 139] on span "Office Warehouse Tenant" at bounding box center [658, 136] width 78 height 8
click at [634, 152] on span "N & N Moving" at bounding box center [643, 153] width 38 height 8
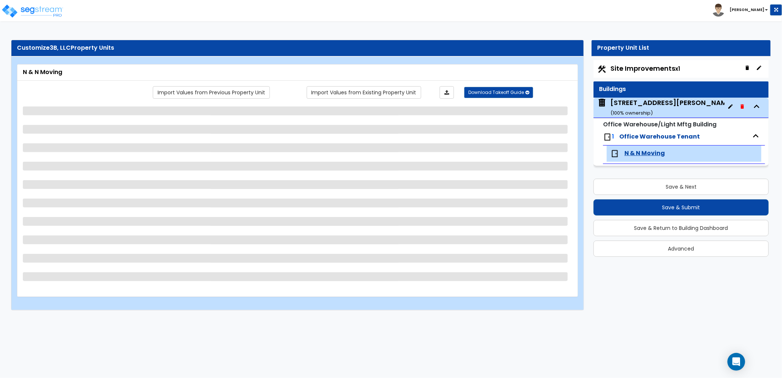
select select "1"
select select "2"
select select "1"
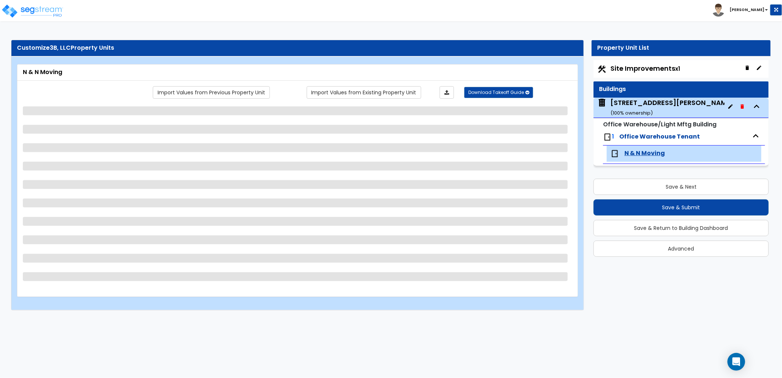
select select "1"
select select "5"
select select "1"
select select "2"
select select "1"
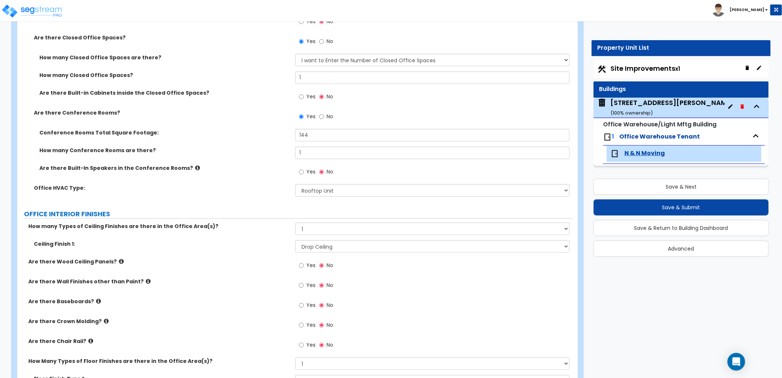
scroll to position [450, 0]
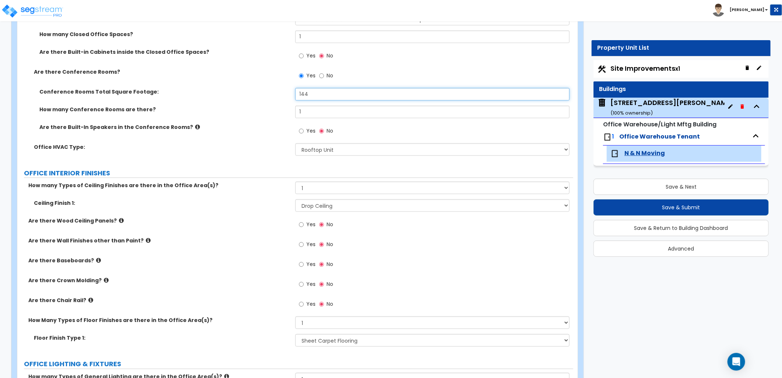
drag, startPoint x: 312, startPoint y: 97, endPoint x: 279, endPoint y: 96, distance: 32.8
click at [279, 96] on div "Conference Rooms Total Square Footage: 144" at bounding box center [295, 97] width 556 height 18
click at [259, 130] on label "Are there Built-In Speakers in the Conference Rooms?" at bounding box center [164, 126] width 250 height 7
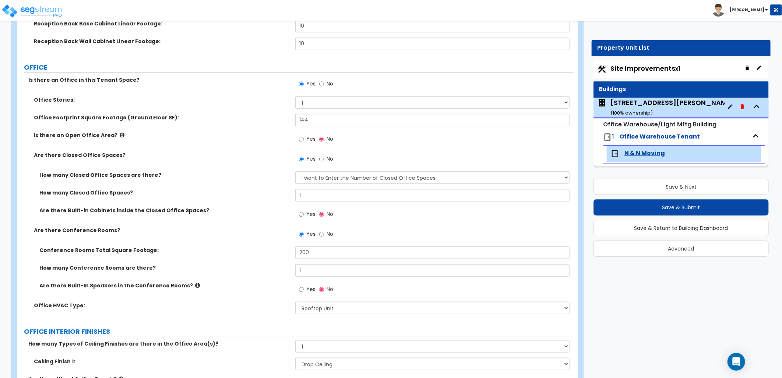
scroll to position [286, 0]
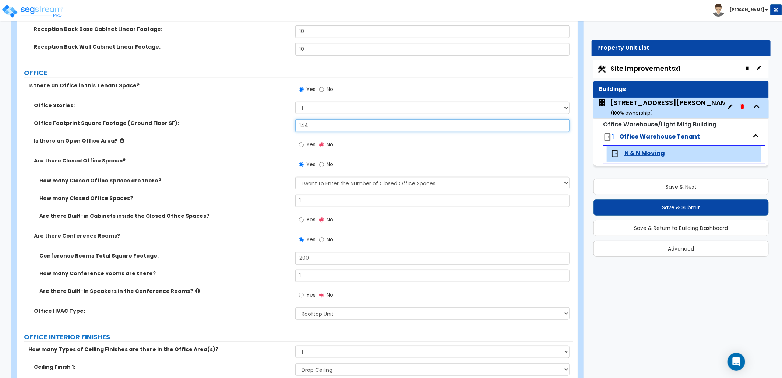
drag, startPoint x: 310, startPoint y: 126, endPoint x: 250, endPoint y: 129, distance: 60.1
click at [251, 129] on div "Office Footprint Square Footage (Ground Floor SF): 144" at bounding box center [295, 128] width 556 height 18
click at [163, 265] on div "Conference Rooms Total Square Footage: 200" at bounding box center [295, 261] width 556 height 18
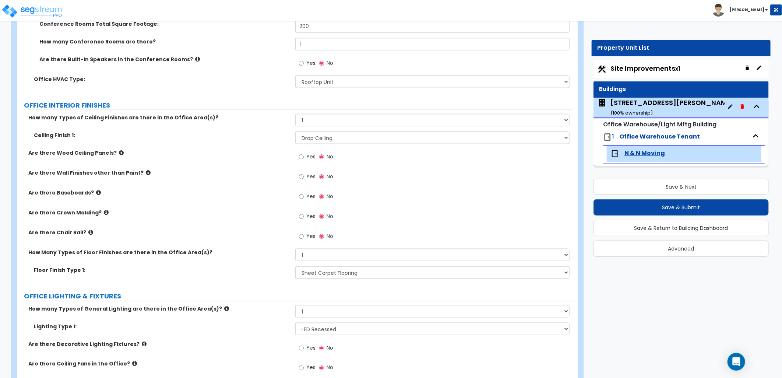
scroll to position [532, 0]
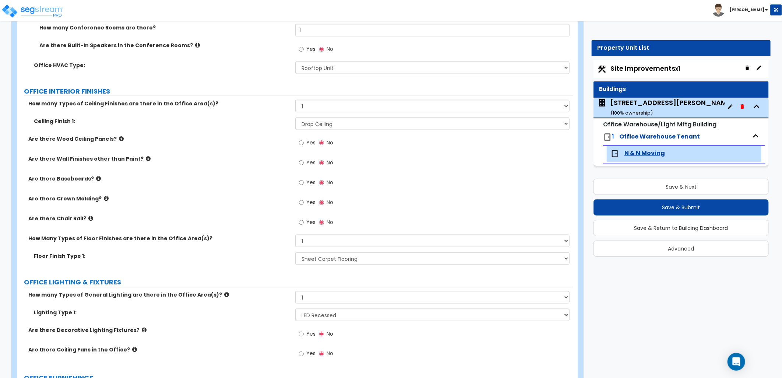
click at [104, 198] on icon at bounding box center [106, 198] width 5 height 6
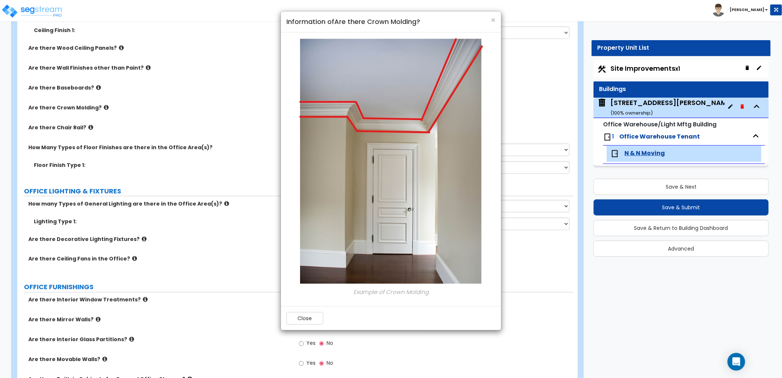
scroll to position [654, 0]
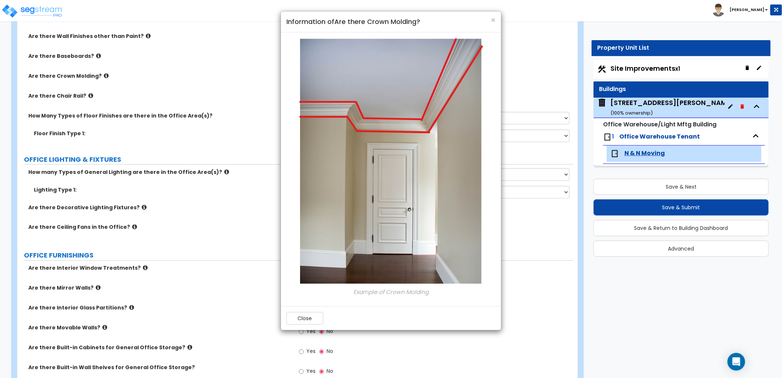
drag, startPoint x: 310, startPoint y: 328, endPoint x: 266, endPoint y: 291, distance: 57.2
click at [310, 327] on div "Close" at bounding box center [391, 318] width 220 height 24
click at [318, 321] on button "Close" at bounding box center [304, 318] width 37 height 13
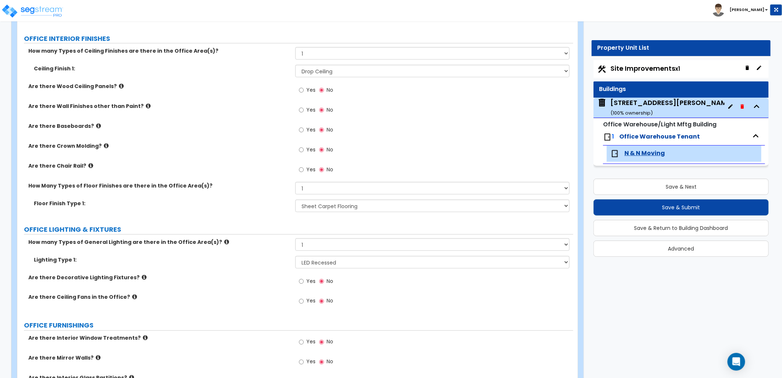
scroll to position [572, 0]
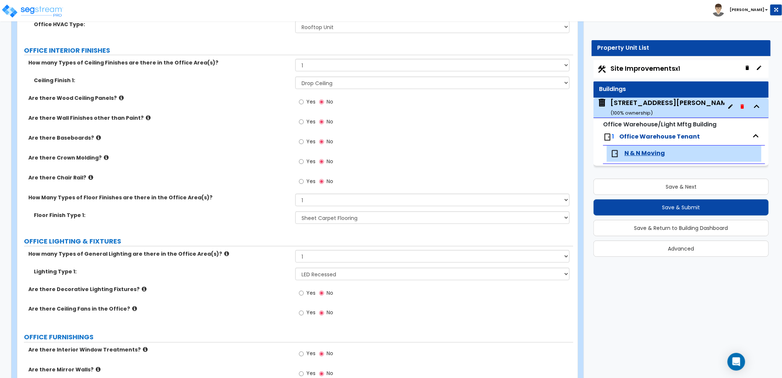
click at [96, 137] on icon at bounding box center [98, 138] width 5 height 6
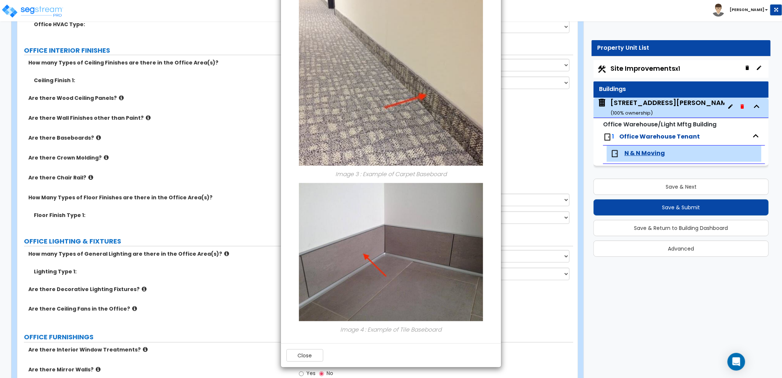
scroll to position [423, 0]
click at [311, 366] on div "Close" at bounding box center [391, 354] width 220 height 24
click at [312, 355] on button "Close" at bounding box center [304, 354] width 37 height 13
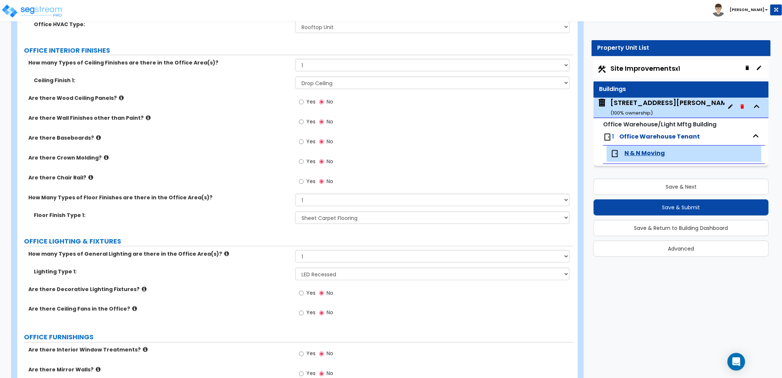
click at [309, 142] on span "Yes" at bounding box center [310, 141] width 9 height 7
click at [304, 142] on input "Yes" at bounding box center [301, 142] width 5 height 8
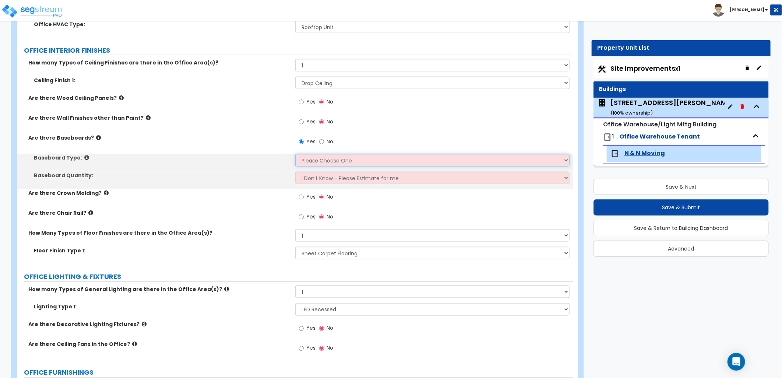
click at [319, 160] on select "Please Choose One Wood Vinyl Carpet Tile" at bounding box center [432, 160] width 274 height 13
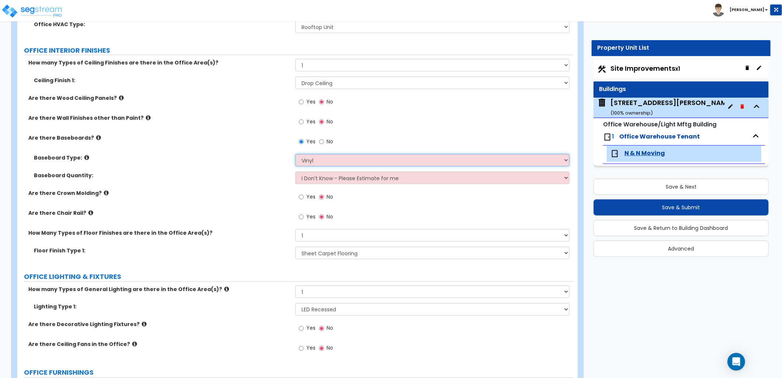
click at [295, 154] on select "Please Choose One Wood Vinyl Carpet Tile" at bounding box center [432, 160] width 274 height 13
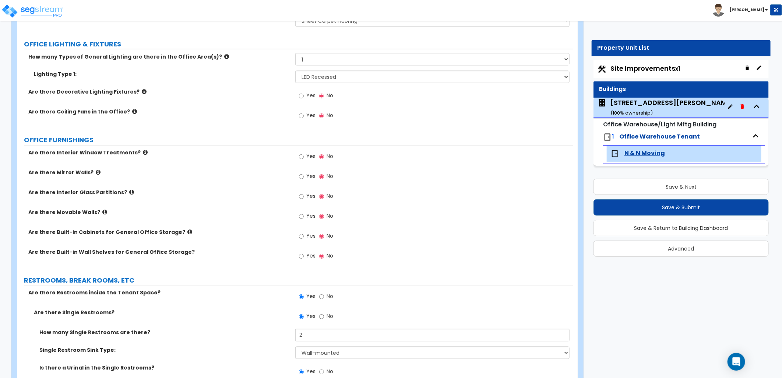
scroll to position [818, 0]
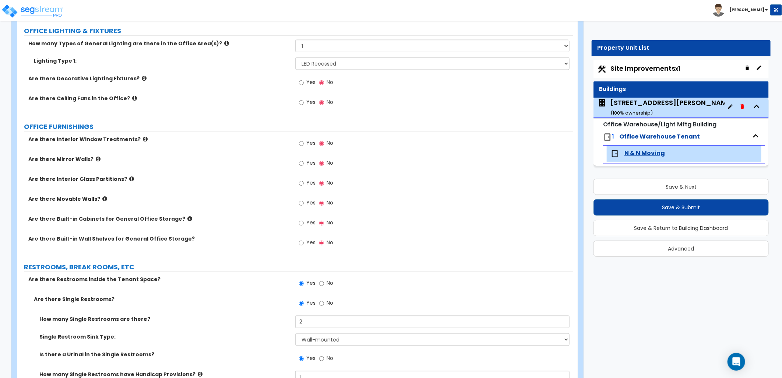
click at [138, 141] on label "Are there Interior Window Treatments?" at bounding box center [158, 139] width 261 height 7
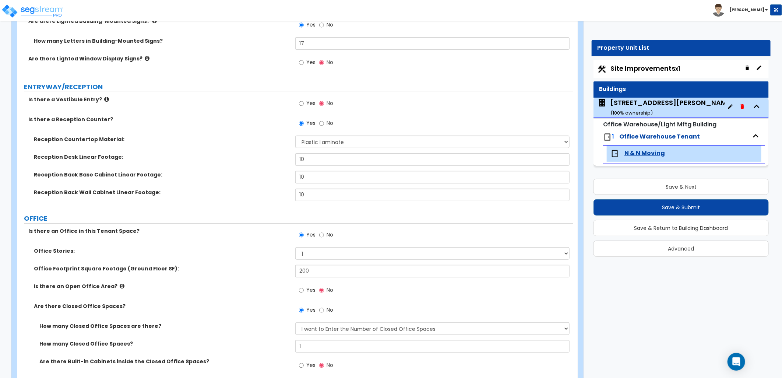
scroll to position [140, 0]
click at [616, 75] on div "Site Improvements x1" at bounding box center [680, 69] width 175 height 18
click at [618, 69] on span "Site Improvements x1" at bounding box center [645, 68] width 70 height 9
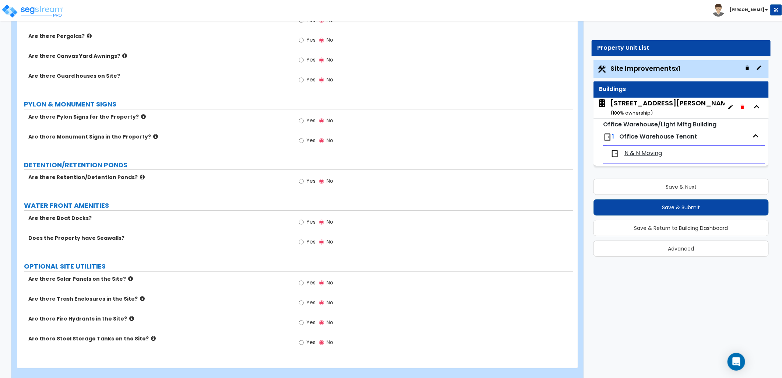
scroll to position [1706, 0]
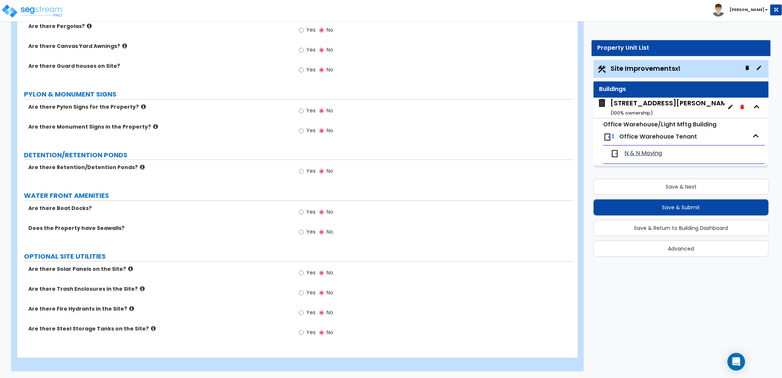
click at [641, 105] on div "3240 East Kemper Rd ( 100 % ownership)" at bounding box center [671, 107] width 123 height 19
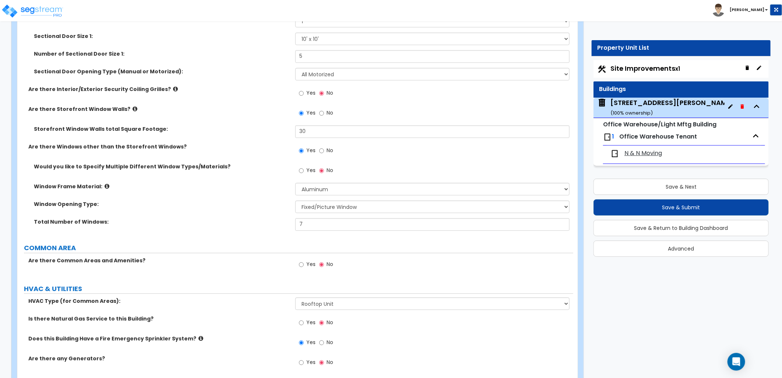
scroll to position [1123, 0]
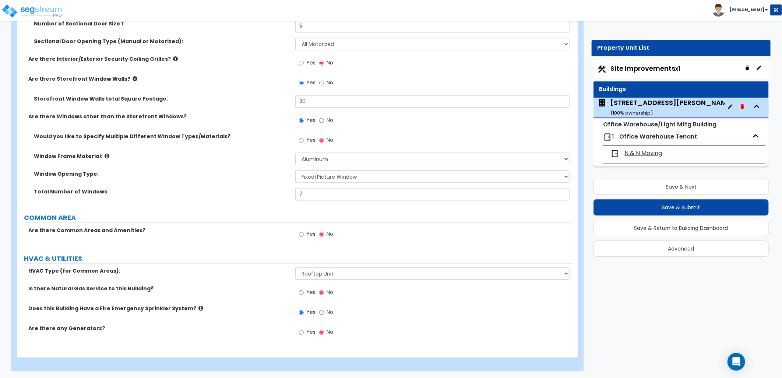
click at [677, 67] on small "x1" at bounding box center [677, 69] width 5 height 8
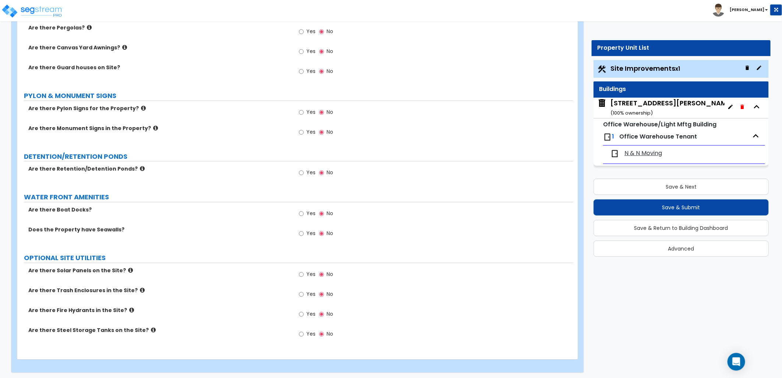
scroll to position [1706, 0]
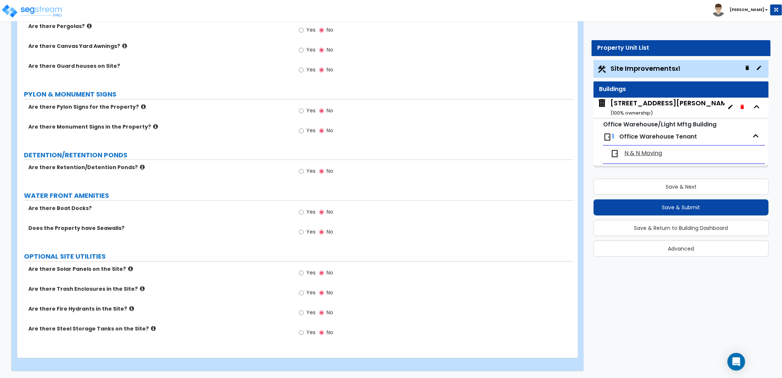
click at [623, 102] on div "3240 East Kemper Rd ( 100 % ownership)" at bounding box center [671, 107] width 123 height 19
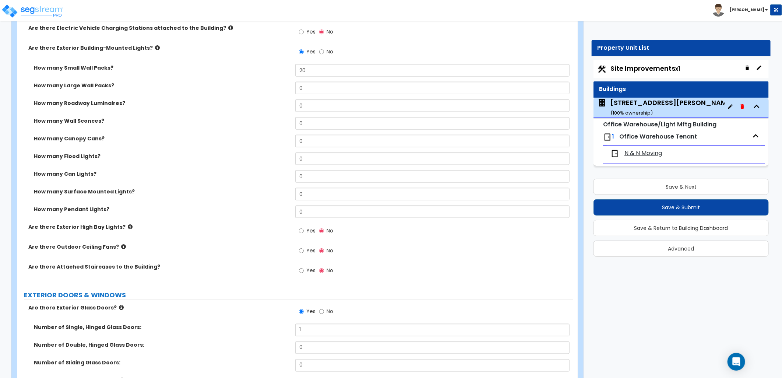
scroll to position [613, 0]
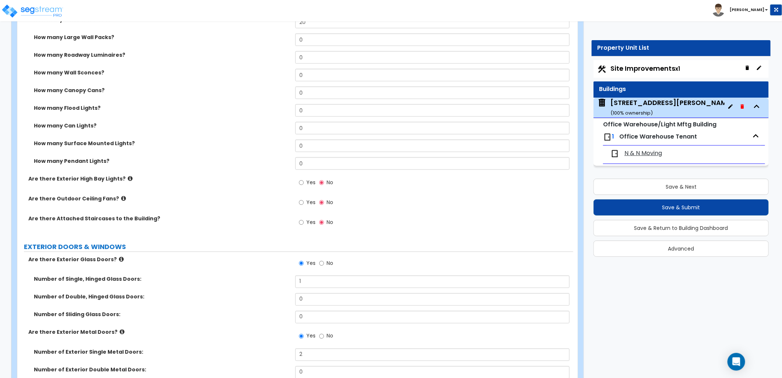
click at [179, 179] on label "Are there Exterior High Bay Lights?" at bounding box center [158, 178] width 261 height 7
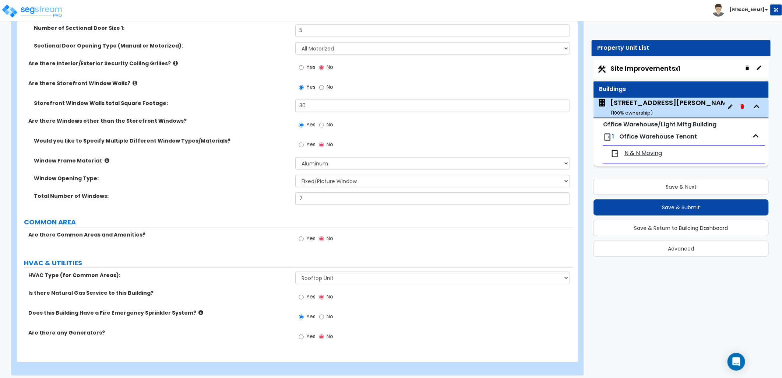
scroll to position [1123, 0]
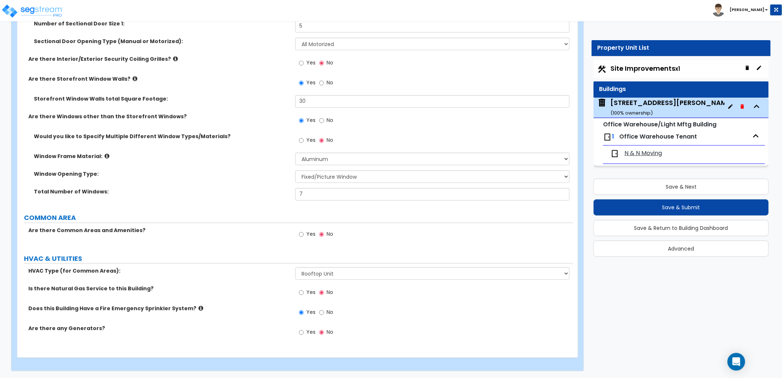
click at [646, 154] on span "N & N Moving" at bounding box center [643, 153] width 38 height 8
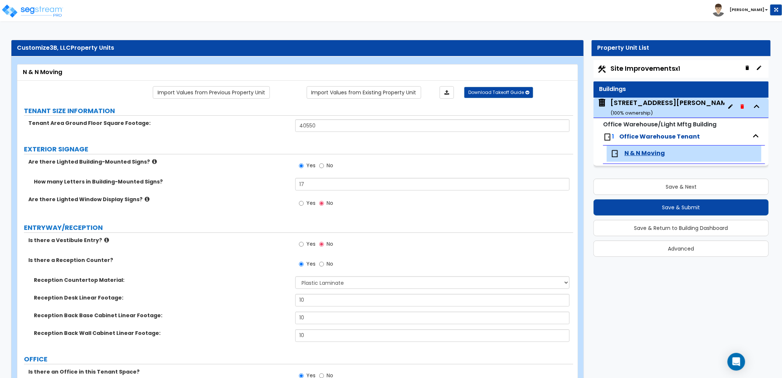
scroll to position [1622, 0]
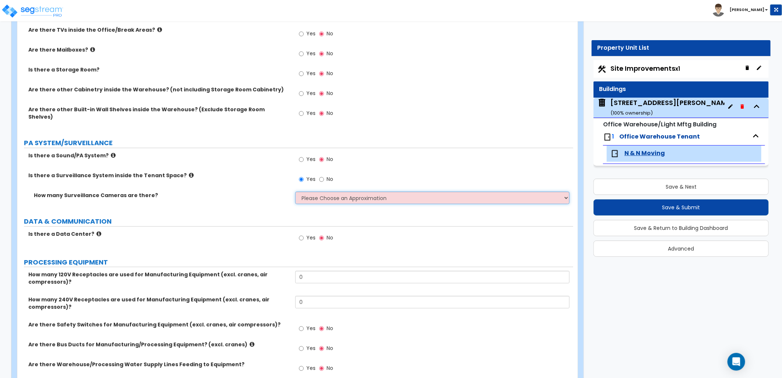
click at [312, 192] on select "Please Choose an Approximation Barely Noticed Any Noticed a Couple Frequently S…" at bounding box center [432, 197] width 274 height 13
click at [295, 191] on select "Please Choose an Approximation Barely Noticed Any Noticed a Couple Frequently S…" at bounding box center [432, 197] width 274 height 13
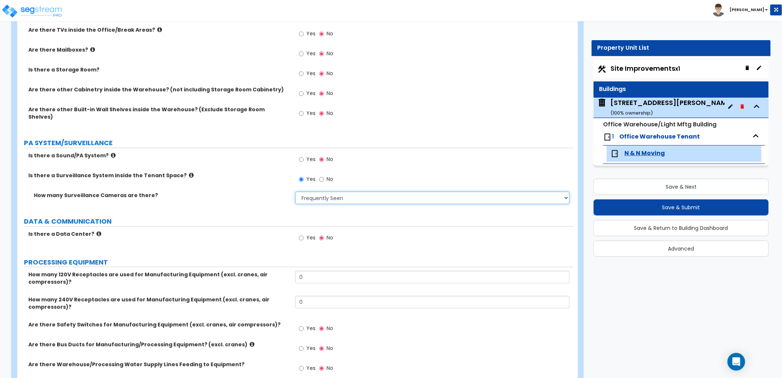
drag, startPoint x: 310, startPoint y: 192, endPoint x: 317, endPoint y: 197, distance: 8.7
click at [310, 192] on select "Please Choose an Approximation Barely Noticed Any Noticed a Couple Frequently S…" at bounding box center [432, 197] width 274 height 13
click at [295, 191] on select "Please Choose an Approximation Barely Noticed Any Noticed a Couple Frequently S…" at bounding box center [432, 197] width 274 height 13
click at [248, 238] on div "Is there a Data Center? Yes No" at bounding box center [295, 240] width 556 height 20
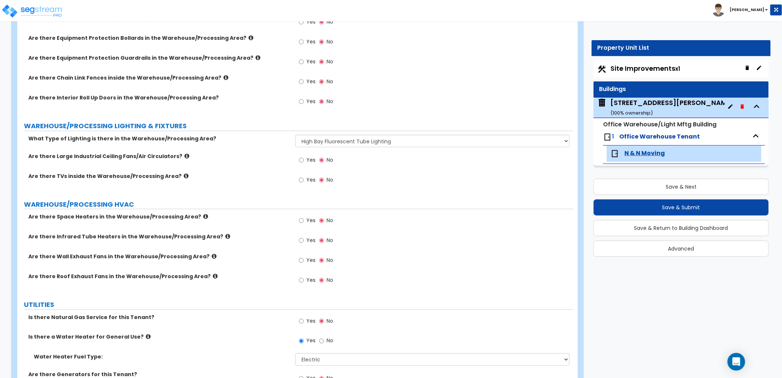
scroll to position [2349, 0]
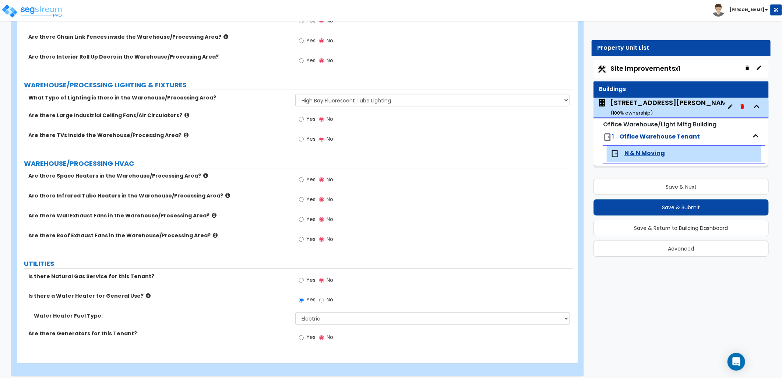
click at [653, 102] on div "3240 East Kemper Rd ( 100 % ownership)" at bounding box center [671, 107] width 123 height 19
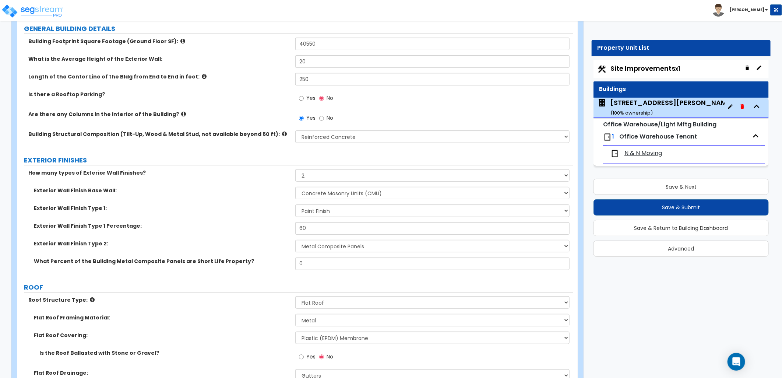
scroll to position [0, 0]
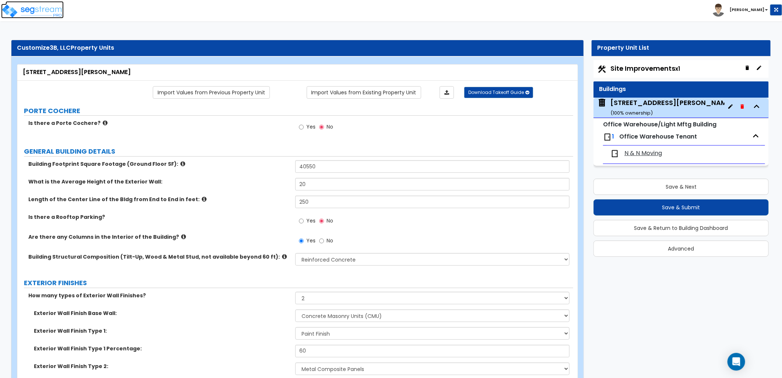
click at [43, 10] on img at bounding box center [32, 11] width 63 height 15
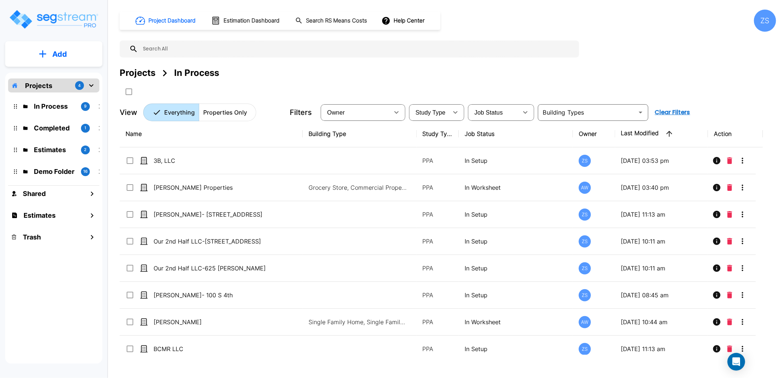
click at [61, 56] on p "Add" at bounding box center [59, 54] width 15 height 11
click at [60, 96] on p "Add Property" at bounding box center [58, 95] width 38 height 9
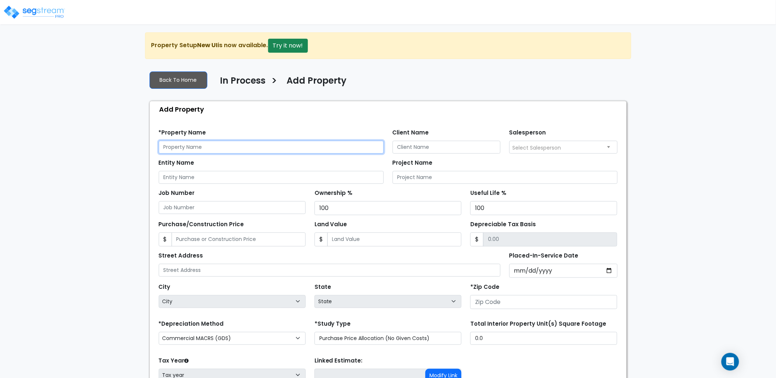
click at [187, 145] on input "text" at bounding box center [271, 147] width 225 height 13
type input "W3C, LLC BLDG 9"
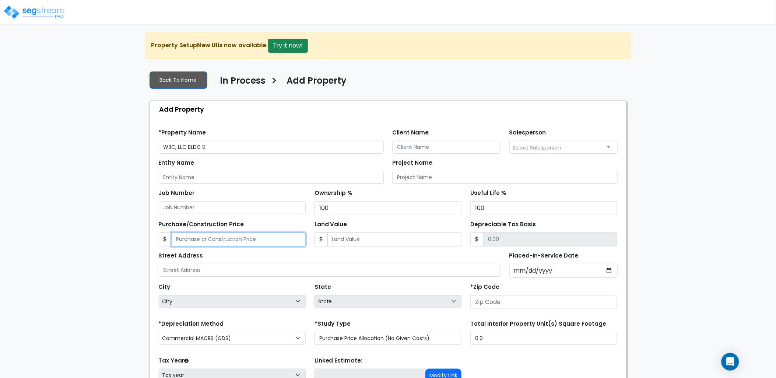
click at [262, 241] on input "Purchase/Construction Price" at bounding box center [239, 239] width 134 height 14
type input "2,045,565"
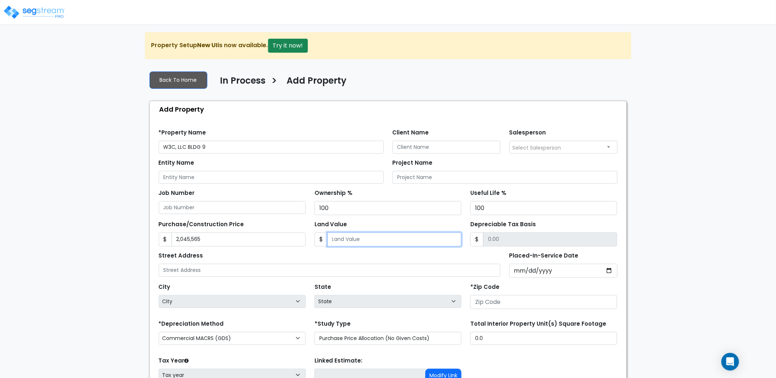
type input "4"
type input "2045561.00"
type input "46"
type input "2045519.00"
type input "469"
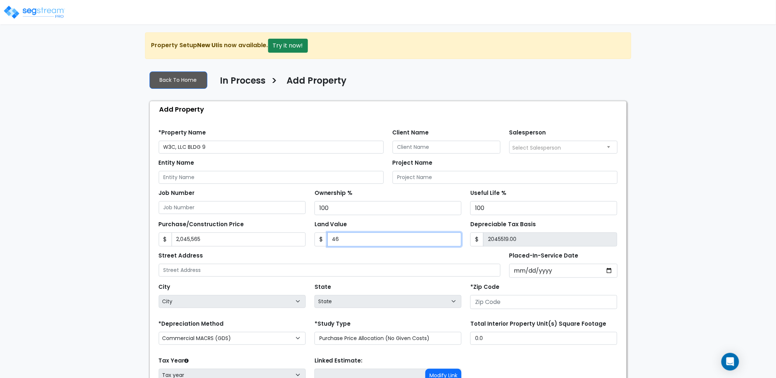
type input "2045096.00"
type input "4690"
type input "2040875.00"
type input "4,6900"
type input "1998665.00"
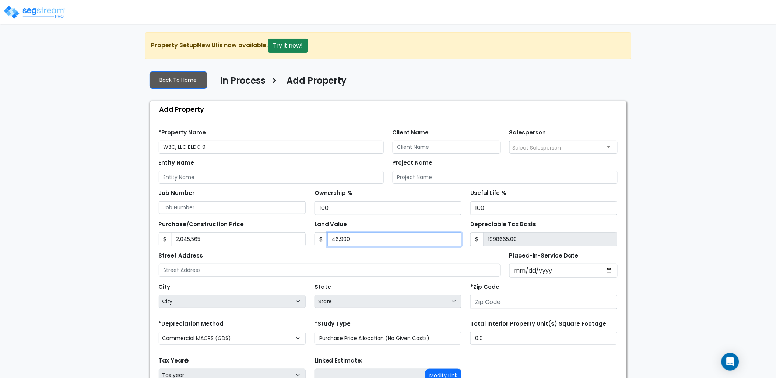
type input "46,9000"
type input "1576565.00"
type input "469,000"
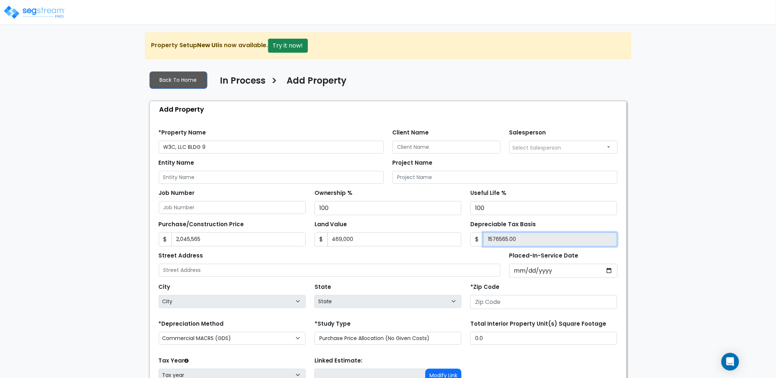
type input "1,576,565.00"
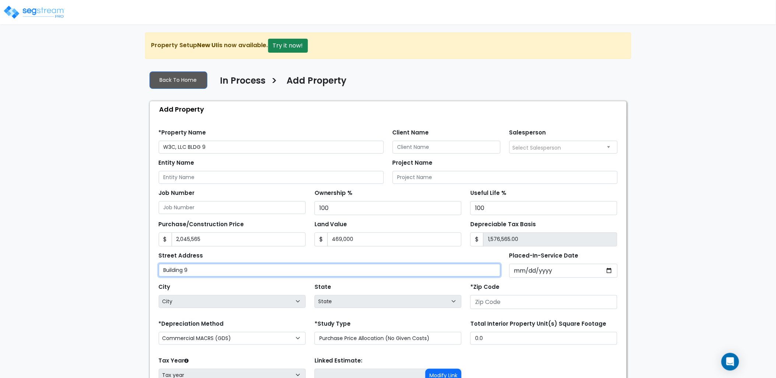
type input "Building 9"
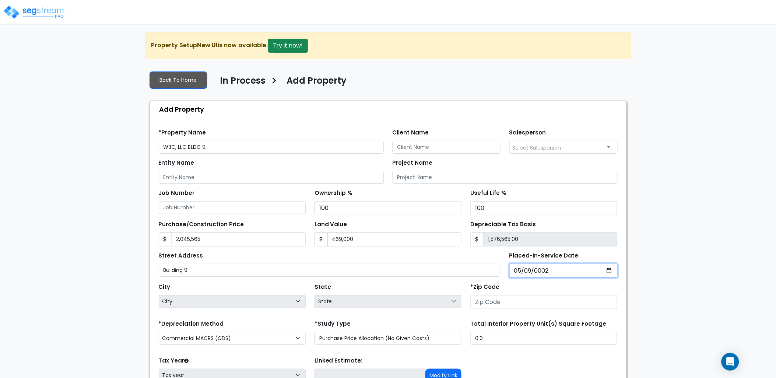
type input "0020-05-09"
select select "20"
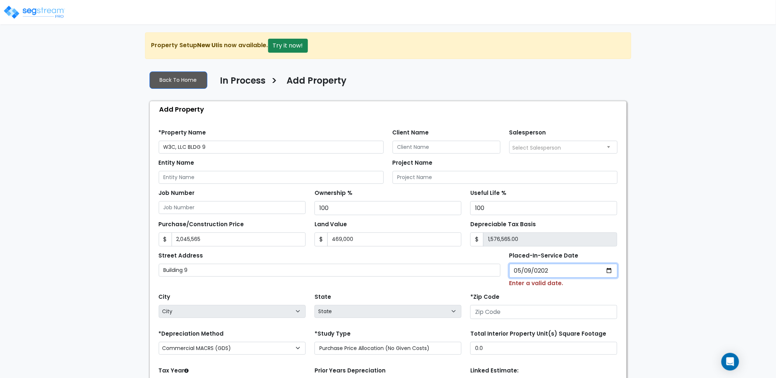
type input "2025-05-09"
select select "2025"
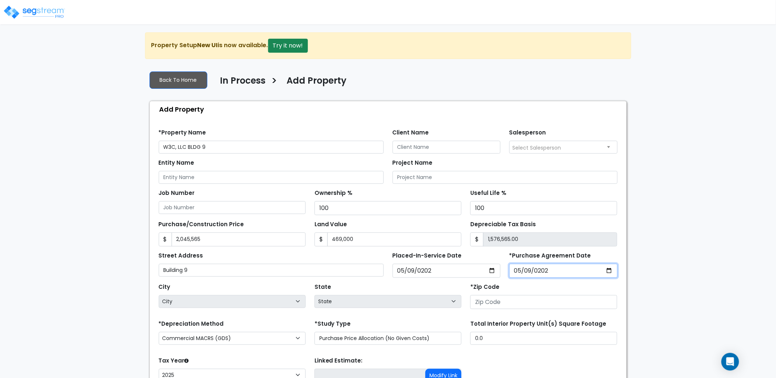
type input "2025-05-09"
select select "National Average"
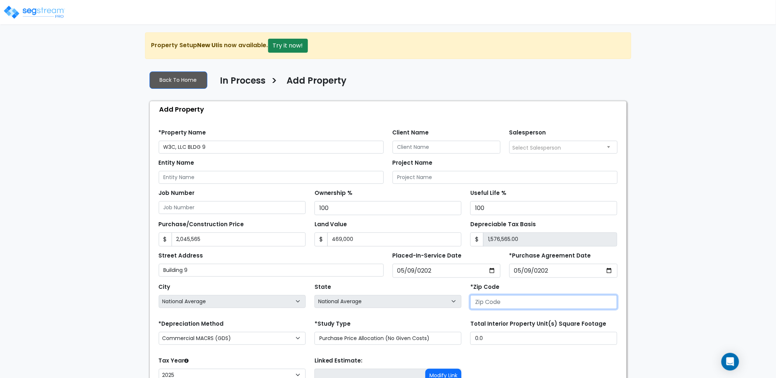
click at [523, 299] on input "number" at bounding box center [543, 302] width 147 height 14
click at [500, 303] on input "number" at bounding box center [543, 302] width 147 height 14
type input "37"
select select "TN"
type input "37043"
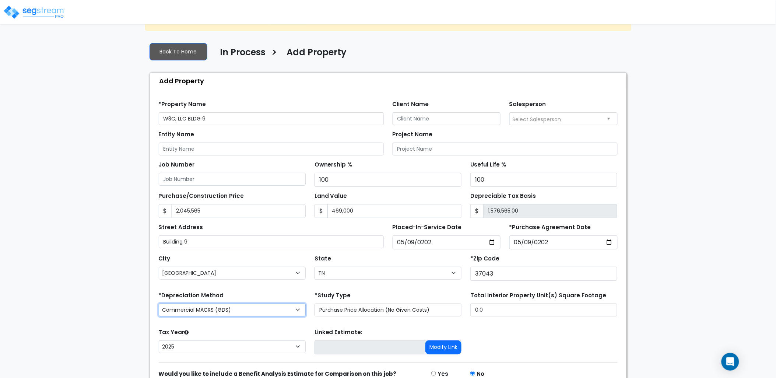
scroll to position [65, 0]
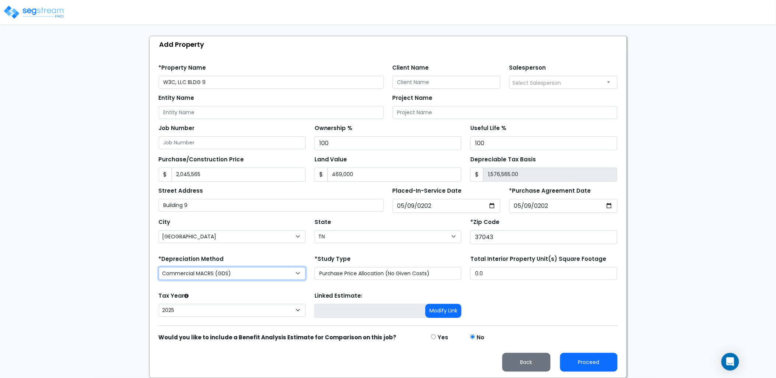
click at [236, 274] on select "Commercial MACRS (GDS) Residential Rental MACRS (GDS) Commercial MACRS (GDS) QIP" at bounding box center [232, 273] width 147 height 13
select select "RRM(_48"
click at [381, 275] on select "Purchase Price Allocation (No Given Costs) New Construction / Reno / TI's (Give…" at bounding box center [387, 273] width 147 height 13
select select "NEW"
click at [314, 267] on select "Purchase Price Allocation (No Given Costs) New Construction / Reno / TI's (Give…" at bounding box center [387, 273] width 147 height 13
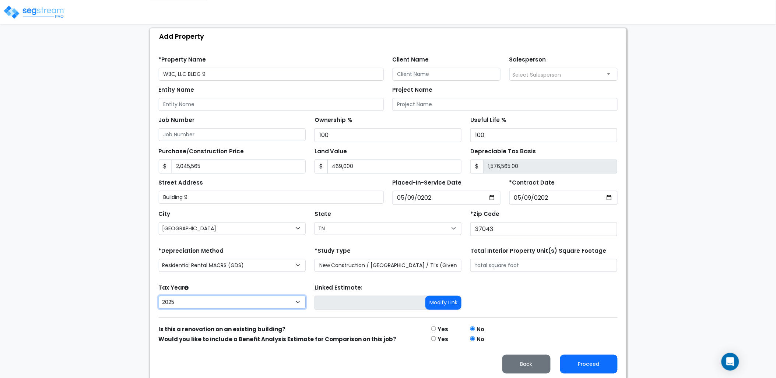
scroll to position [75, 0]
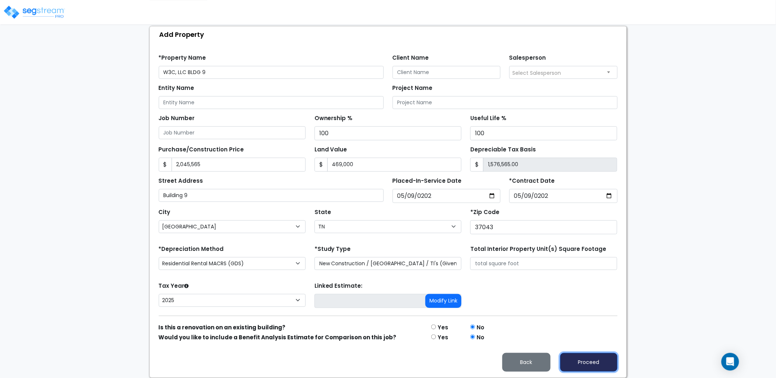
click at [576, 359] on button "Proceed" at bounding box center [588, 362] width 57 height 19
type input "2045565"
type input "469000"
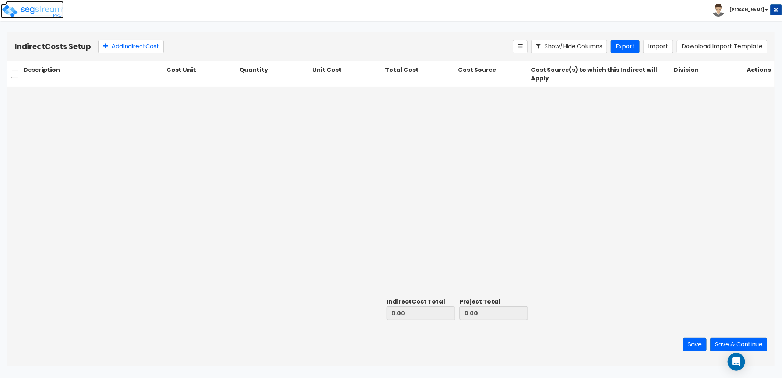
click at [42, 9] on img at bounding box center [32, 11] width 63 height 15
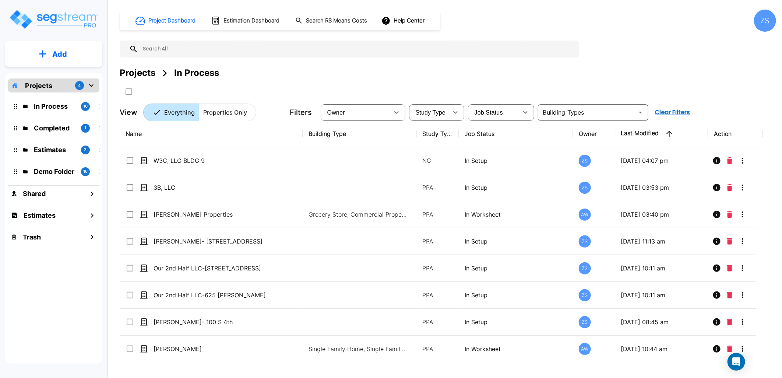
click at [59, 53] on p "Add" at bounding box center [59, 54] width 15 height 11
click at [64, 97] on p "Add Property" at bounding box center [58, 95] width 38 height 9
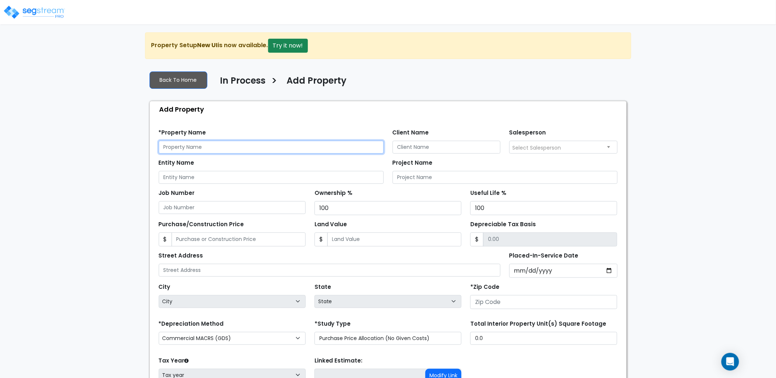
click at [238, 151] on input "text" at bounding box center [271, 147] width 225 height 13
type input "W3C, LLC BLDG 11"
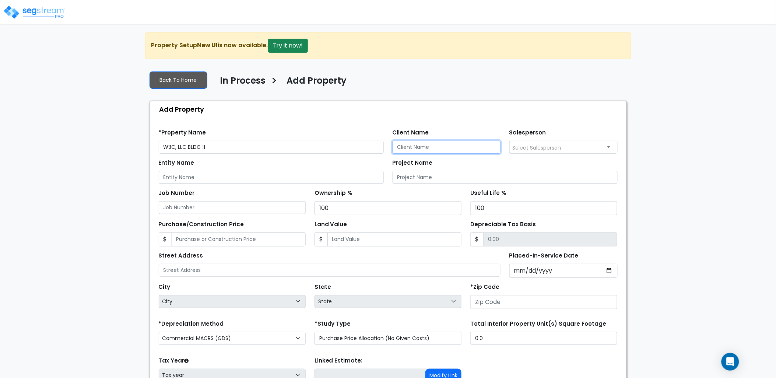
click at [447, 151] on input "Client Name" at bounding box center [446, 147] width 108 height 13
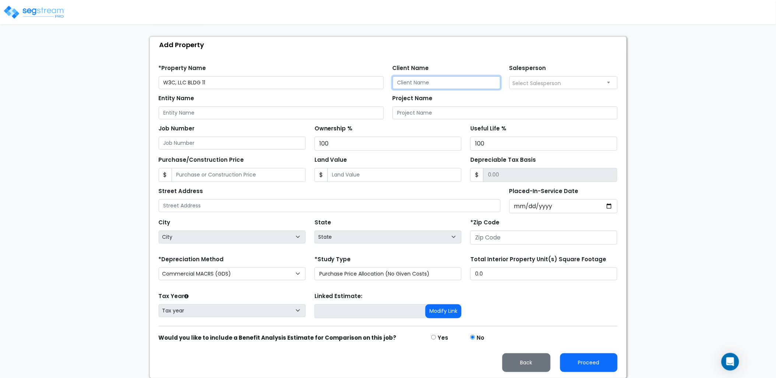
scroll to position [65, 0]
click at [192, 141] on input "Job Number" at bounding box center [232, 142] width 147 height 13
click at [203, 168] on input "Purchase/Construction Price" at bounding box center [239, 175] width 134 height 14
type input "1,231,806"
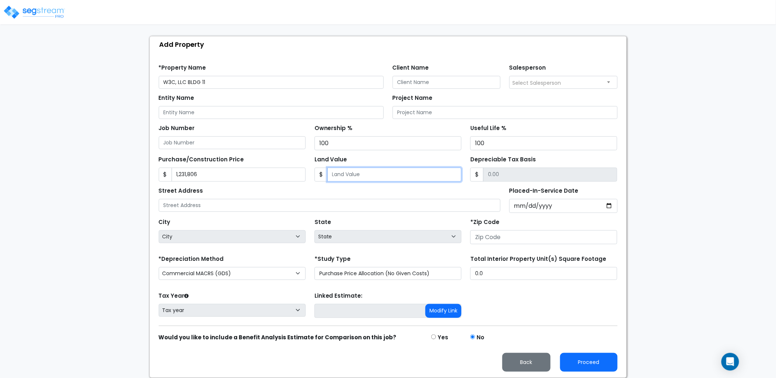
type input "3"
type input "1231803.00"
type input "36"
type input "1231770.00"
type input "365"
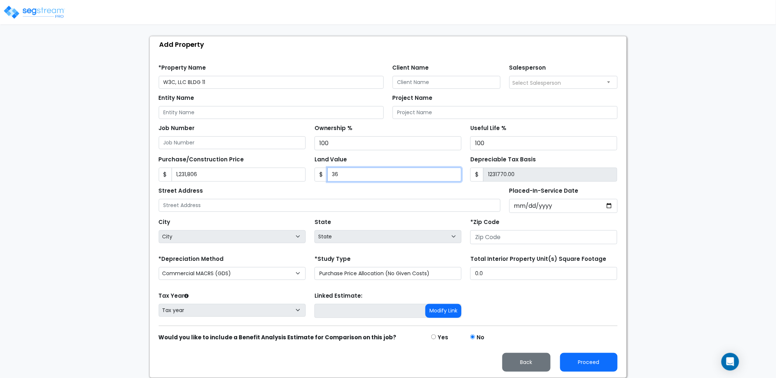
type input "1231441.00"
type input "3650"
type input "1228156.00"
type input "3,6500"
type input "1195306.00"
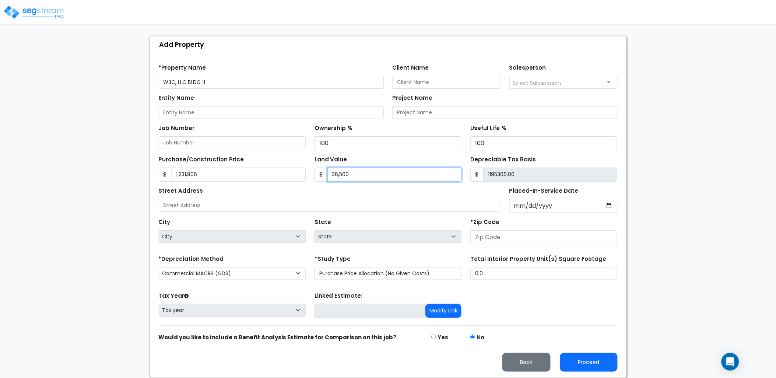
type input "36,5000"
type input "866806.00"
type input "365,000"
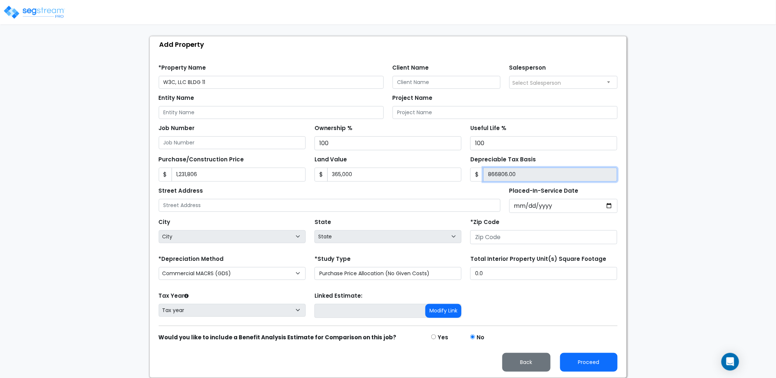
type input "866,806.00"
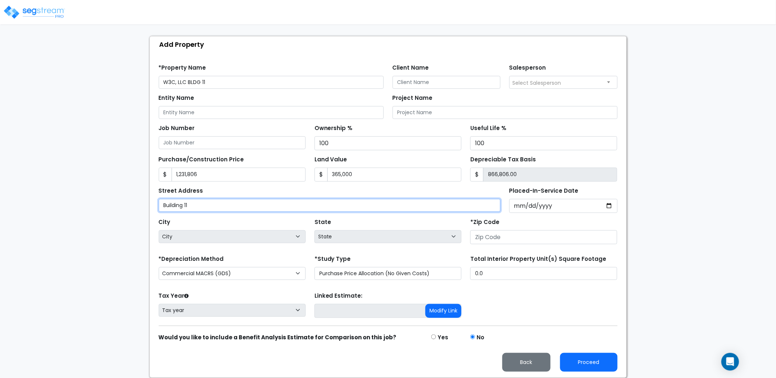
type input "Building 11"
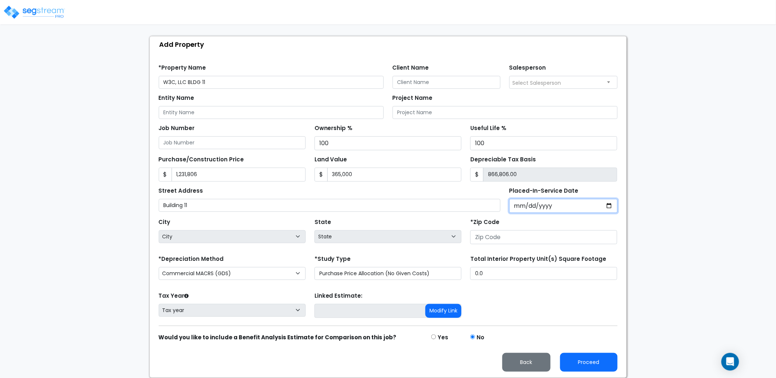
type input "0002-07-29"
select select "2"
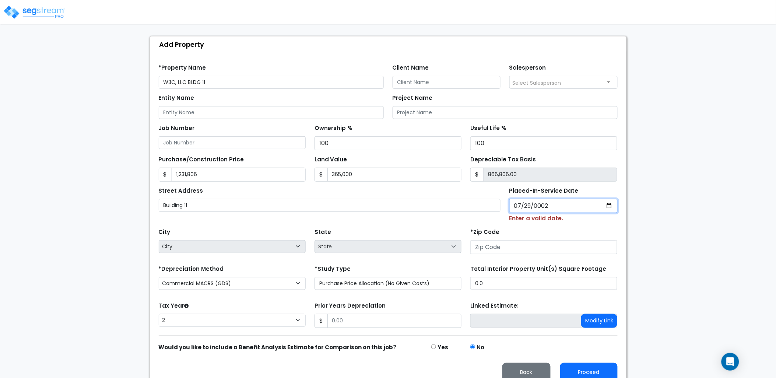
type input "0020-07-29"
select select "20"
type input "[DATE]"
select select "2025"
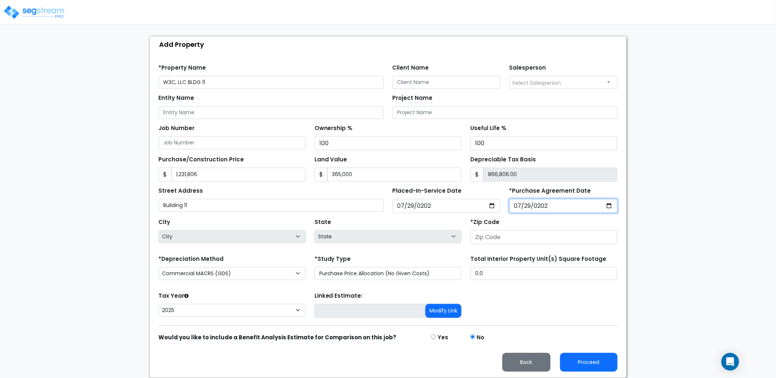
type input "[DATE]"
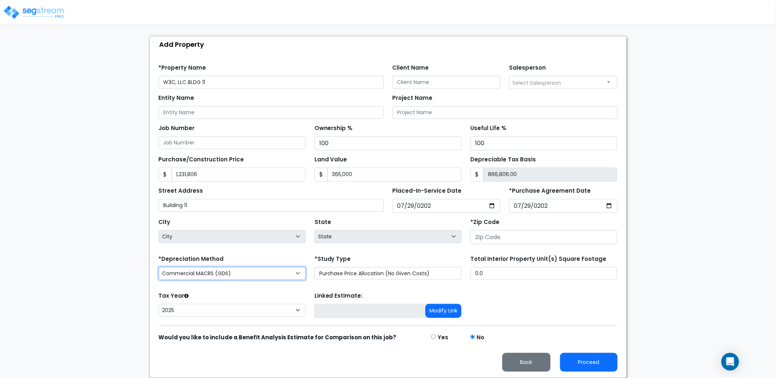
select select "National Average"
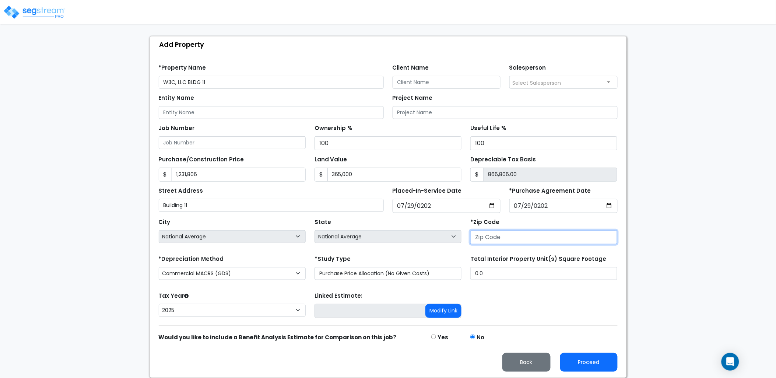
type input "3"
select select "GA"
type input "37"
select select "TN"
type input "37043"
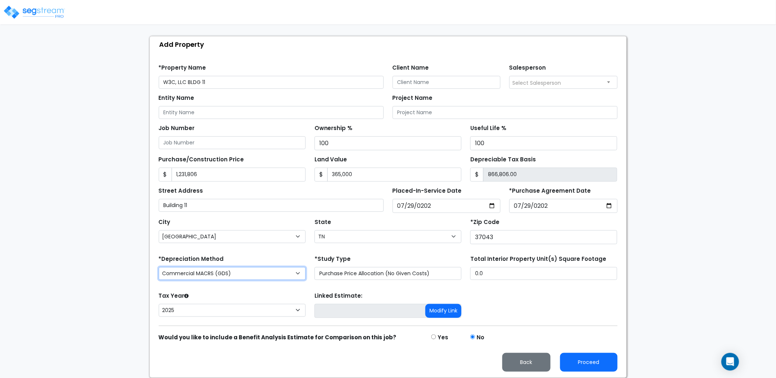
click at [223, 274] on select "Commercial MACRS (GDS) Residential Rental MACRS (GDS) Commercial MACRS (GDS) QIP" at bounding box center [232, 273] width 147 height 13
select select "RRM(_48"
drag, startPoint x: 338, startPoint y: 277, endPoint x: 340, endPoint y: 281, distance: 4.9
click at [338, 277] on select "Purchase Price Allocation (No Given Costs) New Construction / Reno / TI's (Give…" at bounding box center [387, 273] width 147 height 13
select select "NEW"
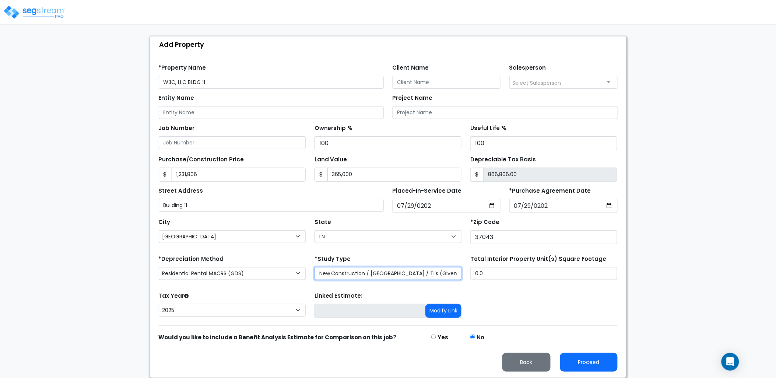
click at [314, 267] on select "Purchase Price Allocation (No Given Costs) New Construction / Reno / TI's (Give…" at bounding box center [387, 273] width 147 height 13
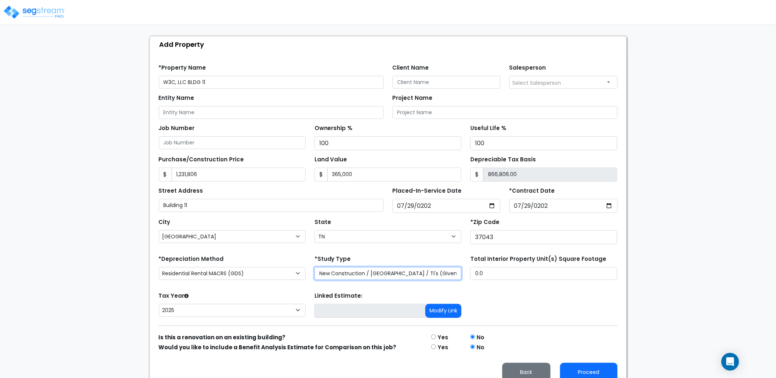
scroll to position [75, 0]
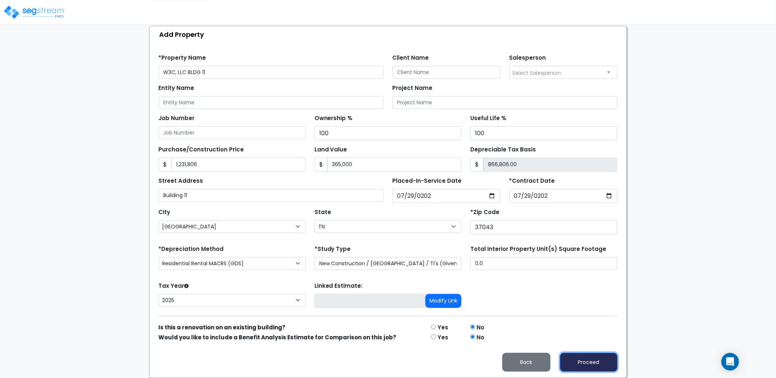
click at [583, 360] on button "Proceed" at bounding box center [588, 362] width 57 height 19
type input "1231806"
type input "365000"
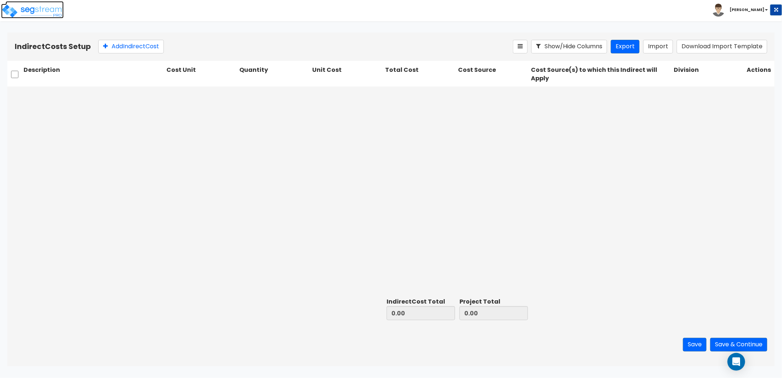
click at [34, 14] on img at bounding box center [32, 11] width 63 height 15
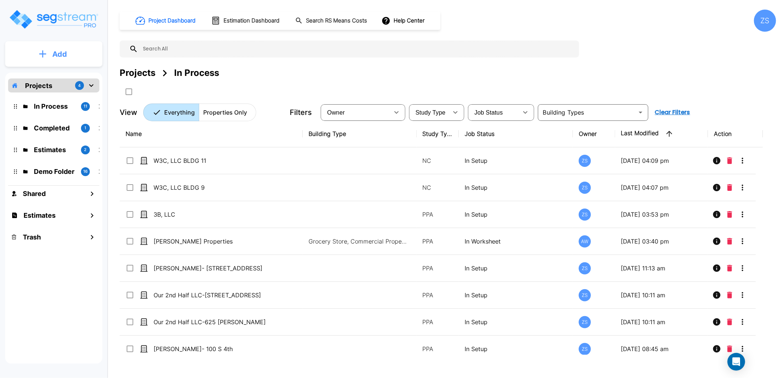
click at [61, 45] on button "Add" at bounding box center [53, 53] width 97 height 21
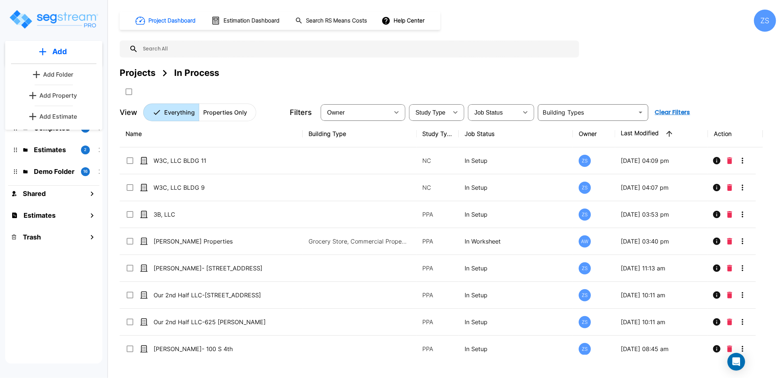
click at [49, 94] on p "Add Property" at bounding box center [58, 95] width 38 height 9
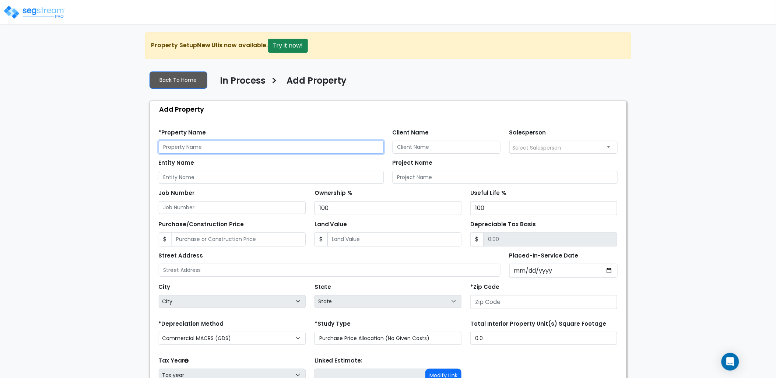
click at [226, 149] on input "text" at bounding box center [271, 147] width 225 height 13
type input "W3C, LLC BLDG 12"
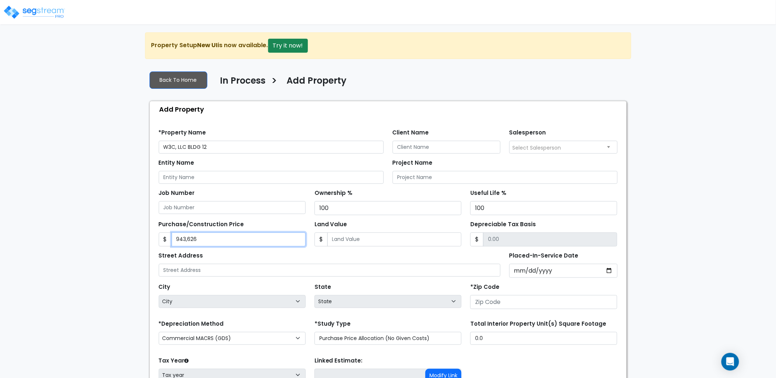
type input "943,626"
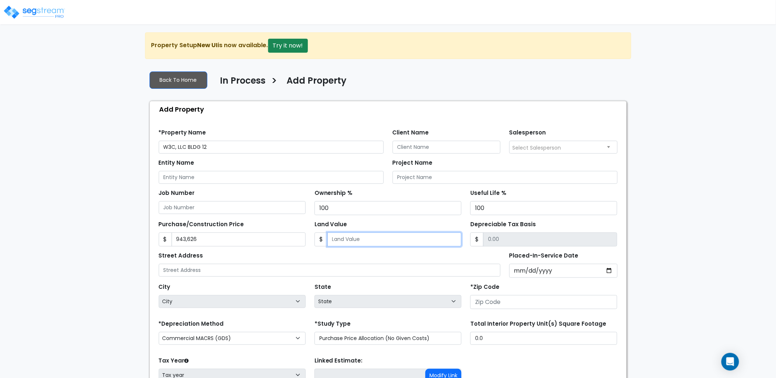
type input "2"
type input "943624.00"
type input "27"
type input "943599.00"
type input "274"
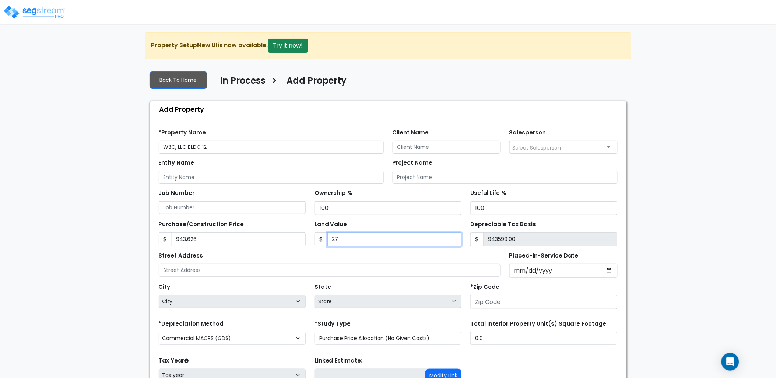
type input "943352.00"
type input "2740"
type input "940886.00"
type input "2,7400"
type input "916226.00"
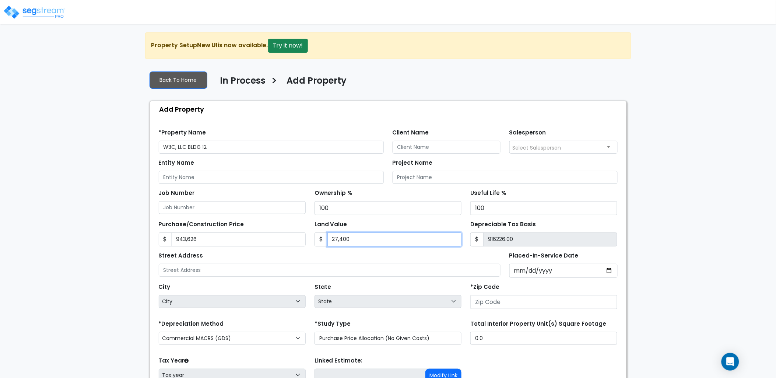
type input "27,4000"
type input "669626.00"
type input "274,000"
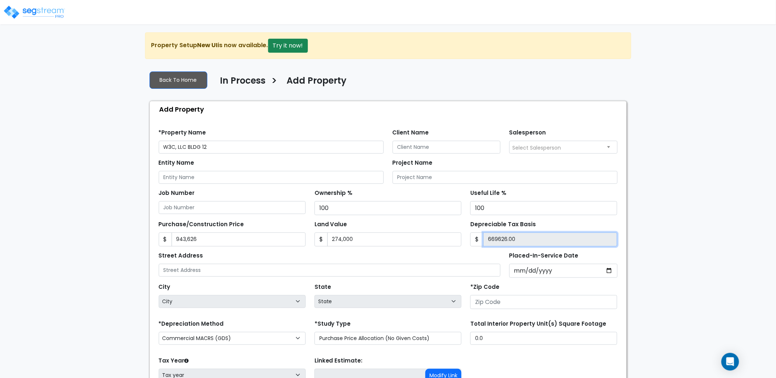
type input "669,626.00"
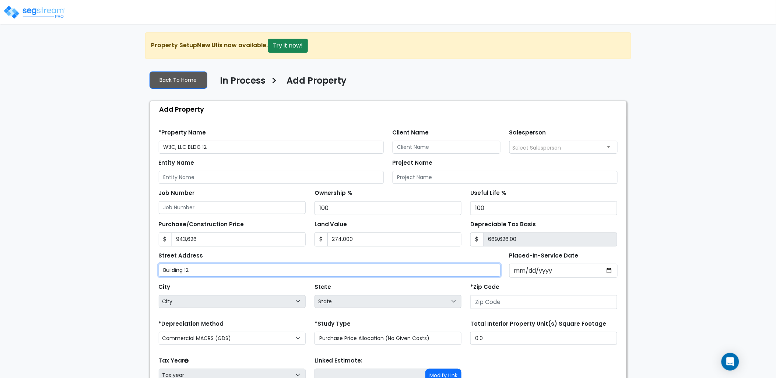
type input "Building 12"
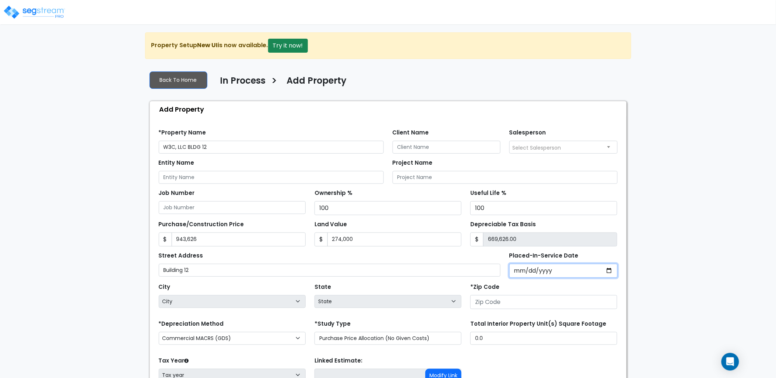
type input "0002-07-29"
select select "2"
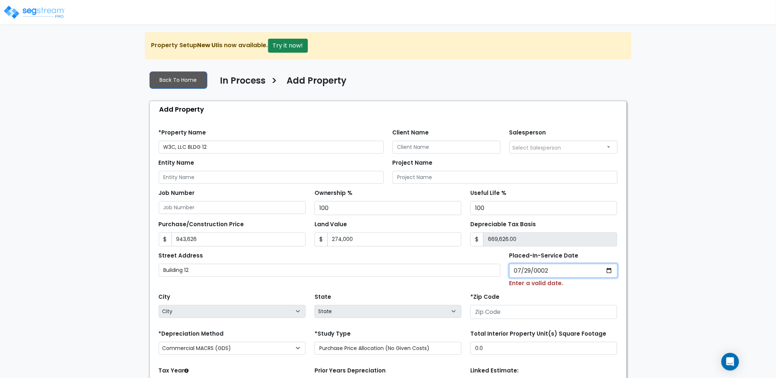
type input "0020-07-29"
select select "20"
type input "2025-07-29"
select select "2025"
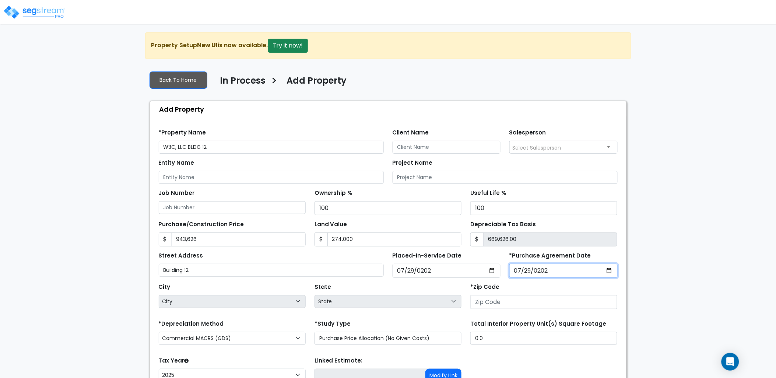
type input "2025-07-29"
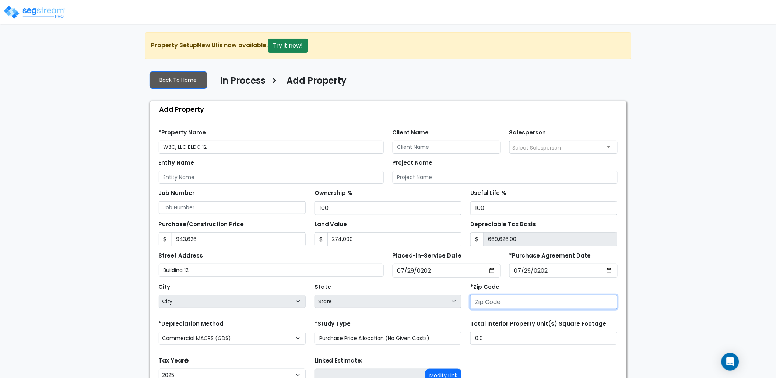
select select "National Average"
type input "3"
select select "GA"
type input "37"
select select "TN"
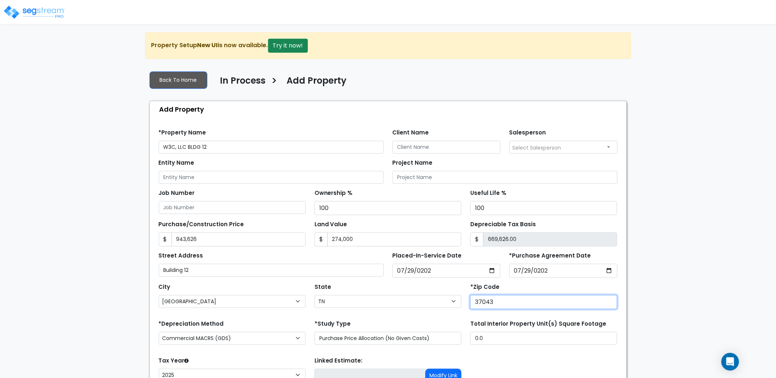
type input "37043"
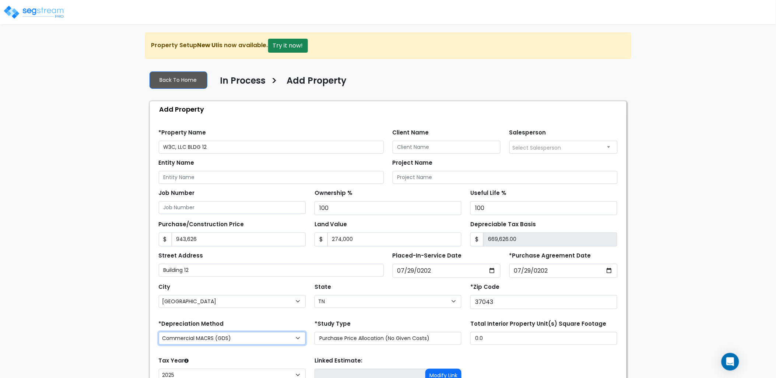
click at [245, 335] on select "Commercial MACRS (GDS) Residential Rental MACRS (GDS) Commercial MACRS (GDS) QIP" at bounding box center [232, 338] width 147 height 13
select select "RRM(_48"
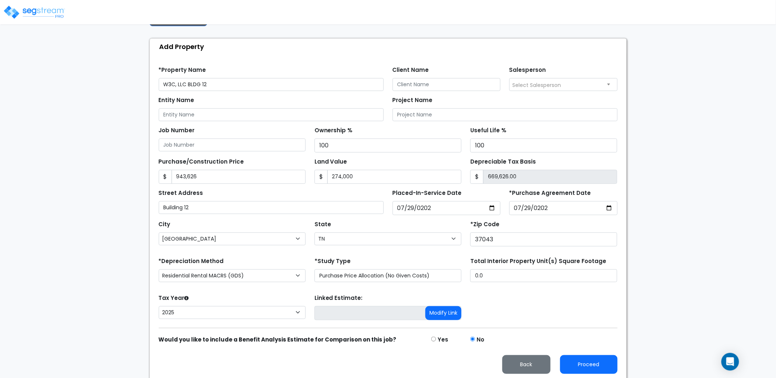
scroll to position [65, 0]
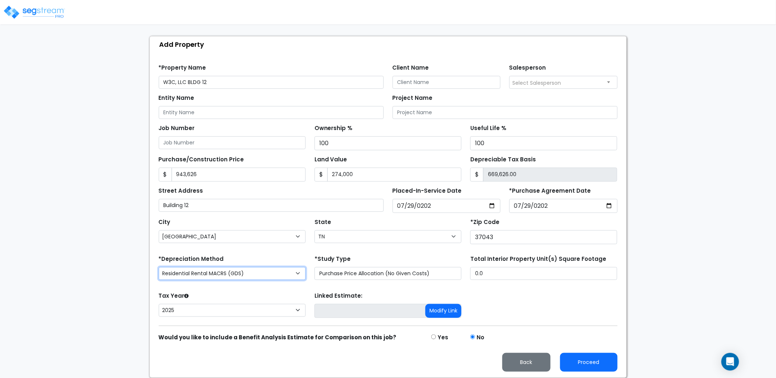
click at [214, 274] on select "Commercial MACRS (GDS) Residential Rental MACRS (GDS) Commercial MACRS (GDS) QIP" at bounding box center [232, 273] width 147 height 13
click at [159, 267] on select "Commercial MACRS (GDS) Residential Rental MACRS (GDS) Commercial MACRS (GDS) QIP" at bounding box center [232, 273] width 147 height 13
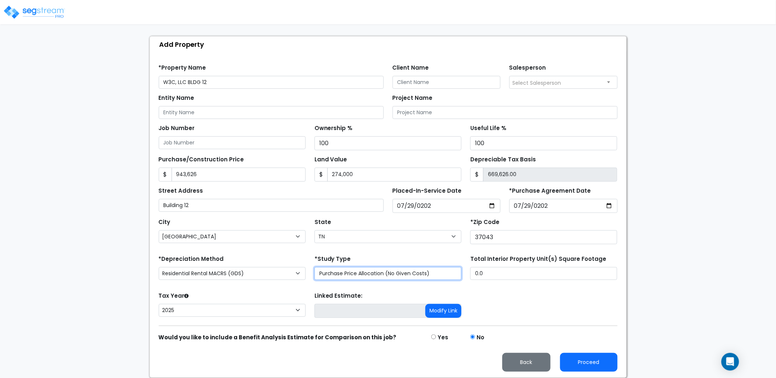
click at [358, 275] on select "Purchase Price Allocation (No Given Costs) New Construction / Reno / TI's (Give…" at bounding box center [387, 273] width 147 height 13
select select "NEW"
click at [314, 267] on select "Purchase Price Allocation (No Given Costs) New Construction / Reno / TI's (Give…" at bounding box center [387, 273] width 147 height 13
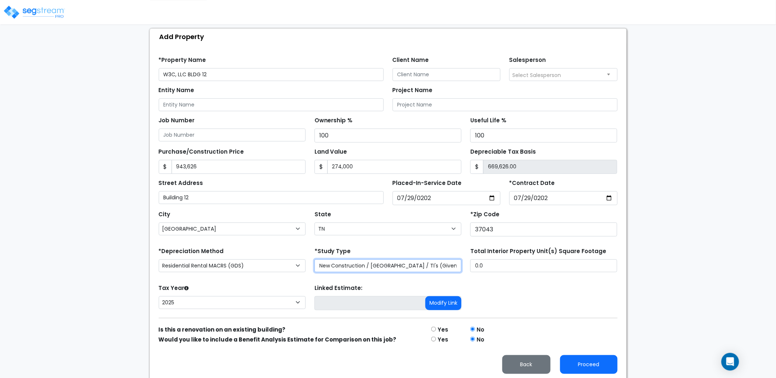
scroll to position [75, 0]
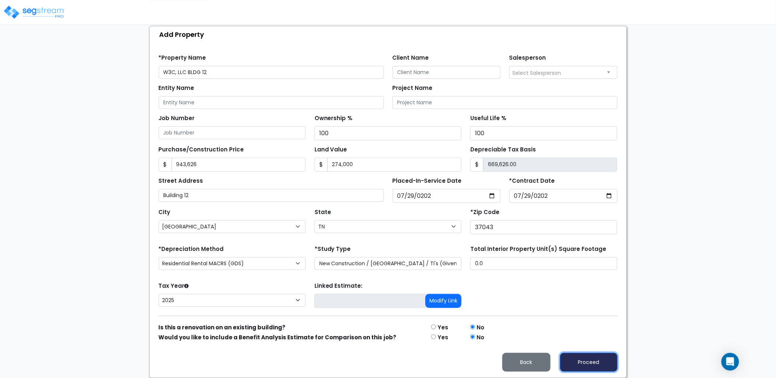
drag, startPoint x: 582, startPoint y: 357, endPoint x: 444, endPoint y: 250, distance: 175.3
click at [582, 357] on button "Proceed" at bounding box center [588, 362] width 57 height 19
type input "943626"
type input "274000"
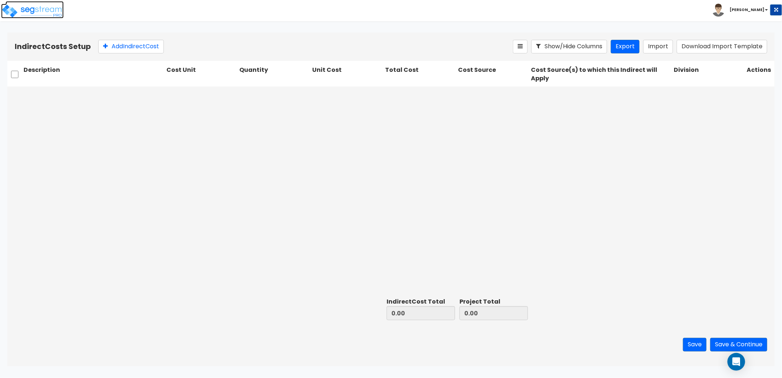
click at [52, 10] on img at bounding box center [32, 11] width 63 height 15
